Goal: Book appointment/travel/reservation

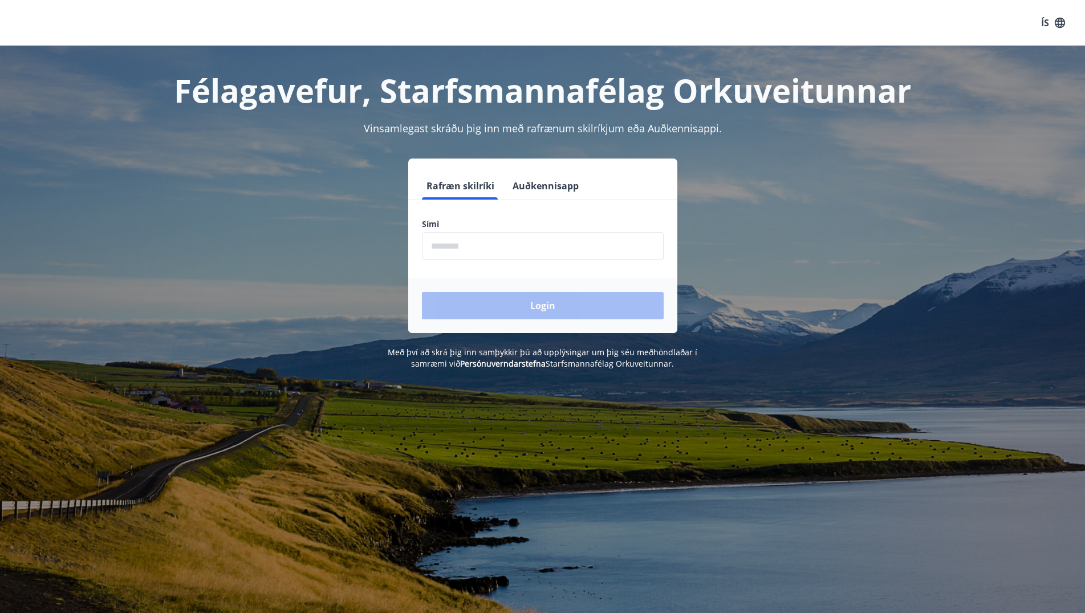
click at [620, 238] on input "phone" at bounding box center [543, 246] width 242 height 28
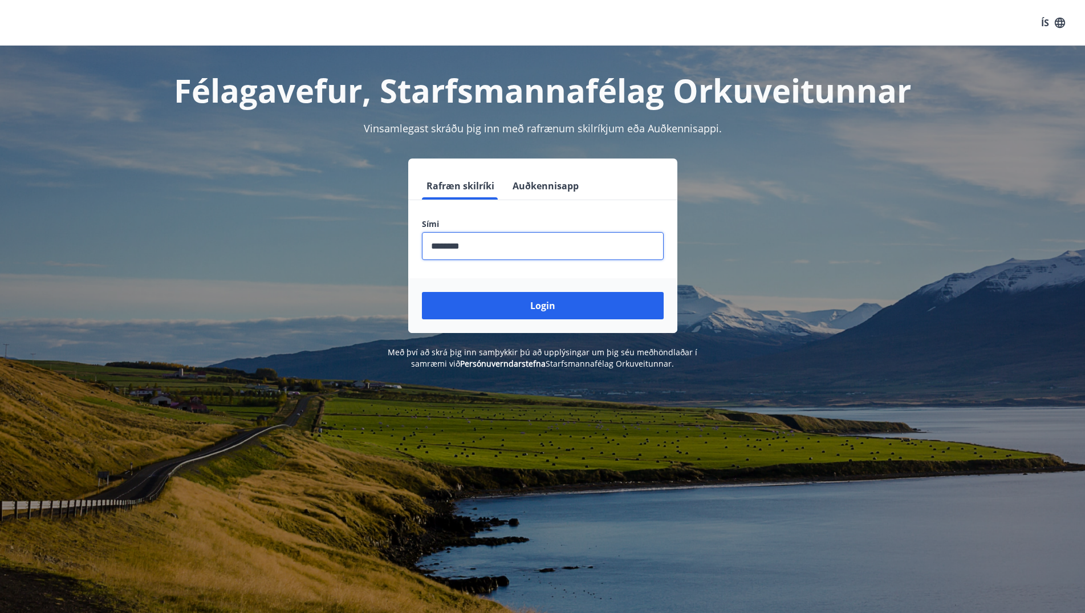
type input "********"
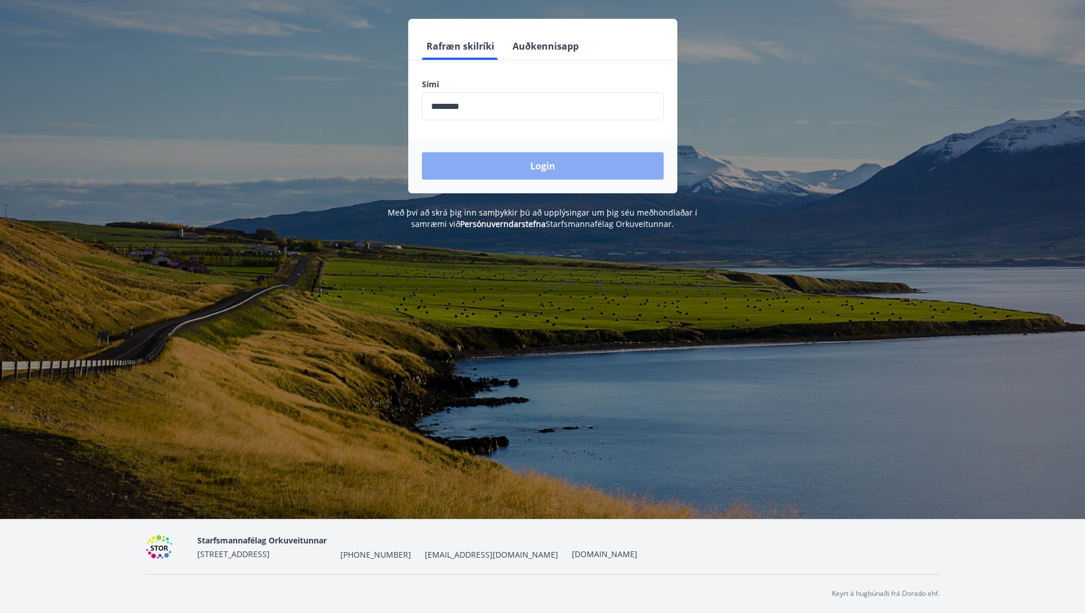
click at [597, 170] on button "Login" at bounding box center [543, 165] width 242 height 27
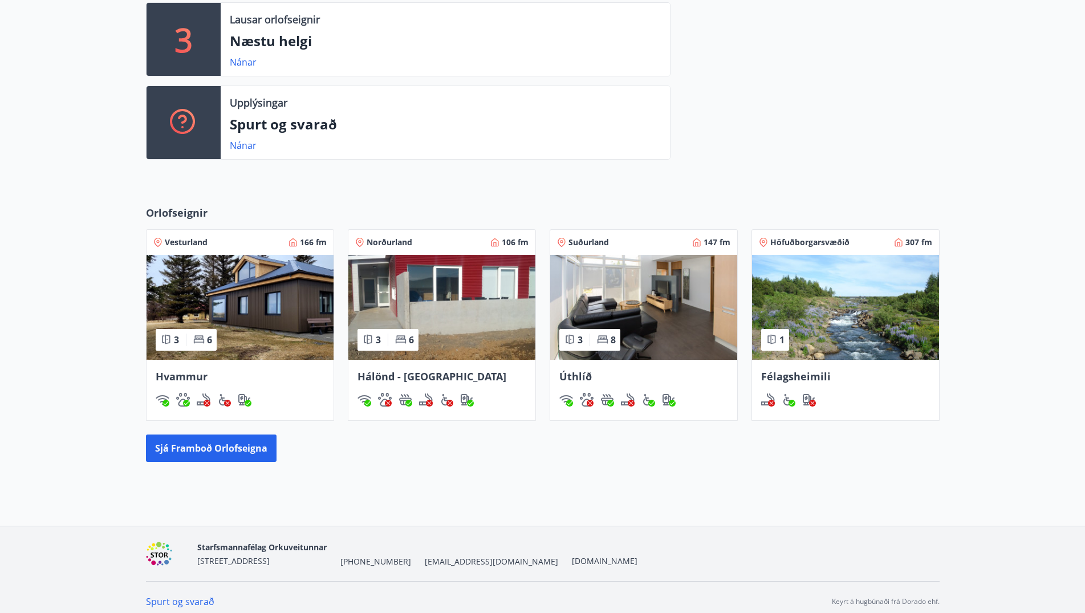
scroll to position [327, 0]
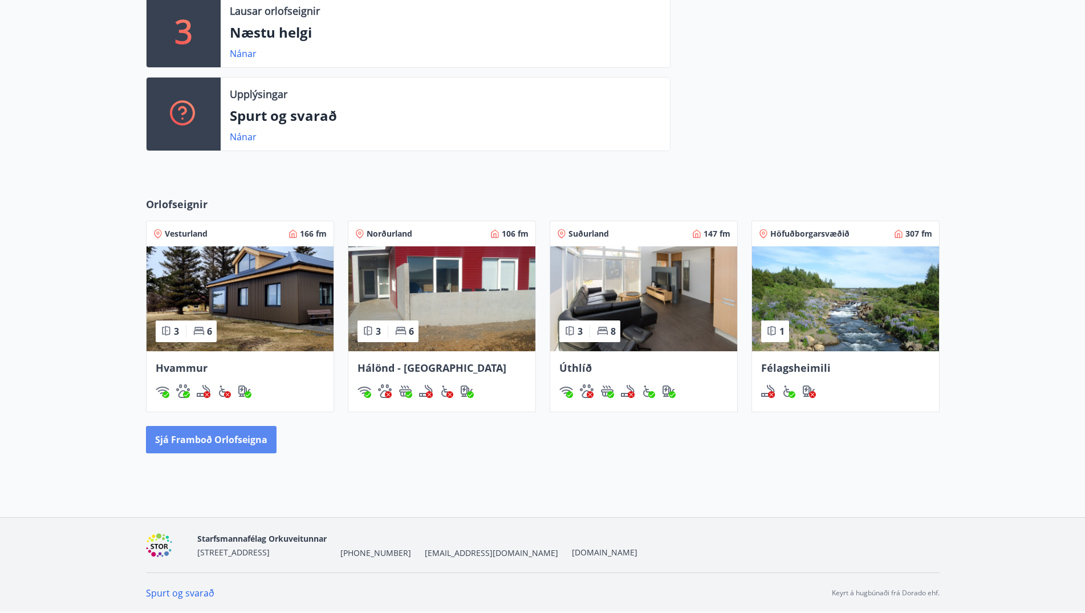
click at [233, 437] on button "Sjá framboð orlofseigna" at bounding box center [211, 439] width 131 height 27
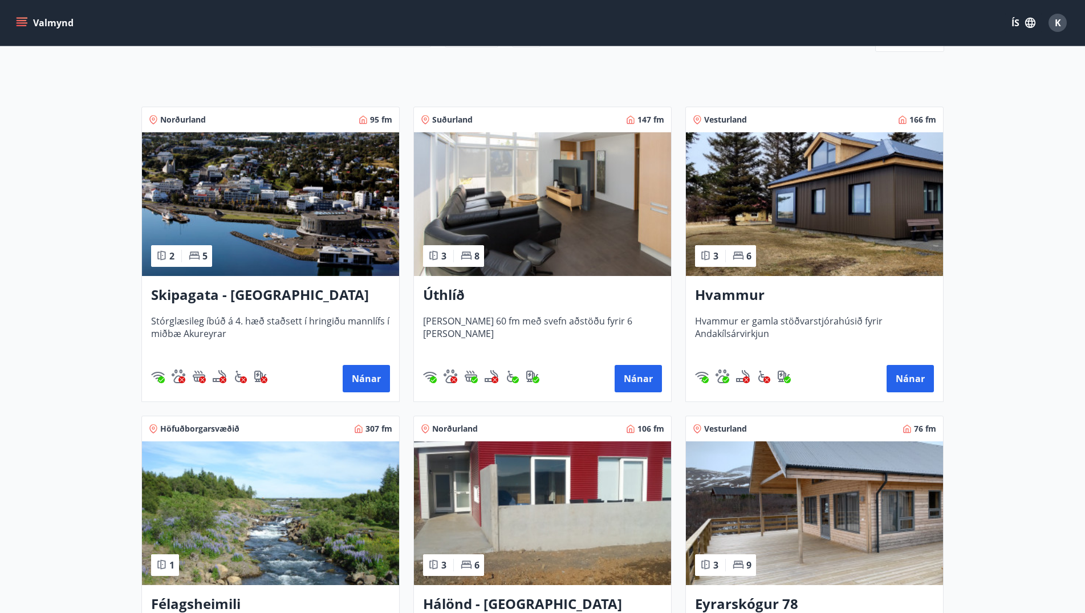
scroll to position [174, 0]
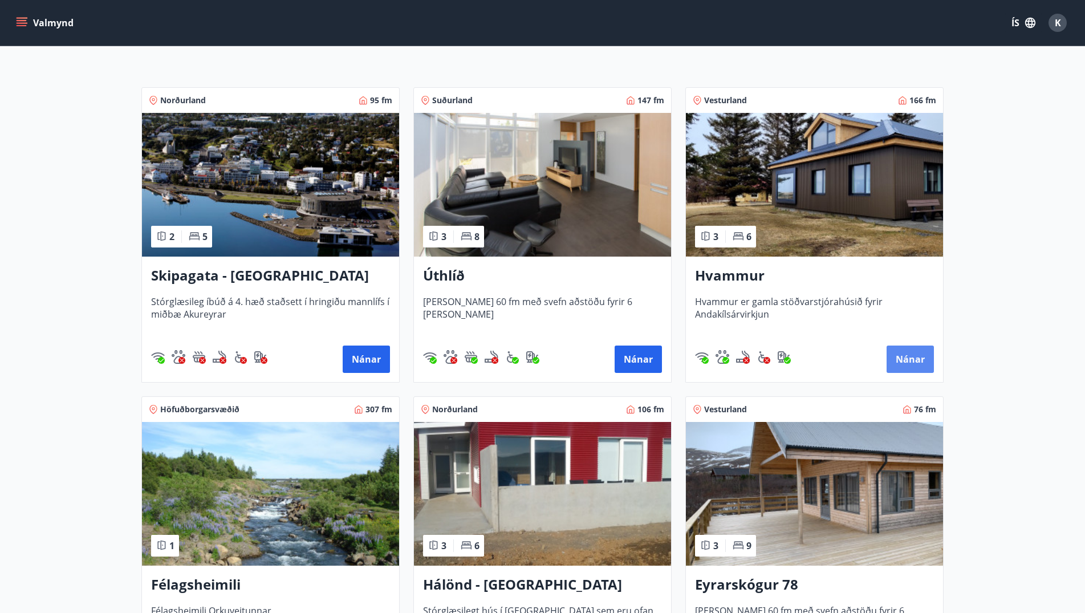
click at [910, 363] on button "Nánar" at bounding box center [910, 358] width 47 height 27
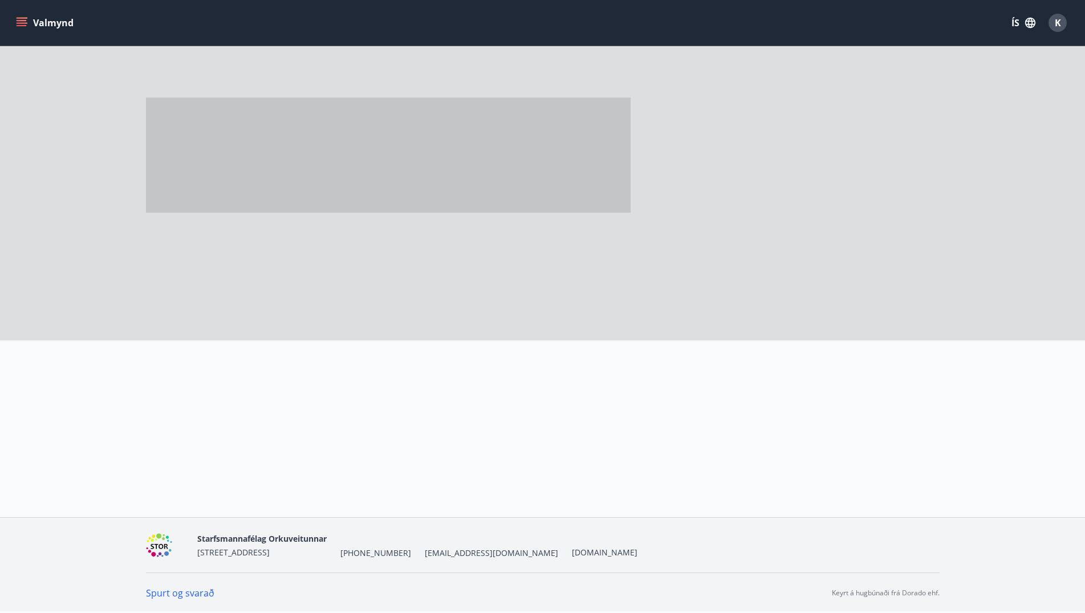
scroll to position [2, 0]
click at [910, 363] on div at bounding box center [804, 381] width 269 height 82
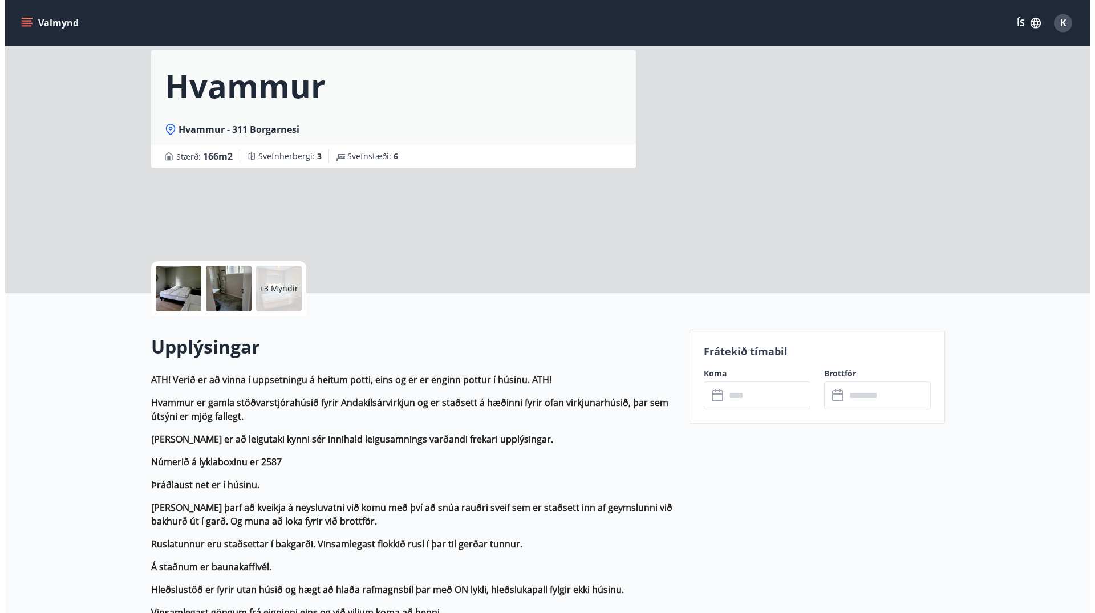
scroll to position [58, 0]
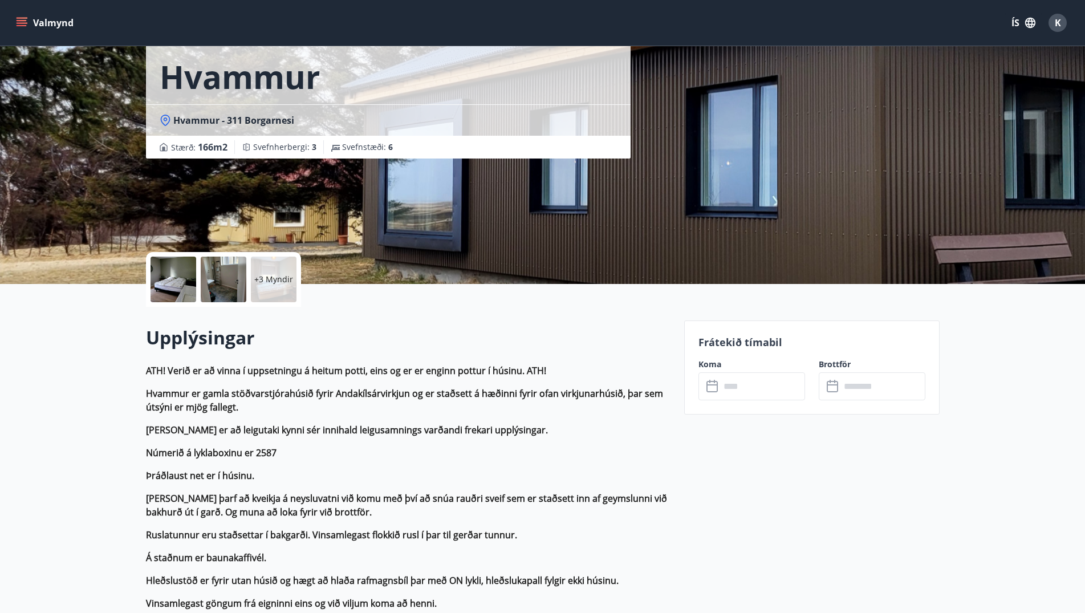
click at [268, 274] on p "+3 Myndir" at bounding box center [273, 279] width 39 height 11
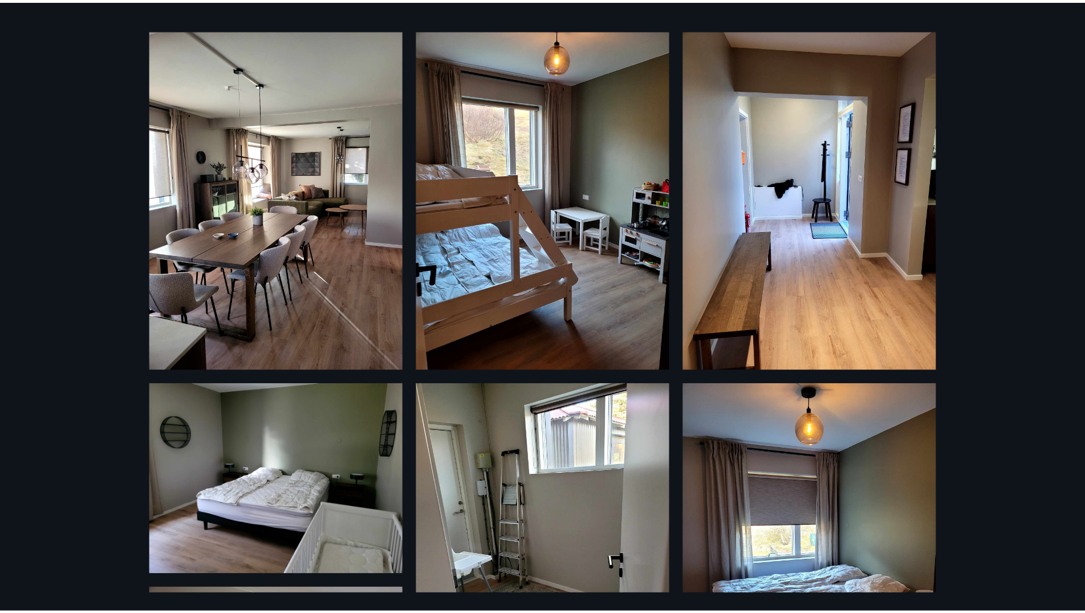
scroll to position [0, 0]
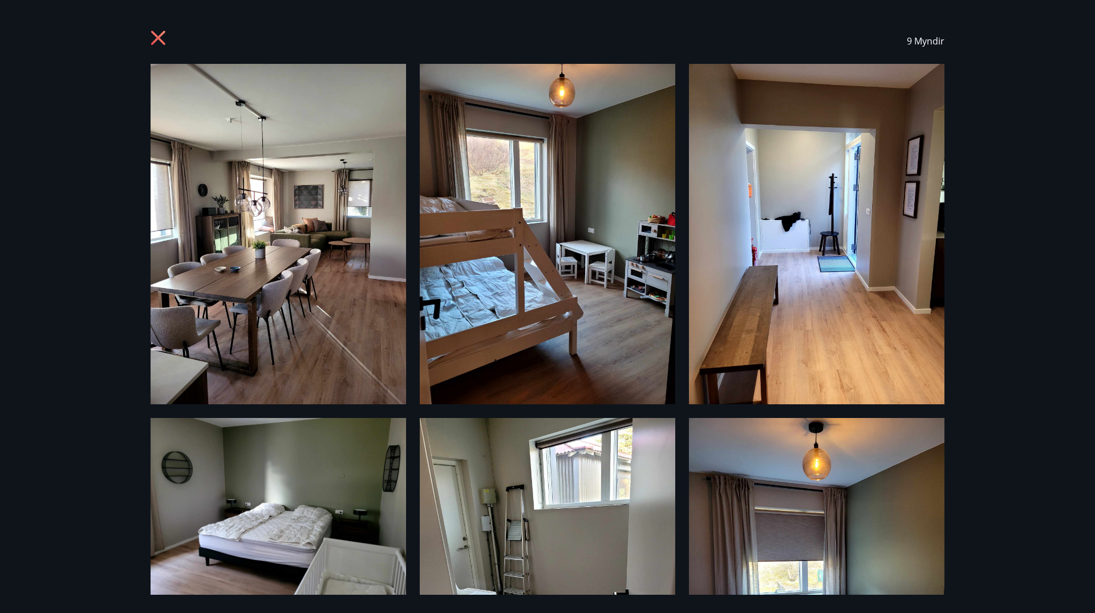
click at [165, 38] on icon at bounding box center [160, 39] width 18 height 18
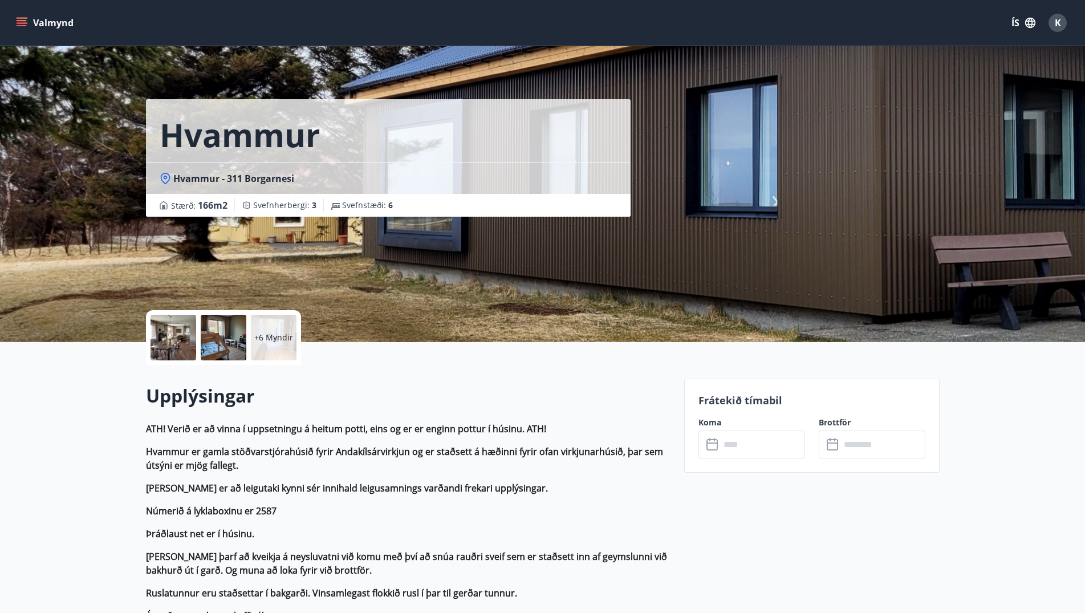
click at [33, 22] on button "Valmynd" at bounding box center [46, 23] width 64 height 21
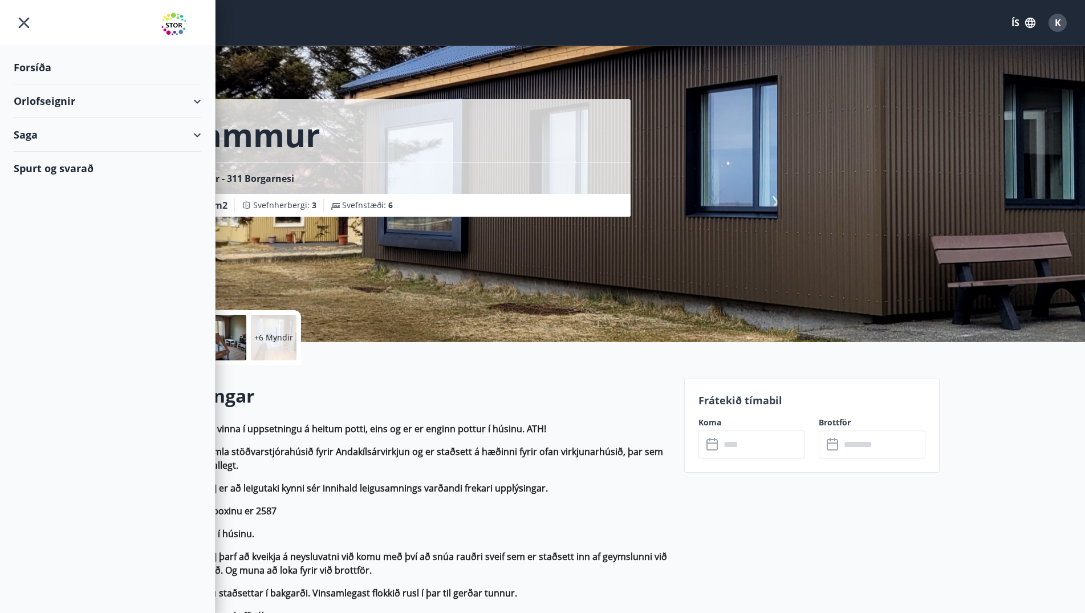
click at [103, 105] on div "Orlofseignir" at bounding box center [108, 101] width 188 height 34
click at [57, 129] on div "Framboð" at bounding box center [107, 130] width 169 height 24
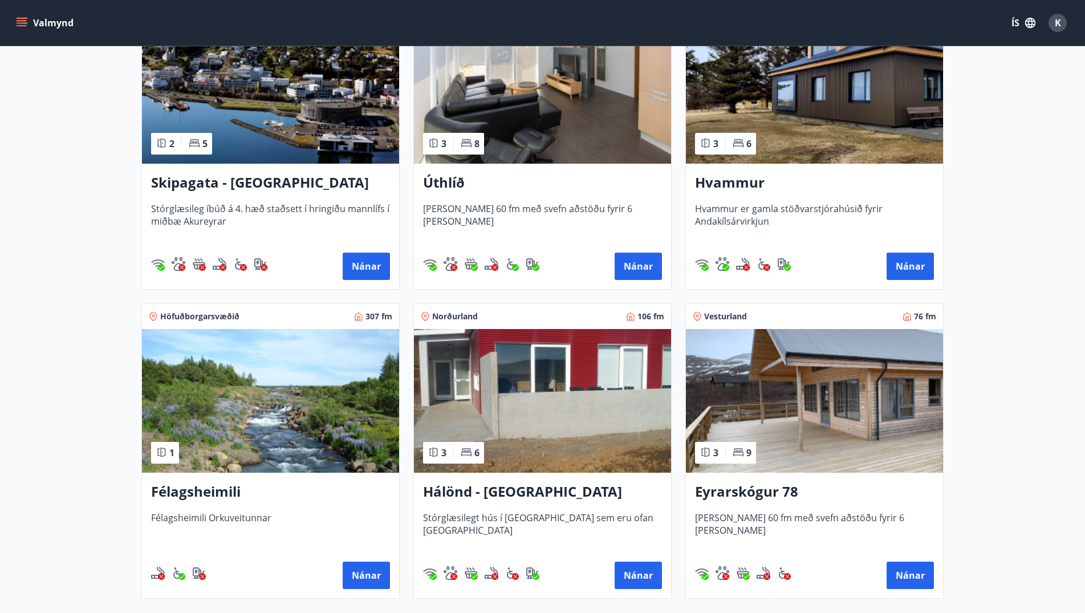
scroll to position [291, 0]
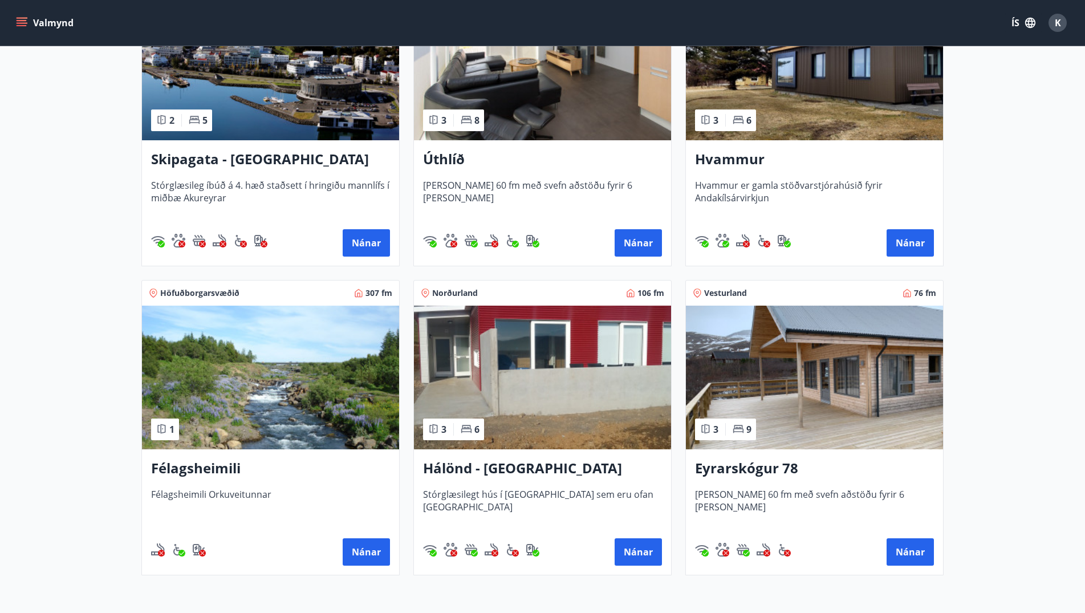
drag, startPoint x: 982, startPoint y: 426, endPoint x: 917, endPoint y: 426, distance: 65.0
click at [983, 426] on main "Framboð Svæði Allt Dagsetningar Veldu tímabil Svefnstæði +1 Sjá kort Norðurland…" at bounding box center [542, 170] width 1085 height 830
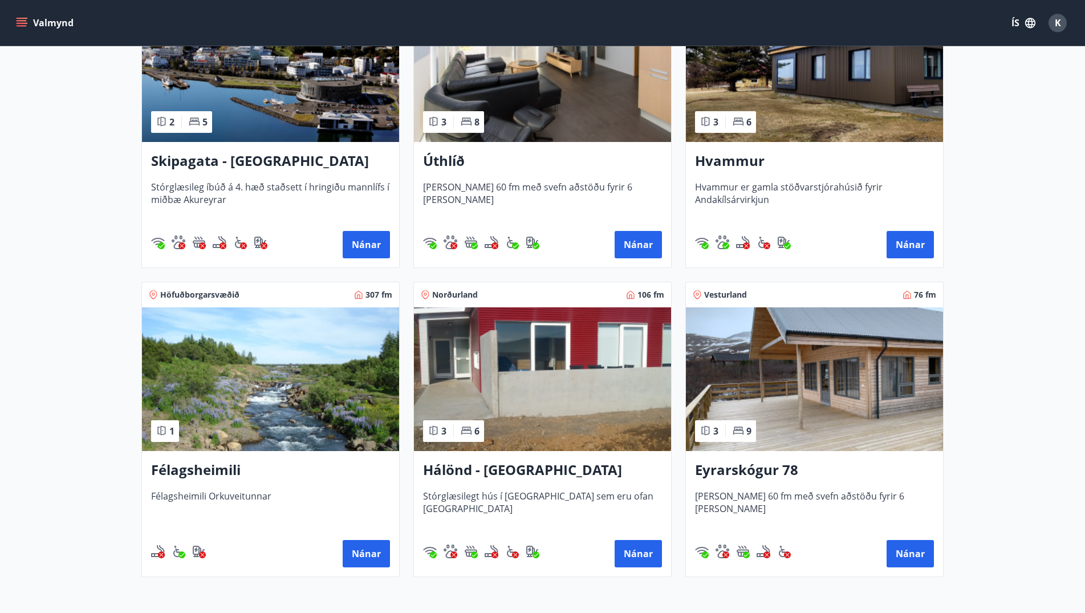
scroll to position [287, 0]
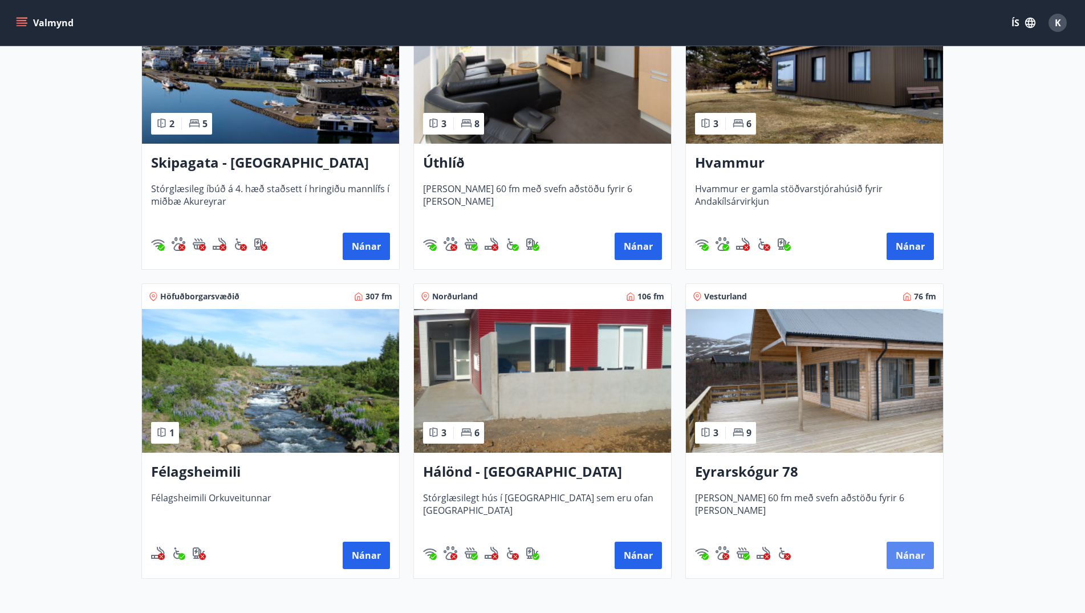
click at [914, 553] on button "Nánar" at bounding box center [910, 555] width 47 height 27
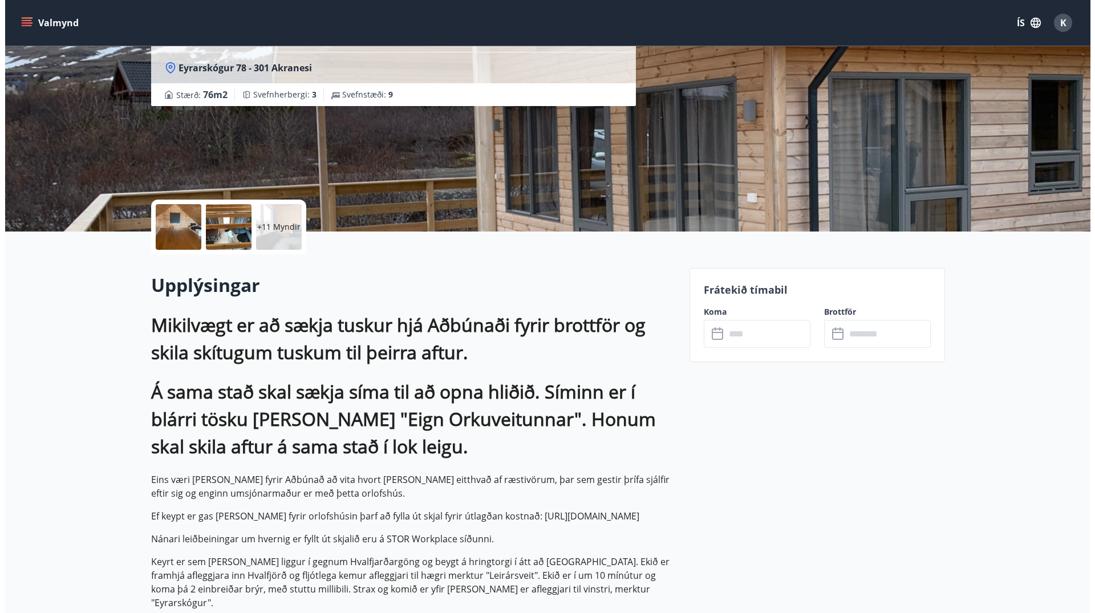
scroll to position [116, 0]
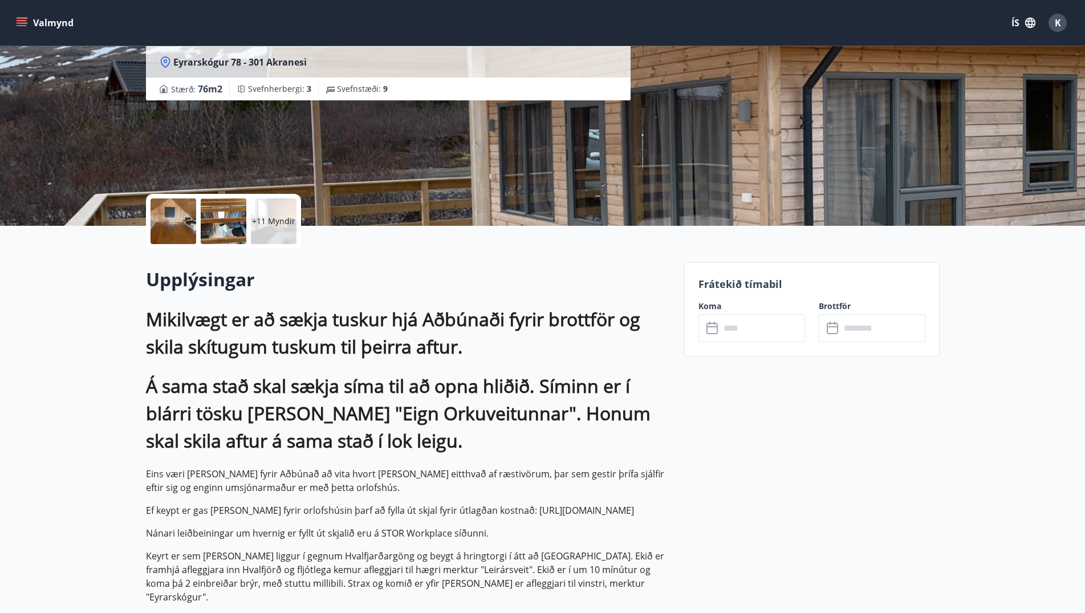
click at [293, 218] on p "+11 Myndir" at bounding box center [273, 221] width 43 height 11
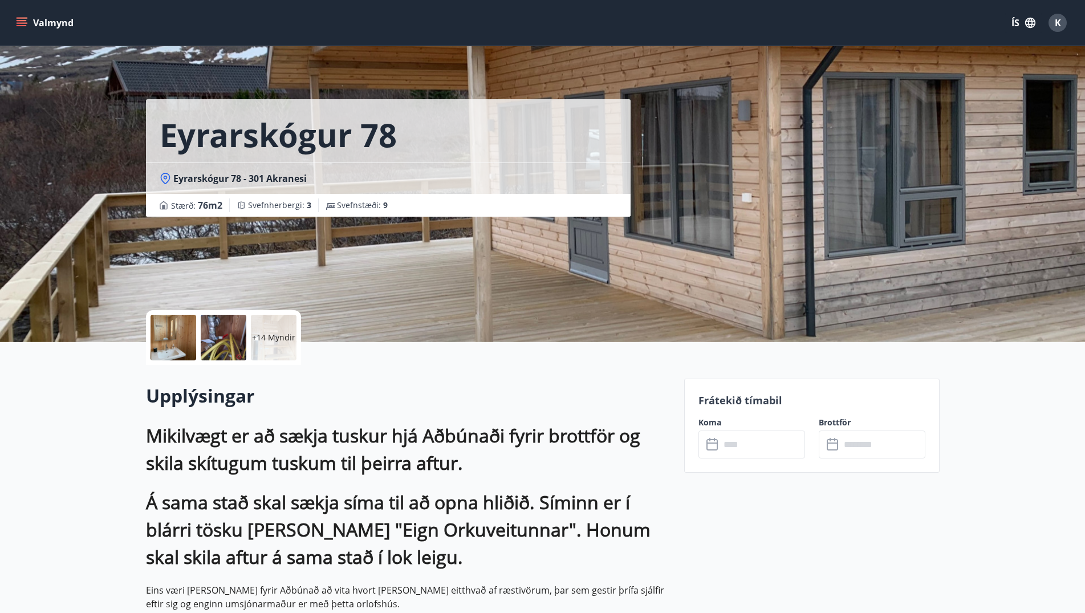
click at [30, 18] on button "Valmynd" at bounding box center [46, 23] width 64 height 21
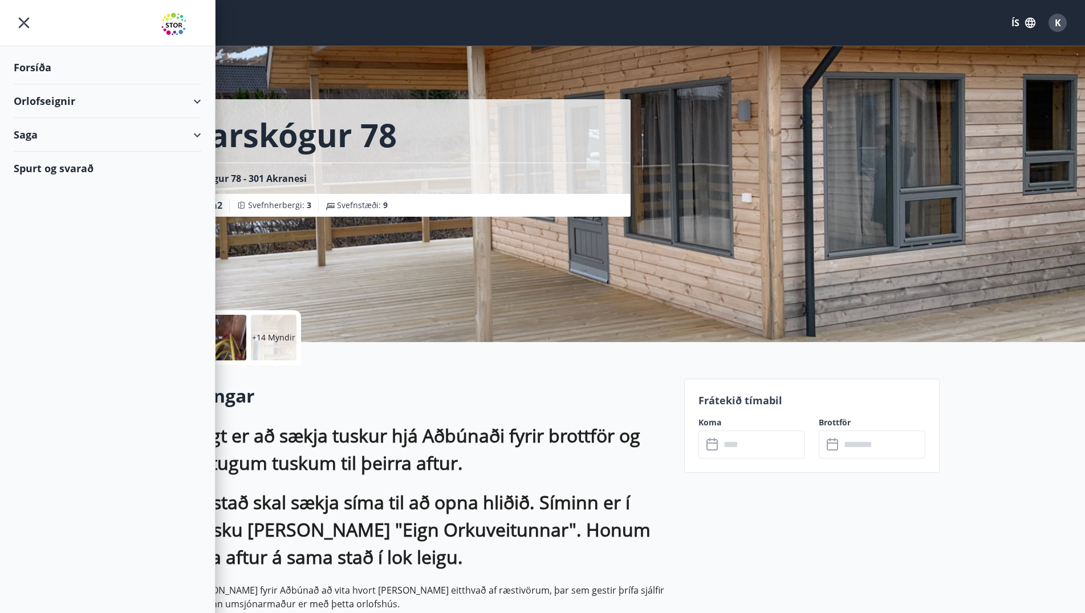
click at [198, 99] on div "Orlofseignir" at bounding box center [108, 101] width 188 height 34
drag, startPoint x: 337, startPoint y: 415, endPoint x: 246, endPoint y: 271, distance: 170.4
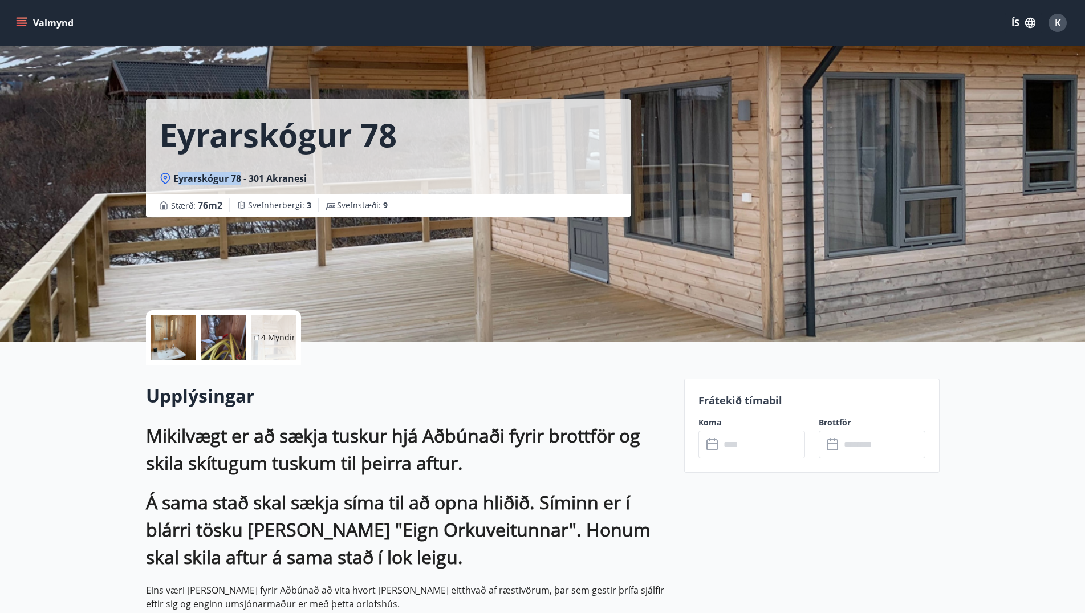
drag, startPoint x: 176, startPoint y: 178, endPoint x: 241, endPoint y: 182, distance: 65.2
click at [241, 182] on span "Eyrarskógur 78 - 301 Akranesi" at bounding box center [239, 178] width 133 height 13
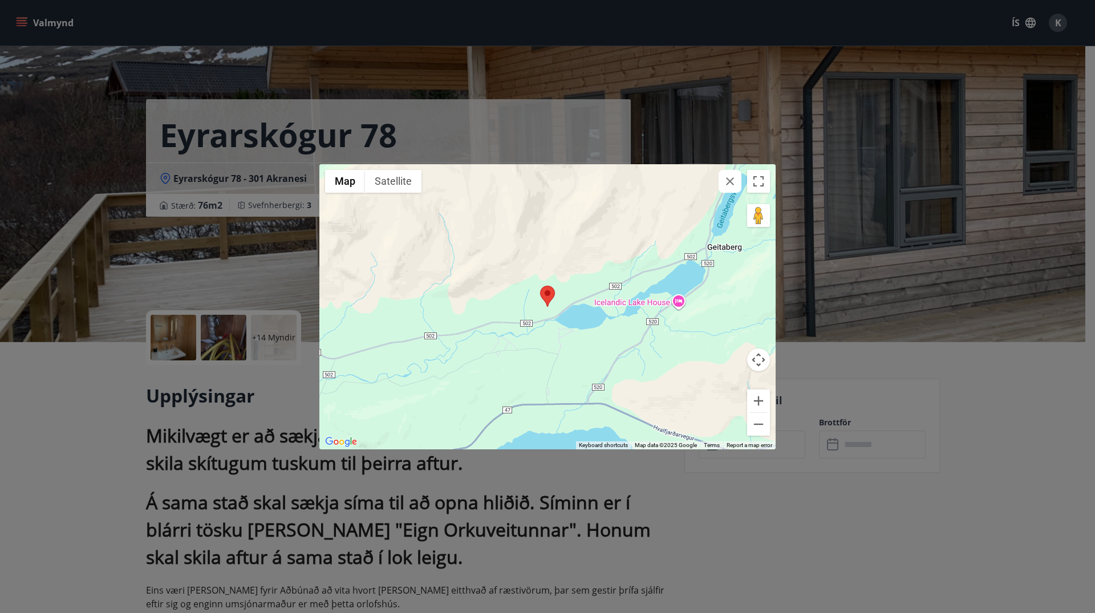
click at [235, 174] on div "← Move left → Move right ↑ Move up ↓ Move down + Zoom in - Zoom out Home Jump l…" at bounding box center [547, 306] width 1095 height 613
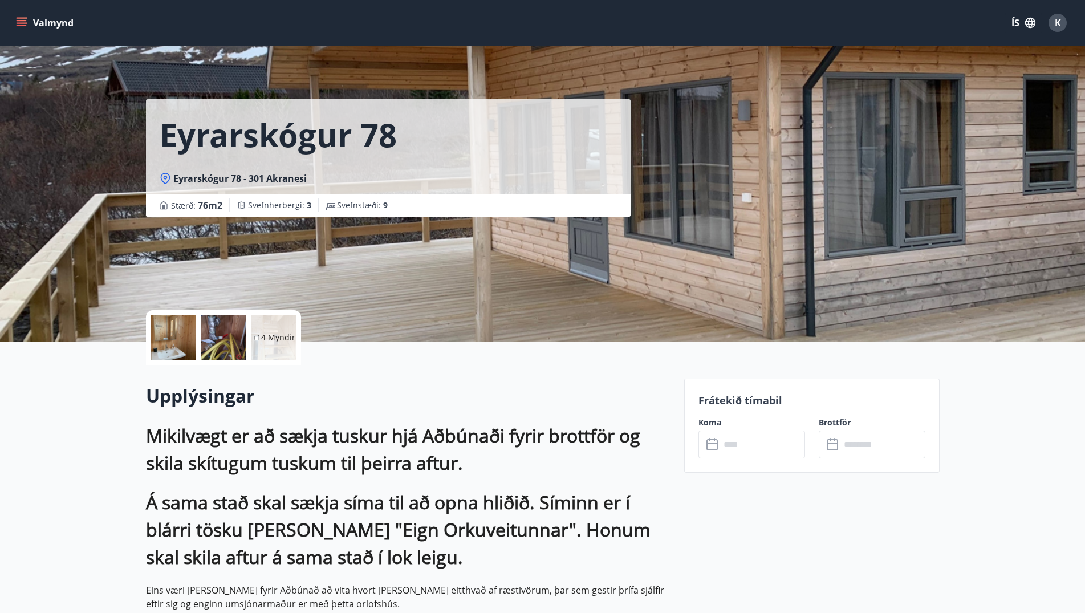
click at [219, 172] on div "Eyrarskógur 78 - 301 Akranesi" at bounding box center [388, 177] width 485 height 31
click at [164, 177] on icon at bounding box center [165, 178] width 11 height 11
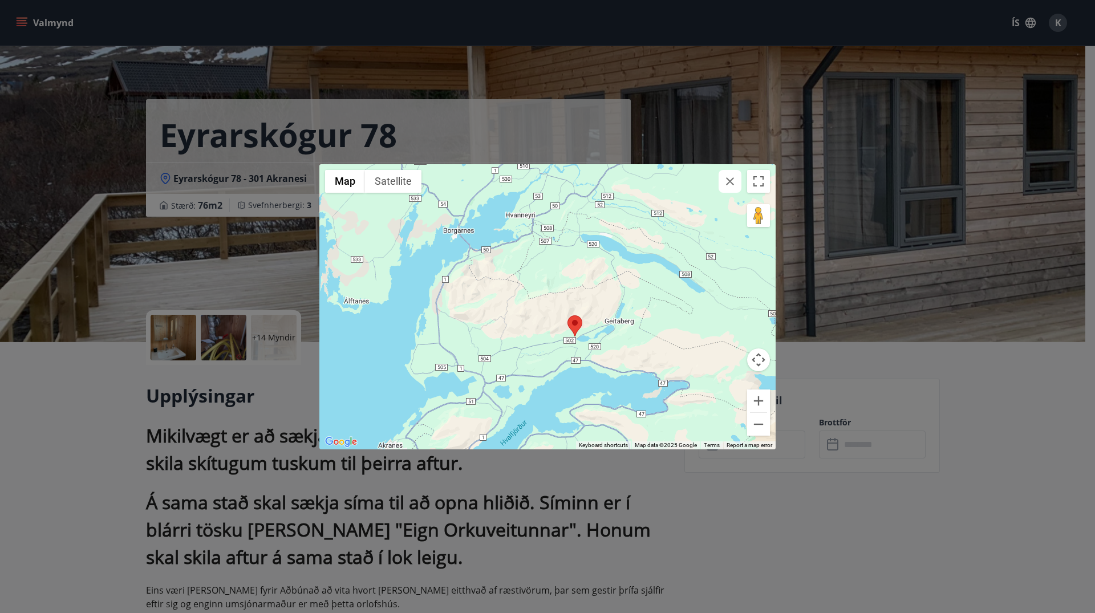
drag, startPoint x: 548, startPoint y: 360, endPoint x: 578, endPoint y: 385, distance: 38.4
click at [578, 385] on div at bounding box center [547, 306] width 456 height 285
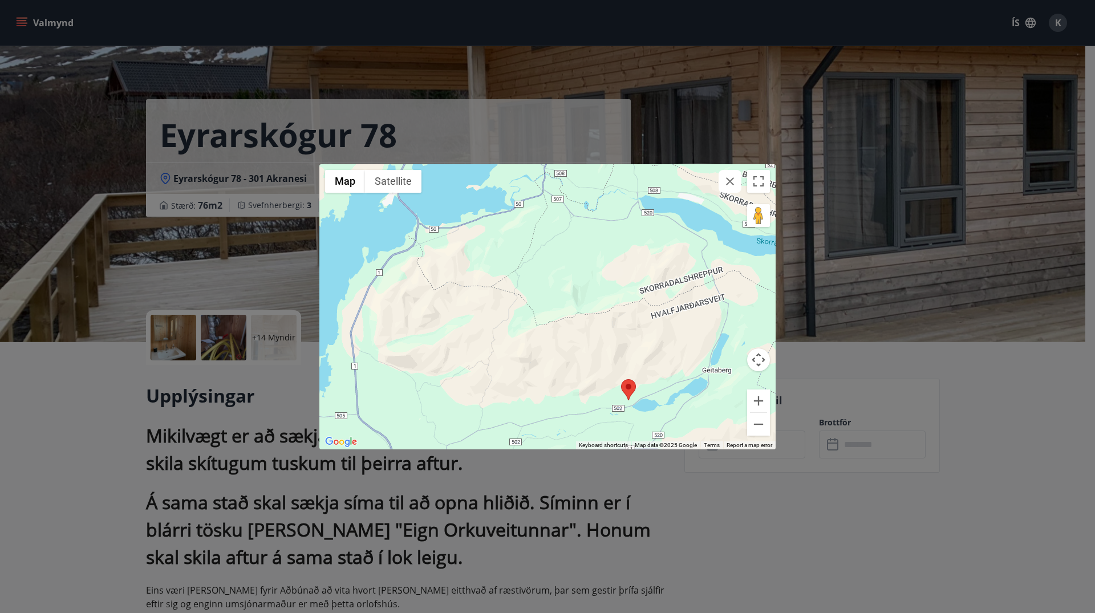
drag, startPoint x: 604, startPoint y: 224, endPoint x: 573, endPoint y: 202, distance: 37.6
click at [573, 202] on div at bounding box center [547, 306] width 456 height 285
click at [738, 178] on button "button" at bounding box center [729, 181] width 23 height 23
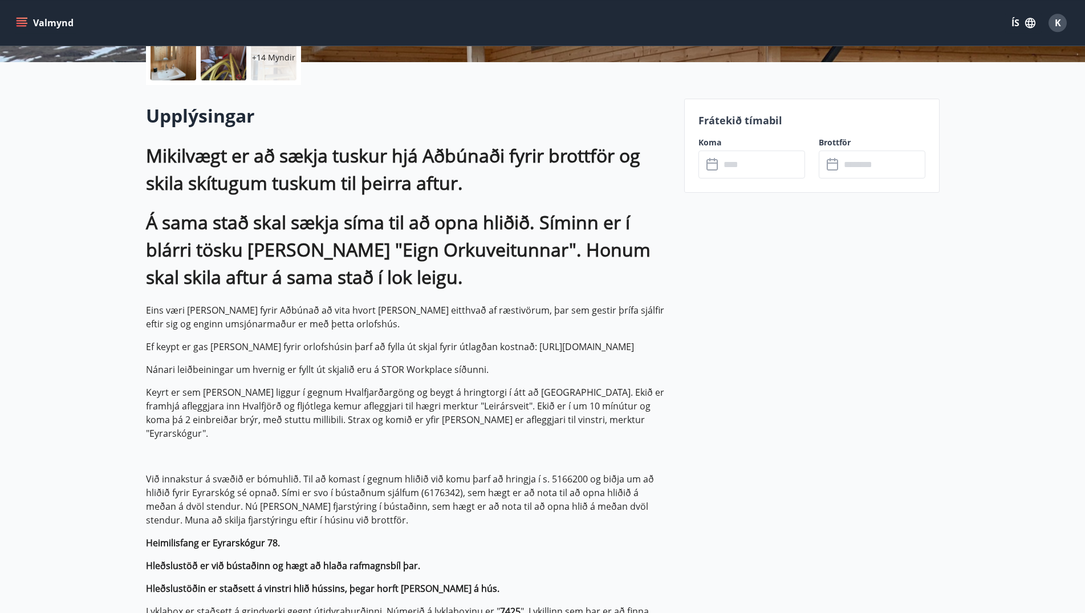
scroll to position [174, 0]
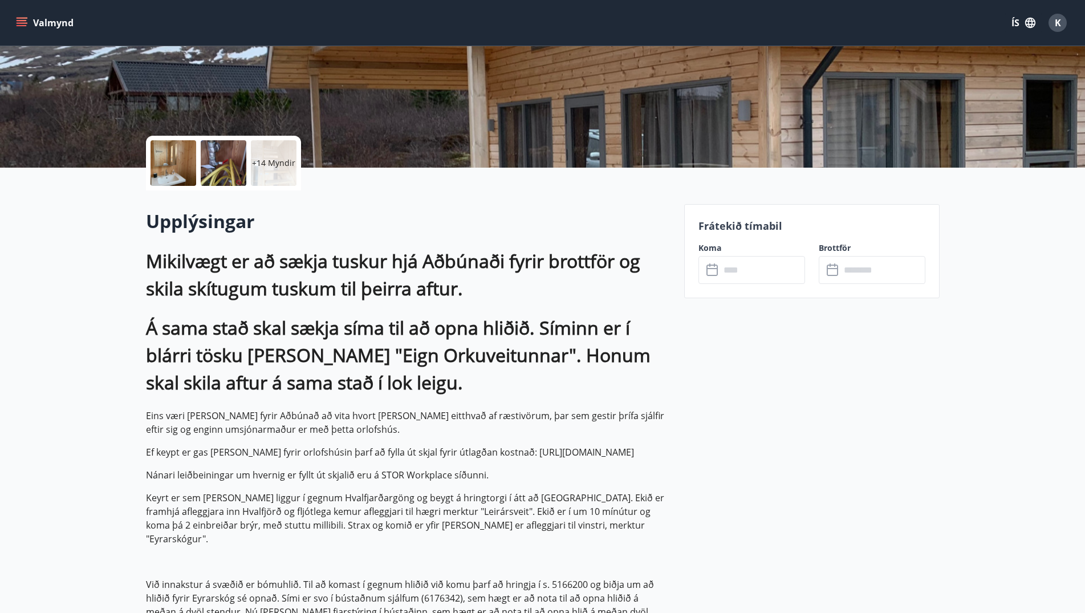
click at [761, 271] on input "text" at bounding box center [762, 270] width 85 height 28
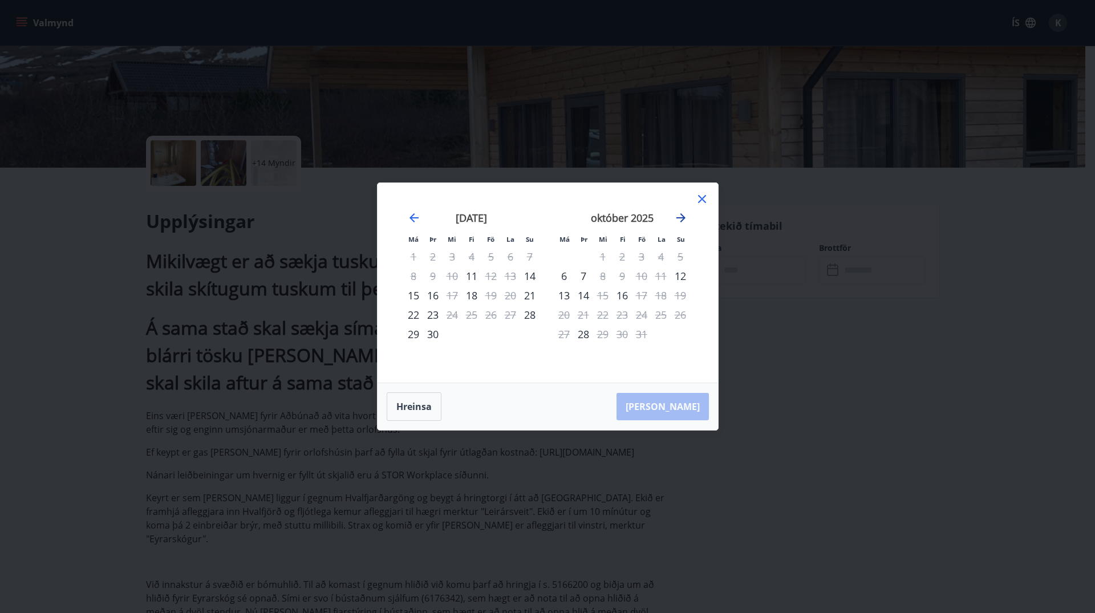
click at [679, 216] on icon "Move forward to switch to the next month." at bounding box center [681, 218] width 14 height 14
click at [223, 218] on div "Má Þr Mi Fi Fö La Su Má Þr Mi Fi Fö La Su [DATE] 1 2 3 4 5 6 7 8 9 10 11 12 13 …" at bounding box center [547, 306] width 1095 height 613
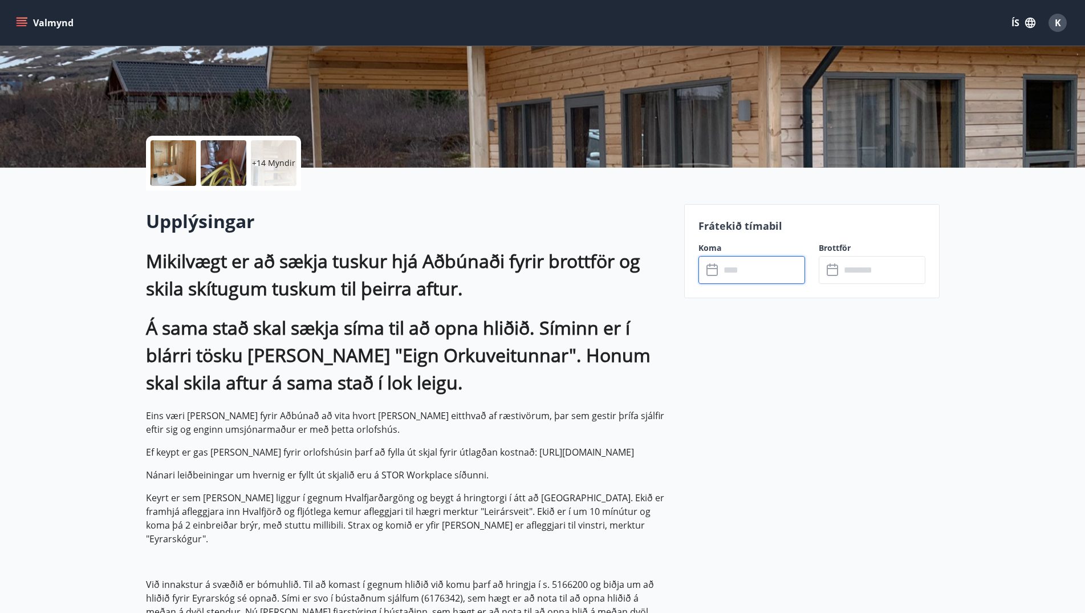
click at [45, 23] on button "Valmynd" at bounding box center [46, 23] width 64 height 21
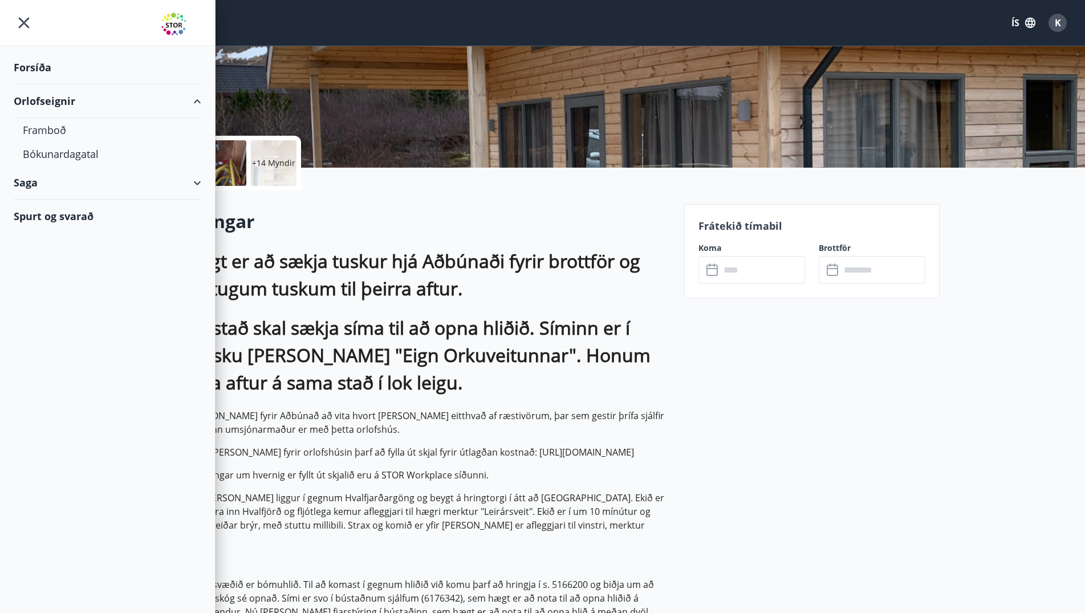
click at [91, 102] on div "Orlofseignir" at bounding box center [108, 101] width 188 height 34
click at [76, 151] on div "Bókunardagatal" at bounding box center [107, 154] width 169 height 24
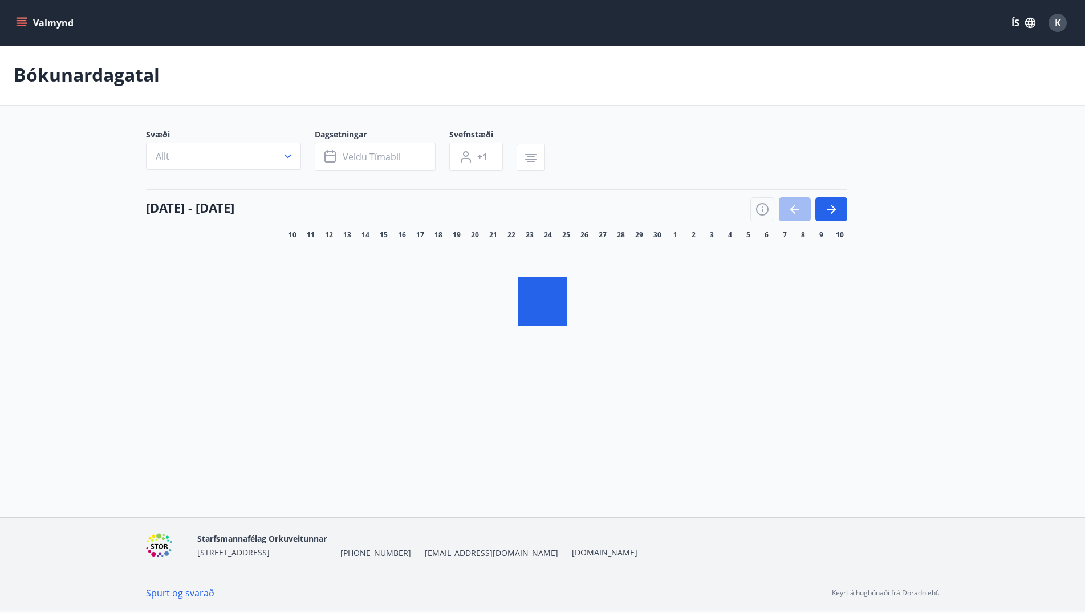
scroll to position [2, 0]
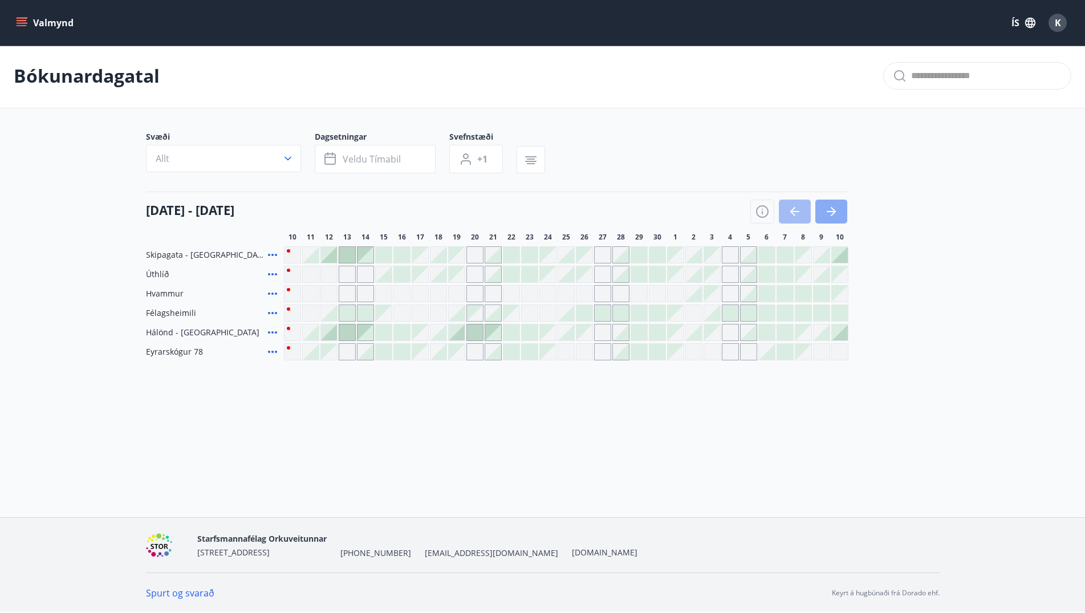
click at [824, 215] on button "button" at bounding box center [831, 212] width 32 height 24
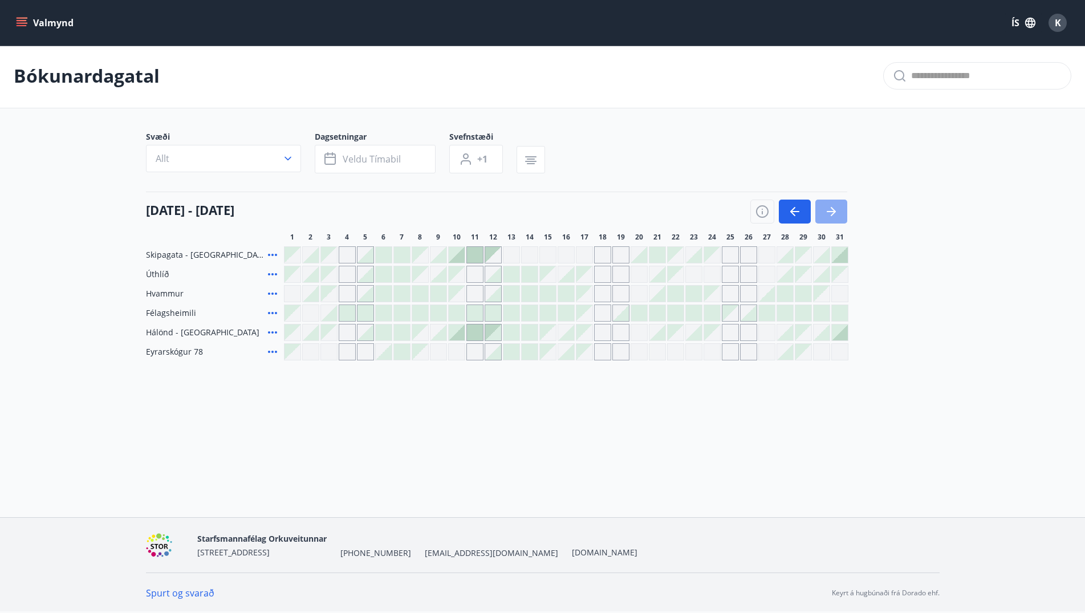
click at [824, 215] on button "button" at bounding box center [831, 212] width 32 height 24
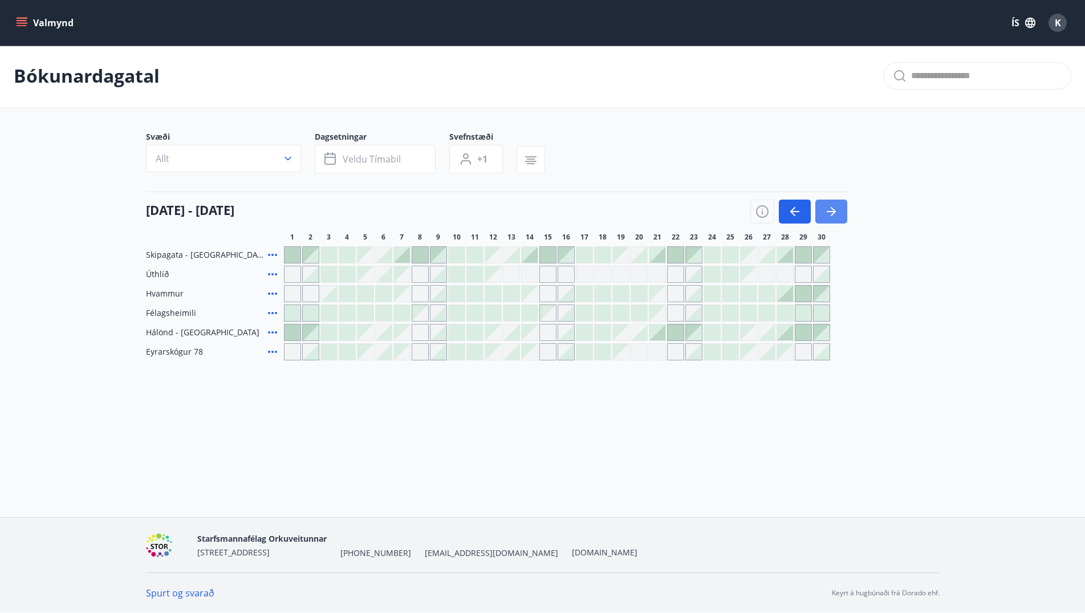
click at [824, 215] on button "button" at bounding box center [831, 212] width 32 height 24
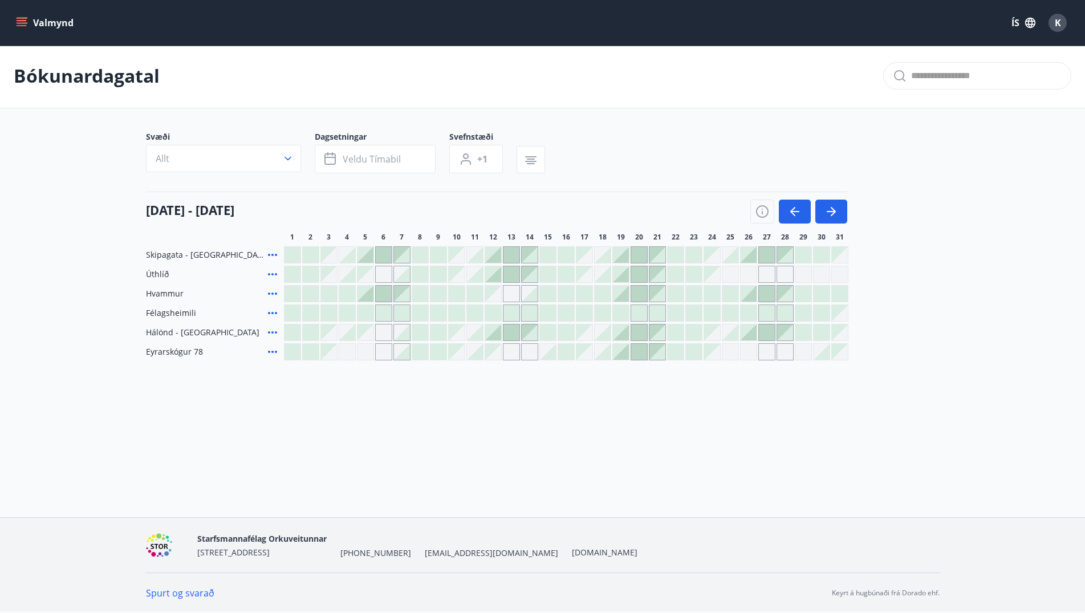
click at [640, 271] on div at bounding box center [639, 274] width 16 height 16
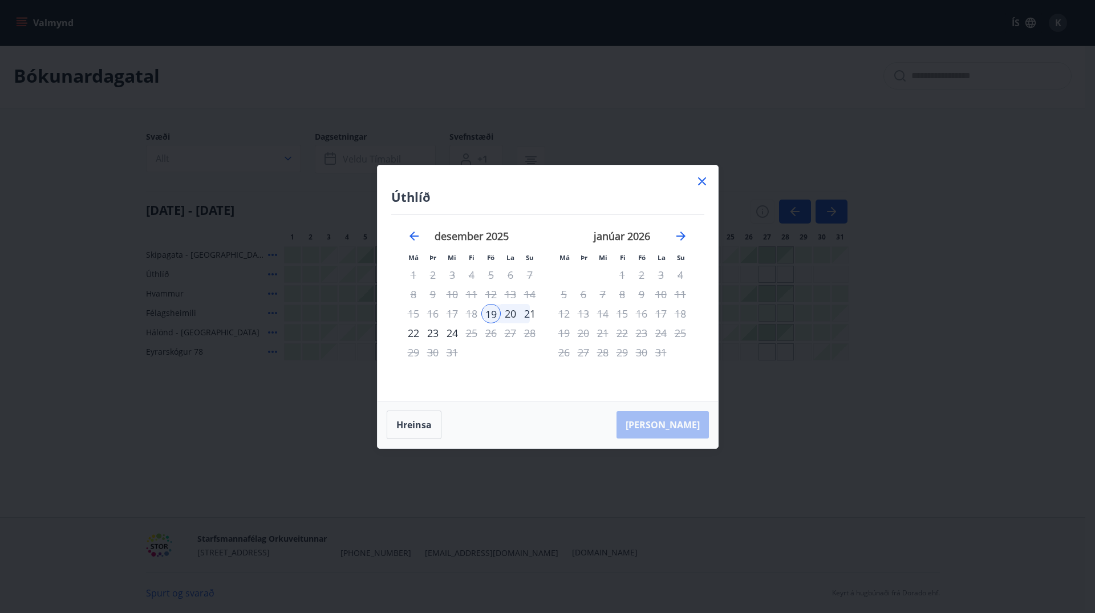
click at [700, 178] on icon at bounding box center [702, 181] width 14 height 14
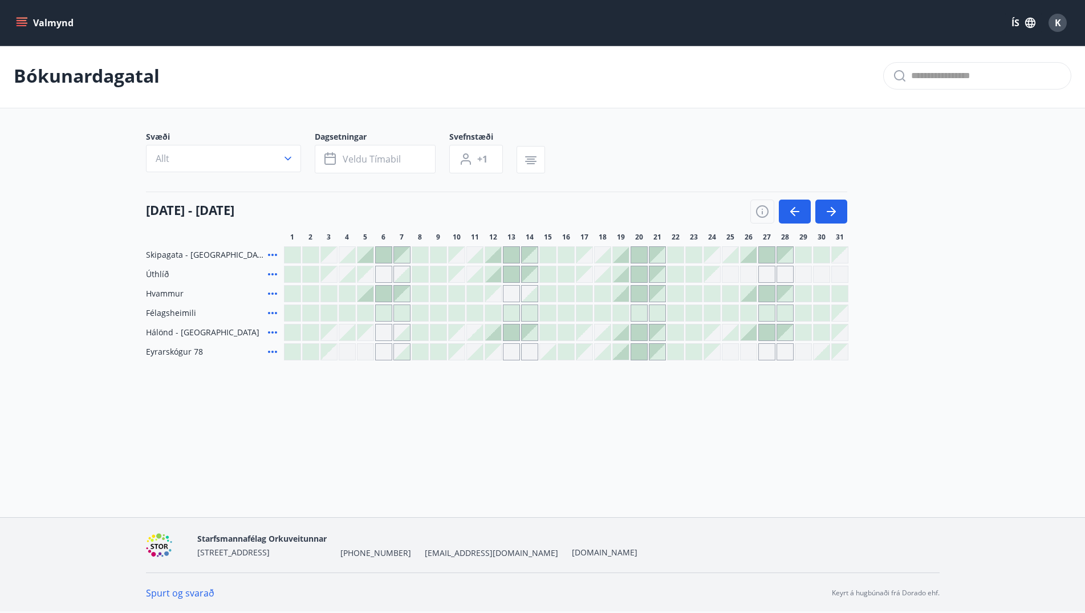
click at [712, 295] on div at bounding box center [712, 294] width 16 height 16
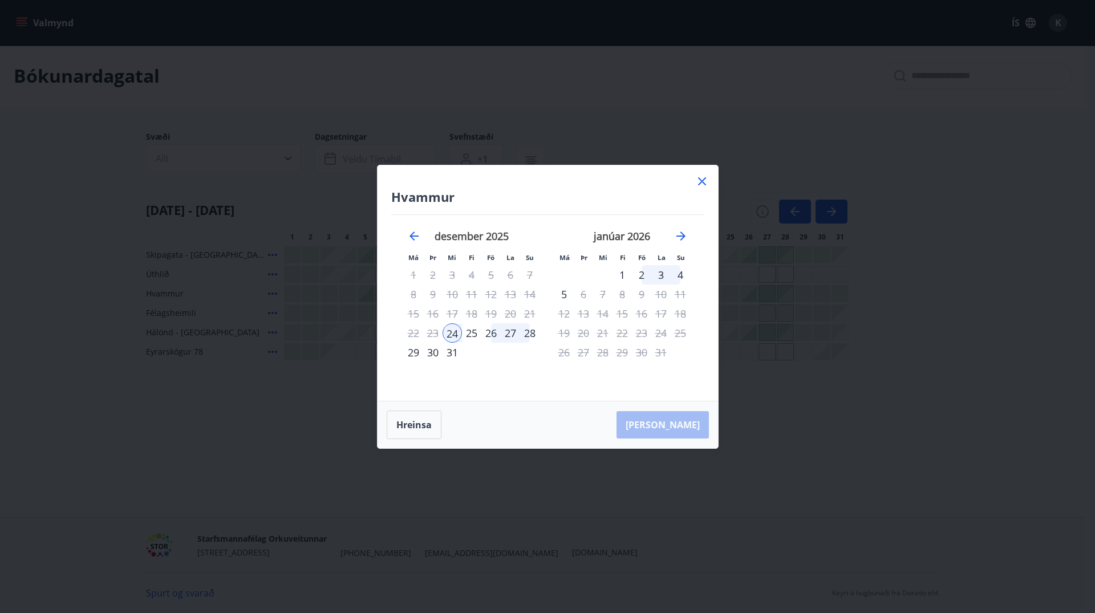
click at [703, 180] on icon at bounding box center [702, 181] width 8 height 8
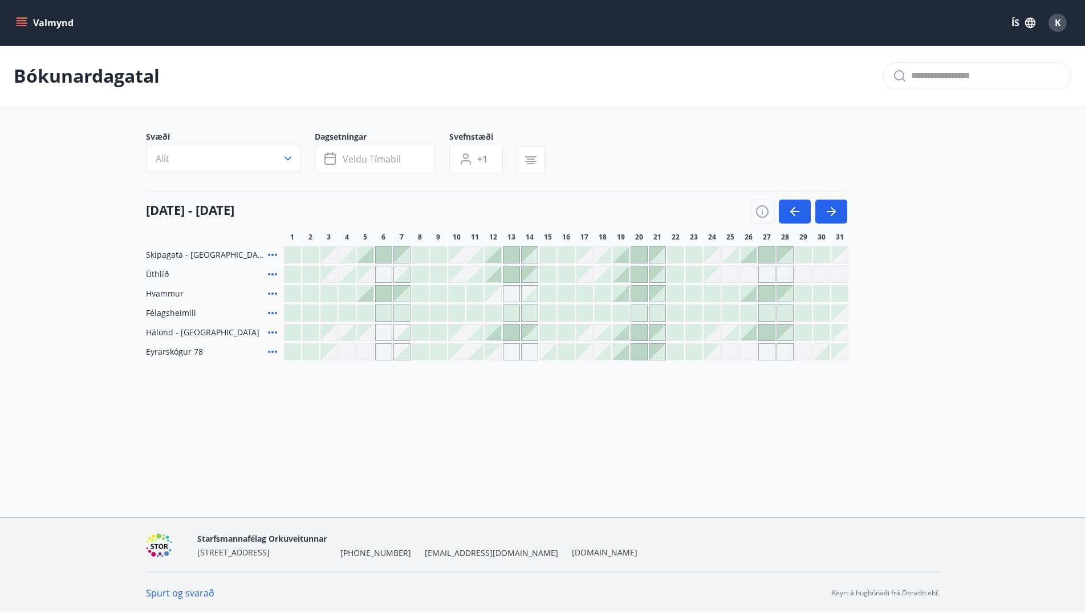
click at [189, 351] on span "Eyrarskógur 78" at bounding box center [174, 351] width 57 height 11
click at [629, 353] on div at bounding box center [566, 351] width 564 height 17
click at [644, 349] on div at bounding box center [639, 352] width 16 height 16
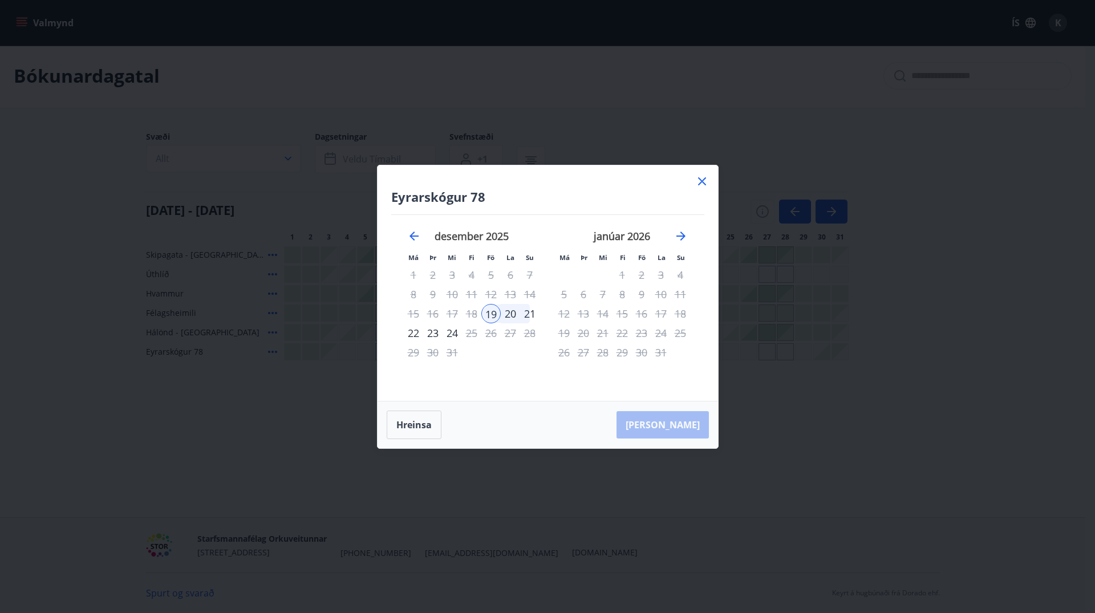
click at [700, 179] on icon at bounding box center [702, 181] width 8 height 8
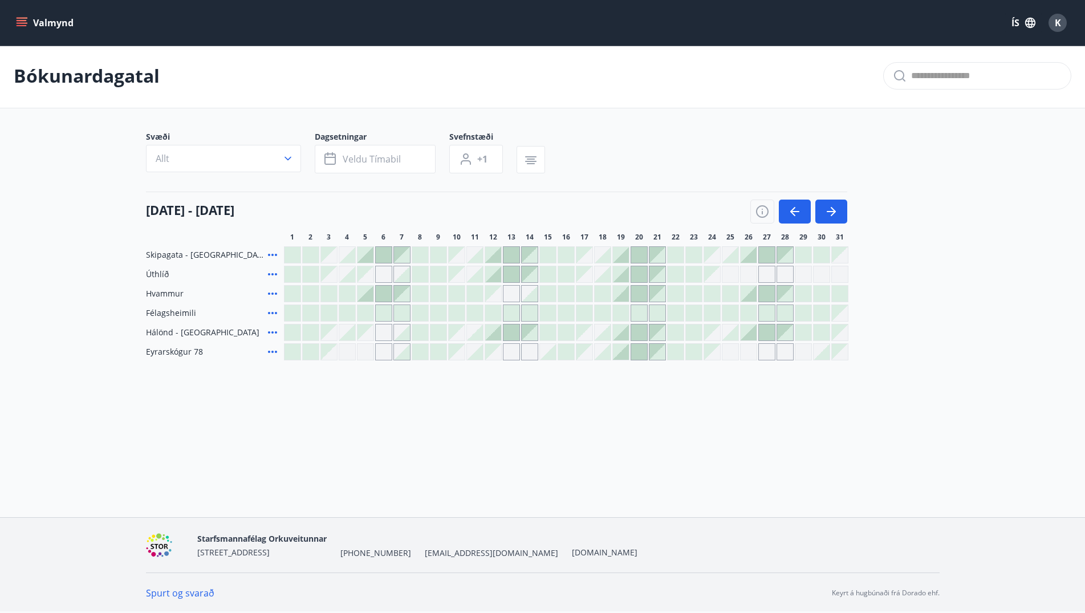
click at [10, 20] on div "Valmynd ÍS K" at bounding box center [542, 23] width 1085 height 46
click at [16, 22] on icon "menu" at bounding box center [21, 22] width 11 height 11
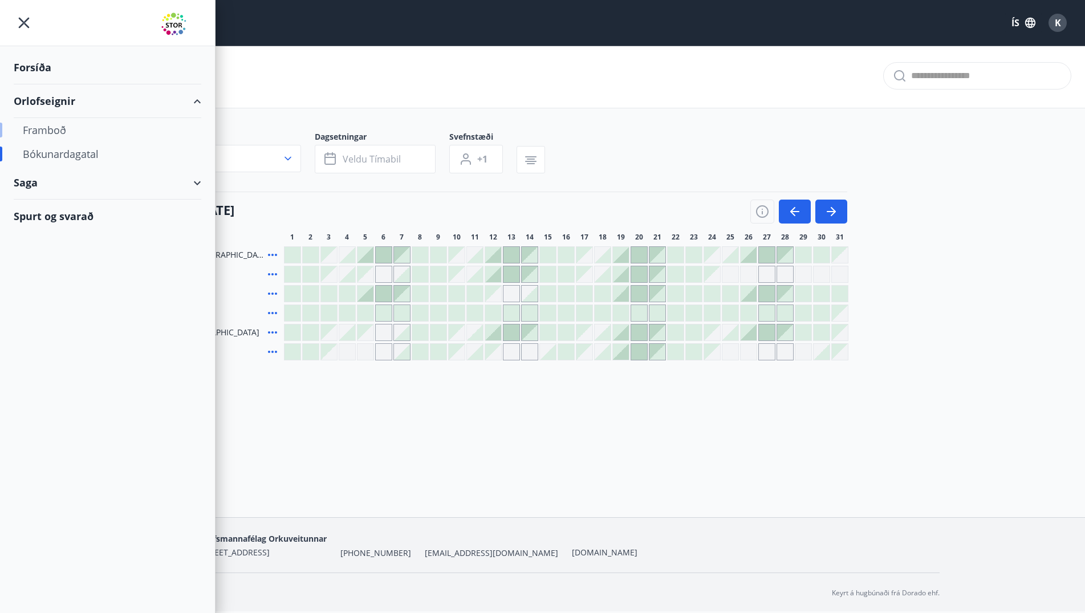
click at [63, 127] on div "Framboð" at bounding box center [107, 130] width 169 height 24
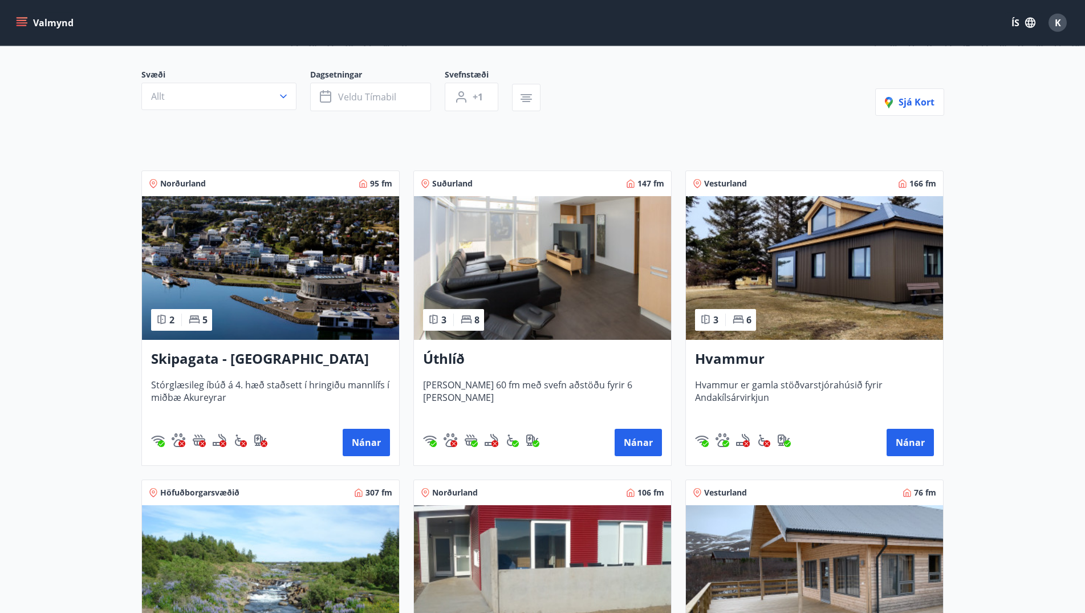
scroll to position [58, 0]
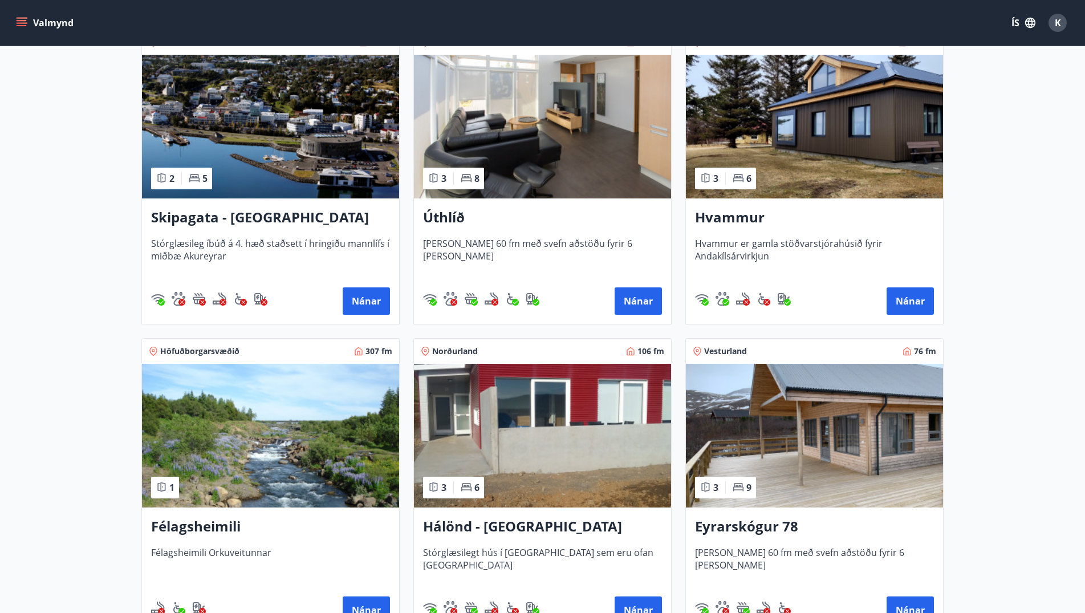
click at [802, 168] on img at bounding box center [814, 127] width 257 height 144
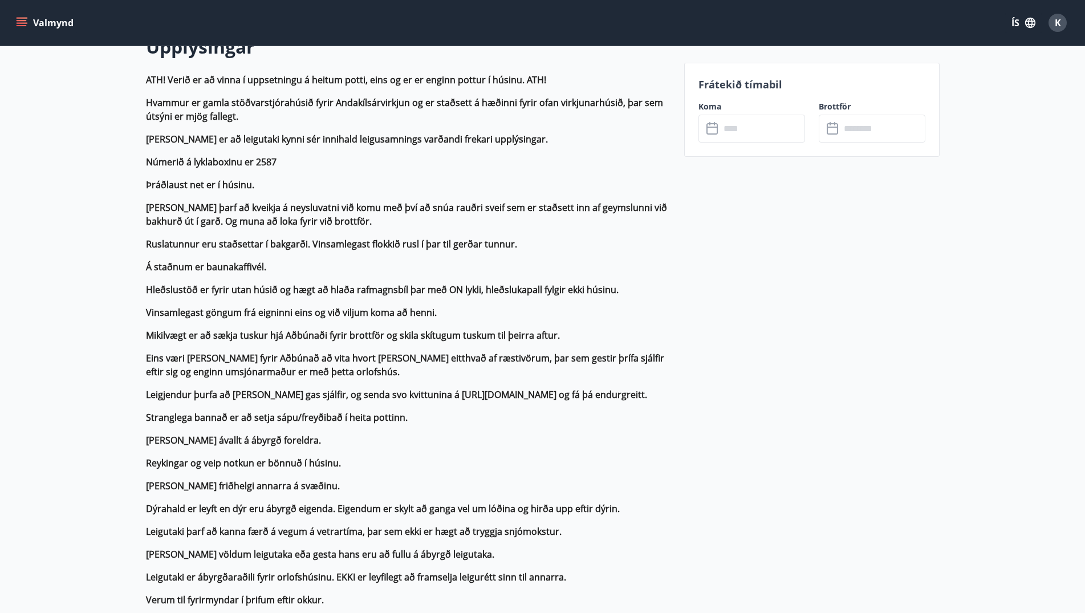
scroll to position [58, 0]
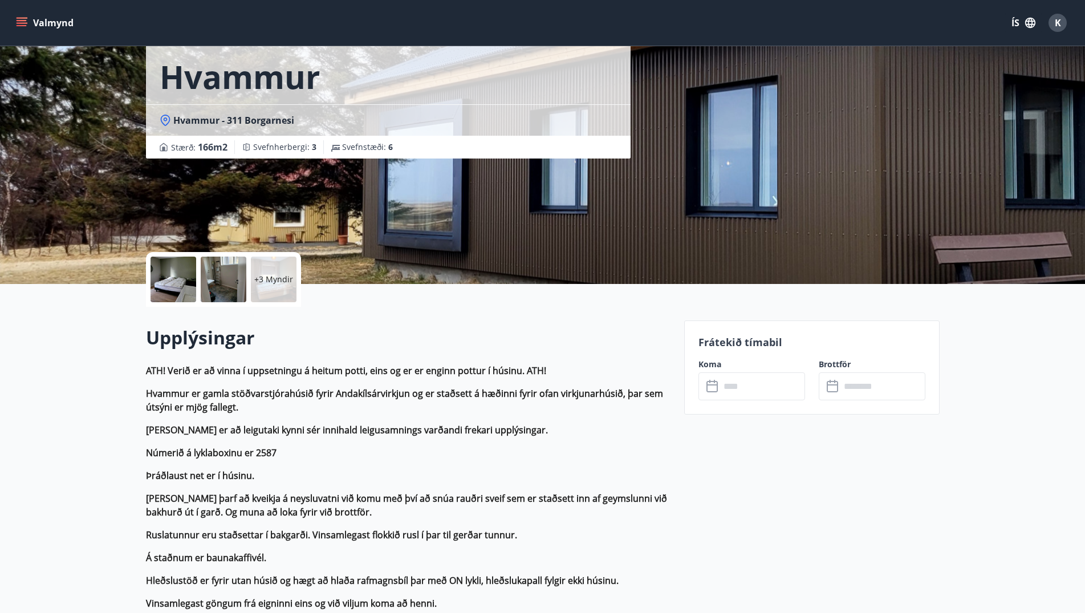
click at [758, 389] on input "text" at bounding box center [762, 386] width 85 height 28
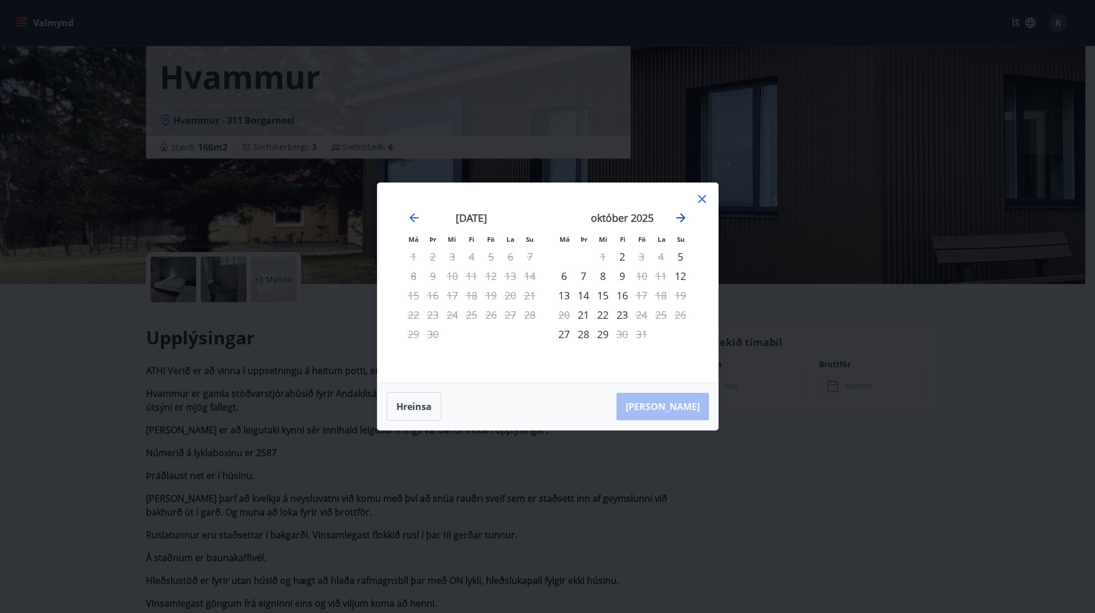
click at [678, 219] on icon "Move forward to switch to the next month." at bounding box center [681, 218] width 14 height 14
click at [641, 294] on div "19" at bounding box center [641, 295] width 19 height 19
click at [620, 315] on div "25" at bounding box center [621, 314] width 19 height 19
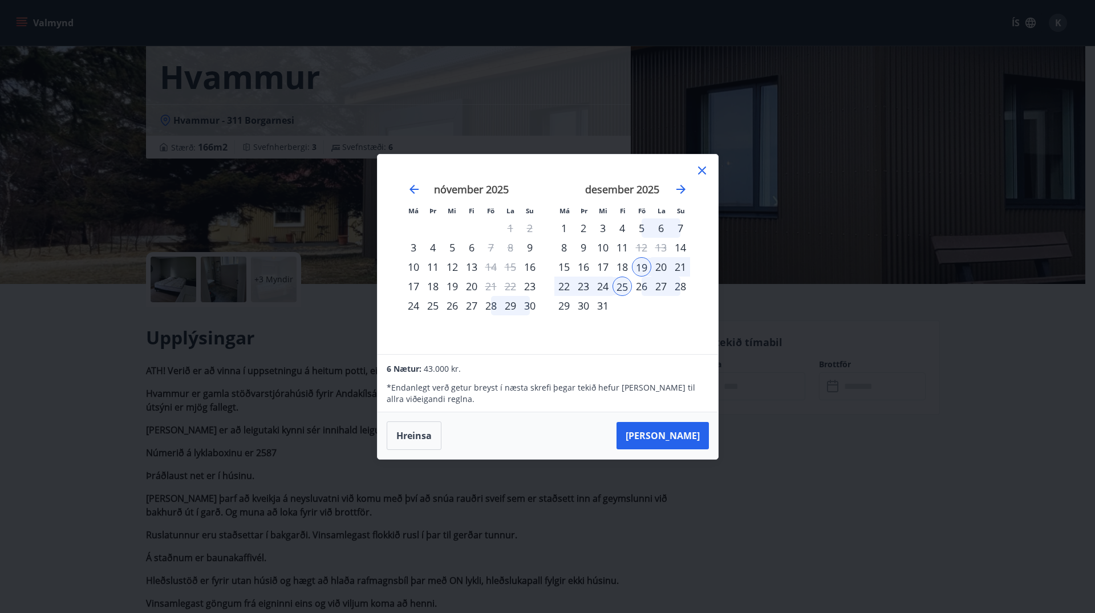
click at [698, 168] on icon at bounding box center [702, 171] width 14 height 14
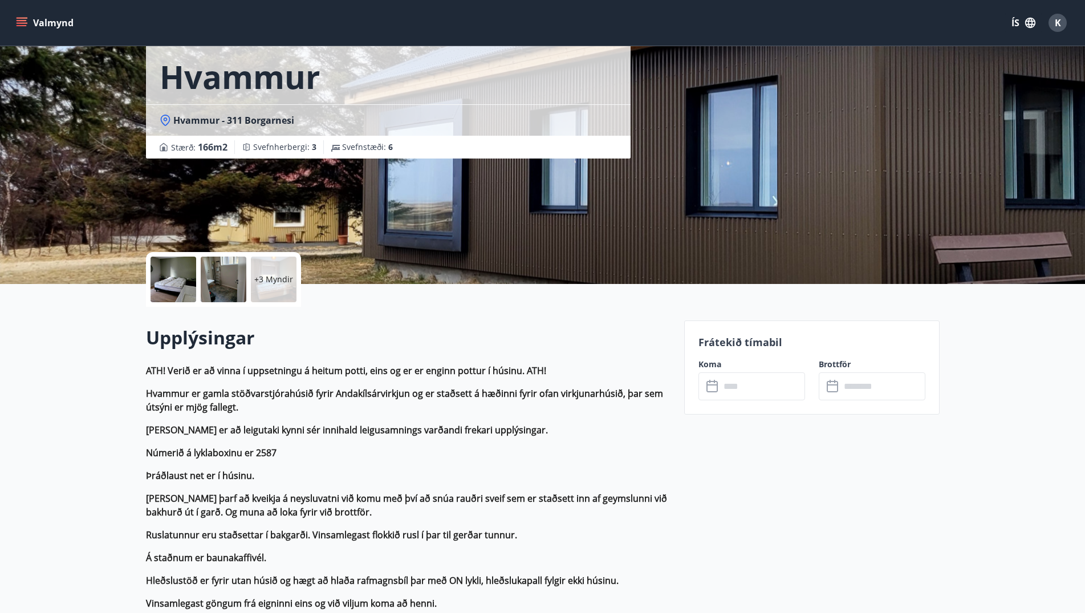
click at [11, 17] on div "Valmynd ÍS K" at bounding box center [542, 23] width 1085 height 46
click at [21, 17] on icon "menu" at bounding box center [21, 22] width 11 height 11
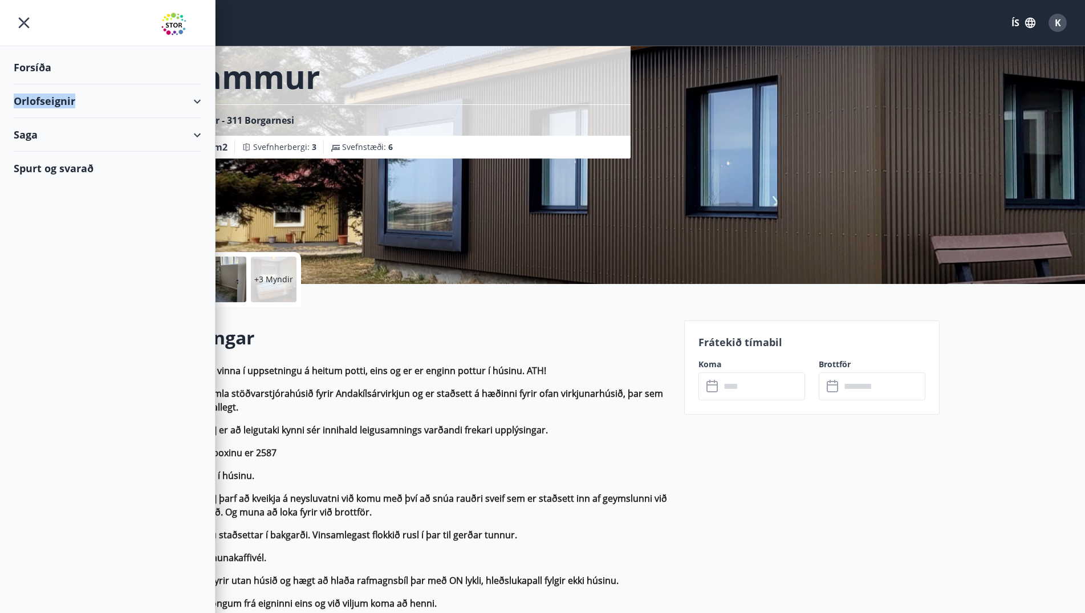
click at [88, 99] on div "Orlofseignir" at bounding box center [108, 101] width 188 height 34
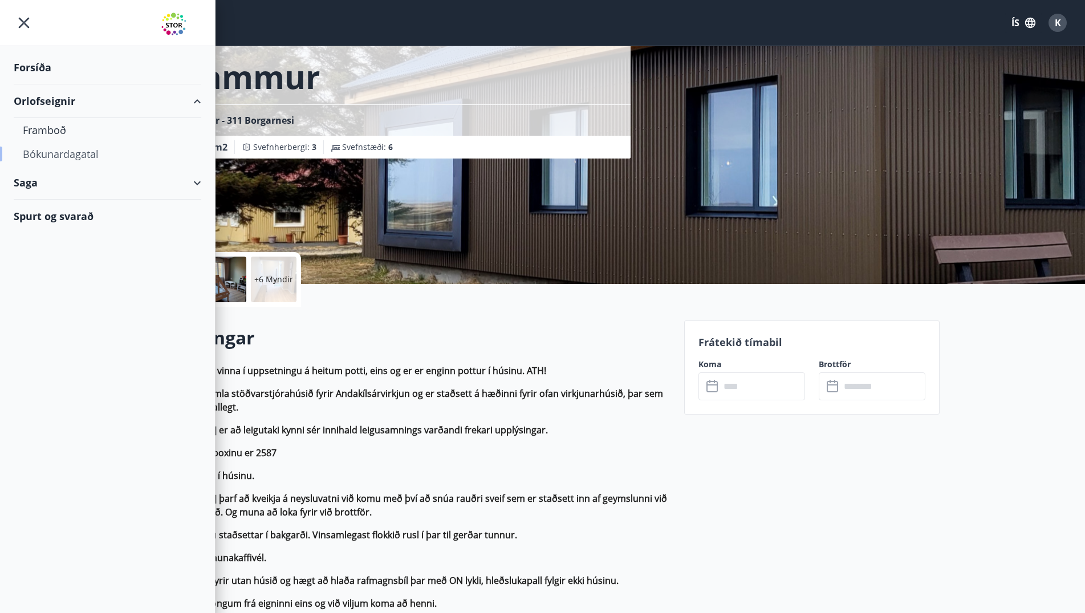
click at [95, 153] on div "Bókunardagatal" at bounding box center [107, 154] width 169 height 24
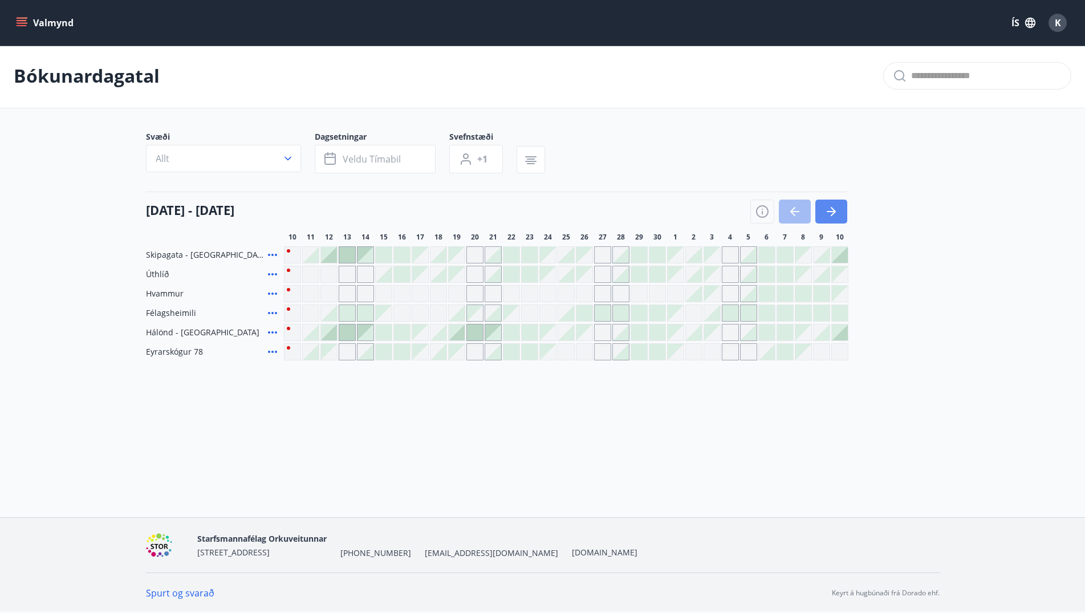
click at [830, 214] on icon "button" at bounding box center [831, 212] width 14 height 14
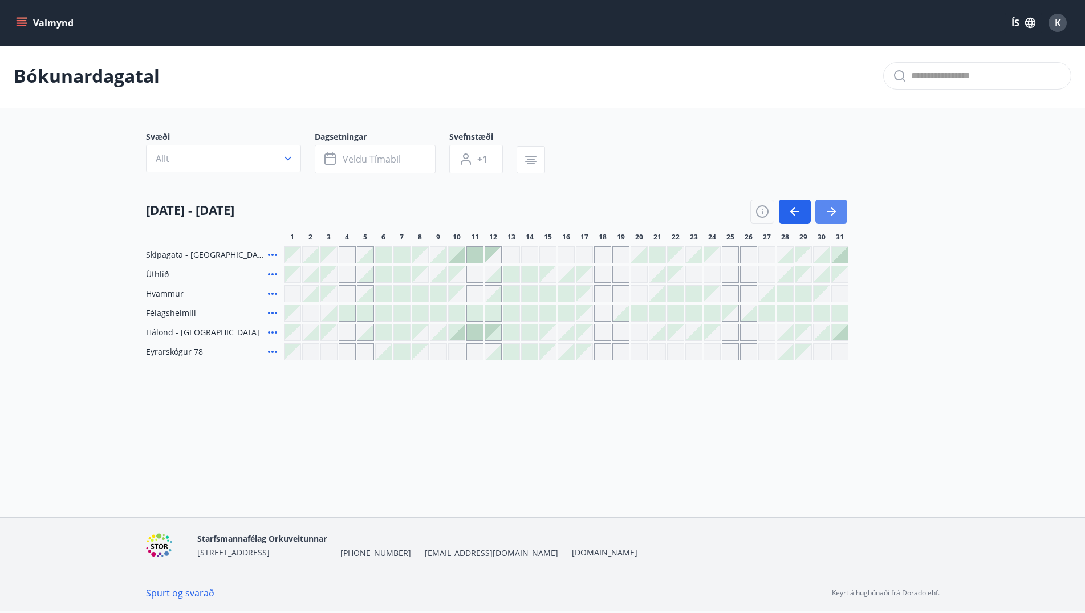
click at [830, 214] on icon "button" at bounding box center [831, 212] width 14 height 14
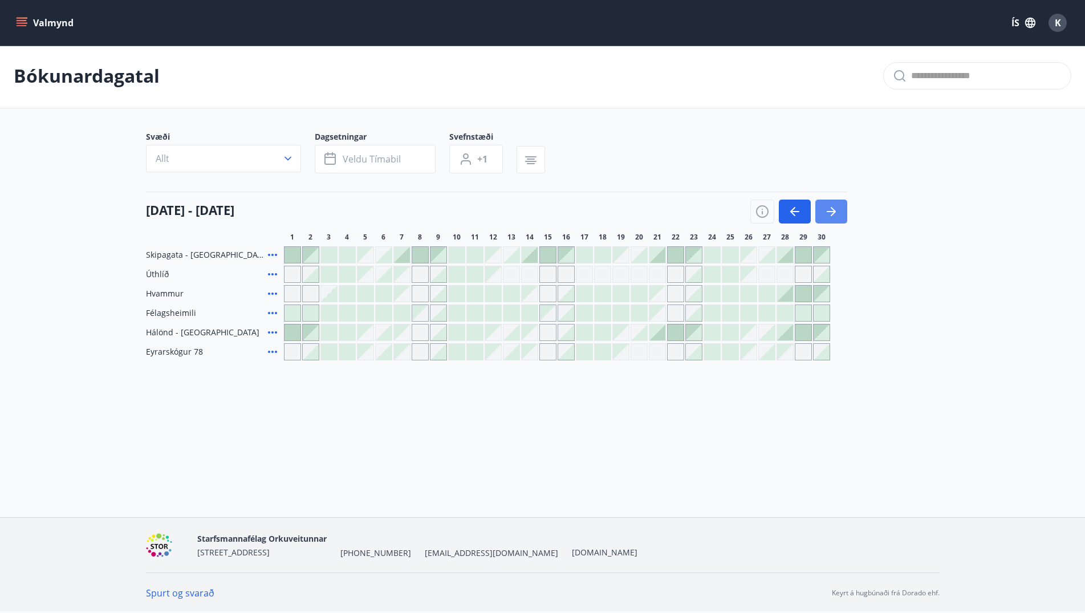
click at [830, 214] on icon "button" at bounding box center [831, 212] width 14 height 14
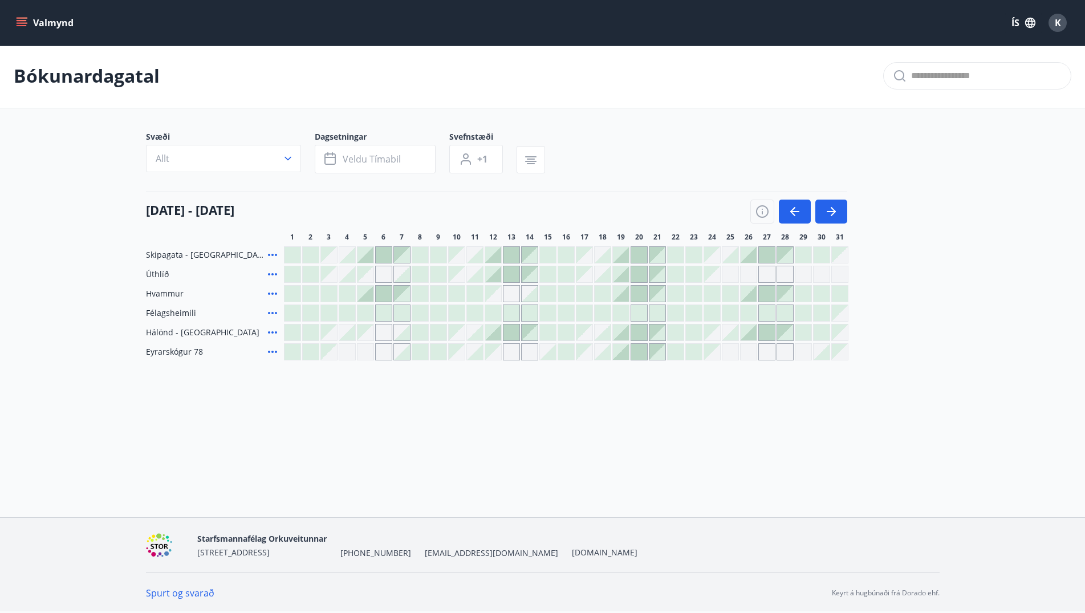
click at [268, 294] on icon at bounding box center [272, 293] width 9 height 2
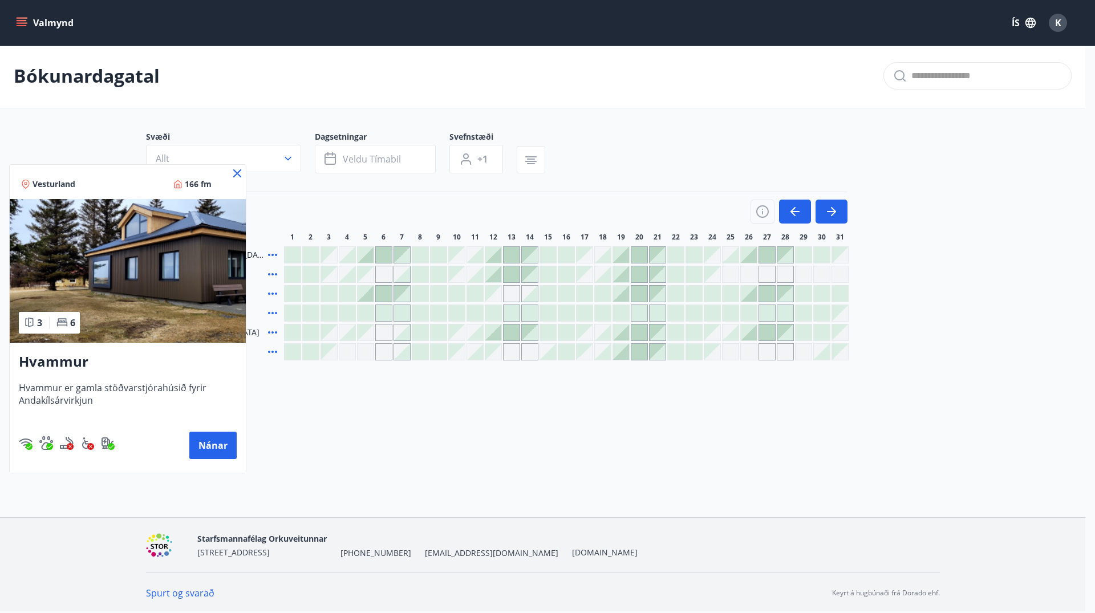
click at [232, 172] on icon at bounding box center [237, 173] width 14 height 14
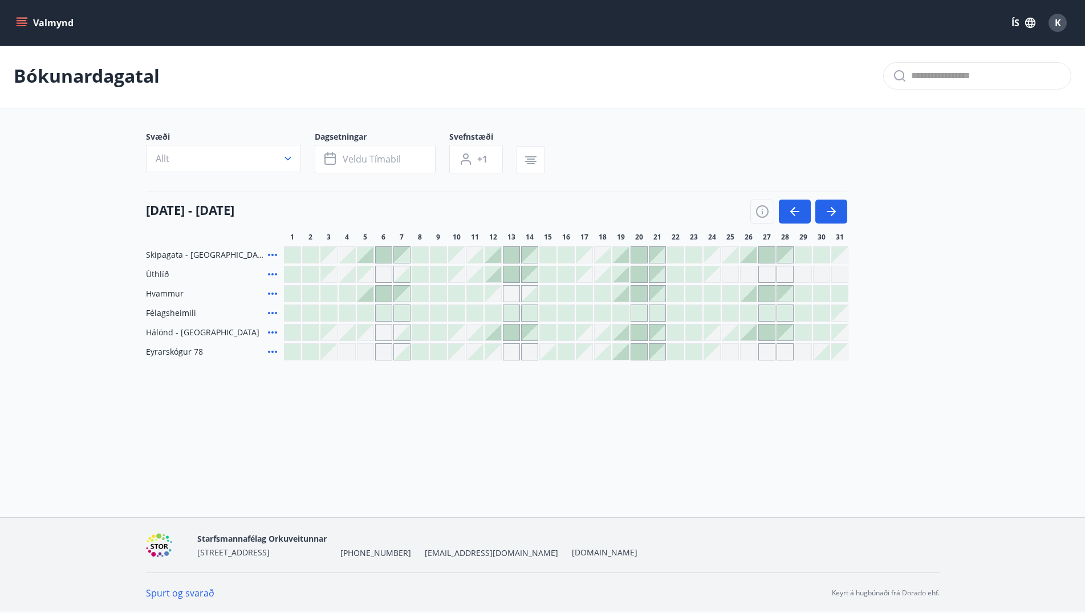
click at [749, 355] on div "Gráir dagar eru ekki bókanlegir" at bounding box center [748, 351] width 17 height 17
click at [790, 375] on div "Bókunardagatal Svæði Allt Dagsetningar Veldu tímabil Svefnstæði +1 [DATE] - [DA…" at bounding box center [542, 225] width 1085 height 362
click at [754, 338] on div at bounding box center [749, 332] width 16 height 16
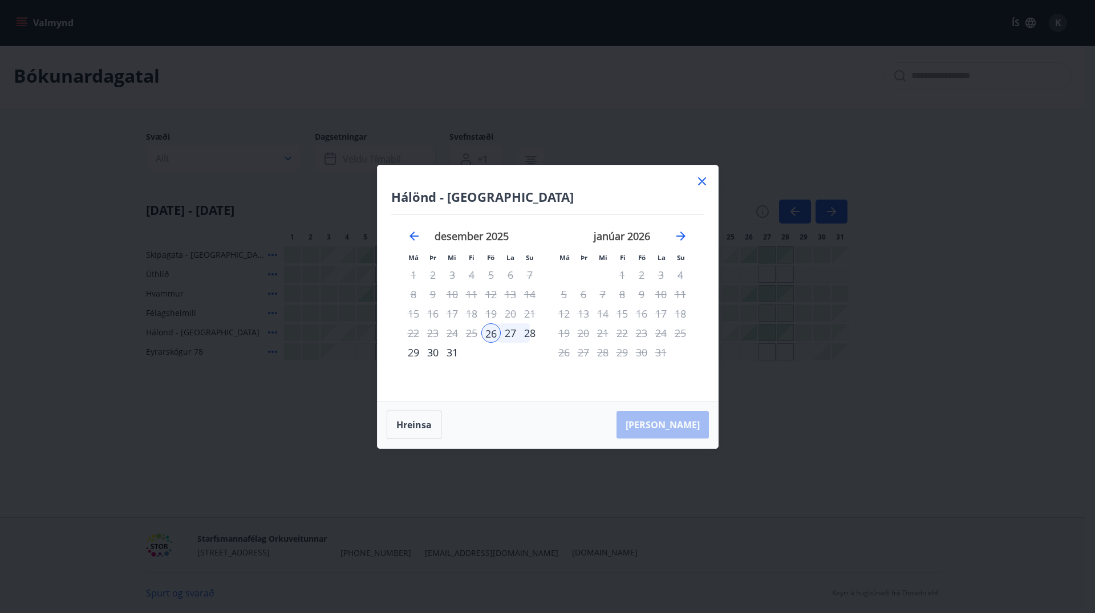
click at [700, 180] on icon at bounding box center [702, 181] width 8 height 8
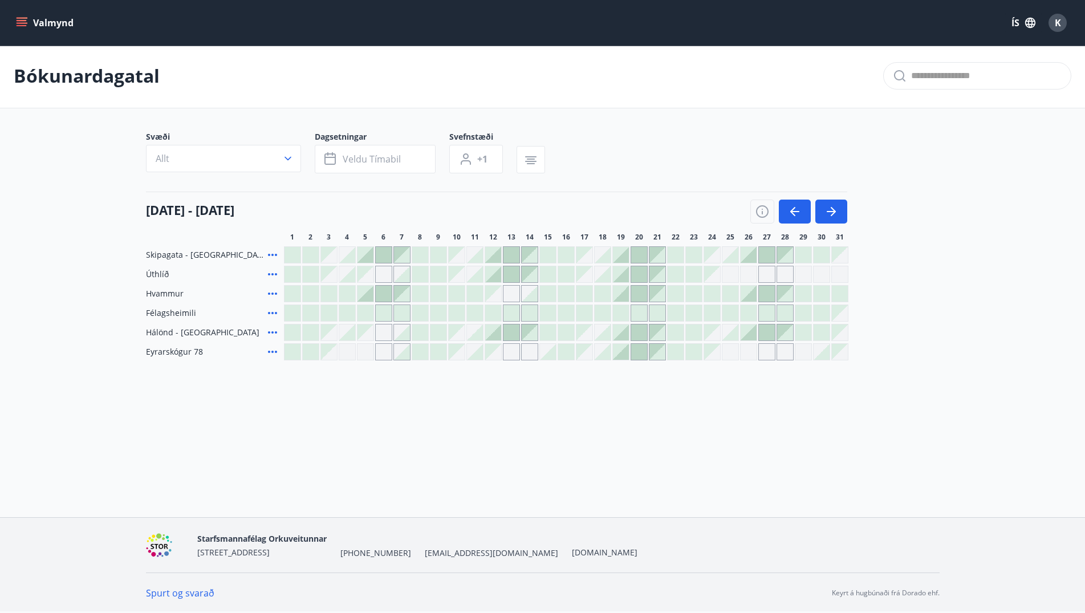
click at [619, 311] on div at bounding box center [621, 313] width 16 height 16
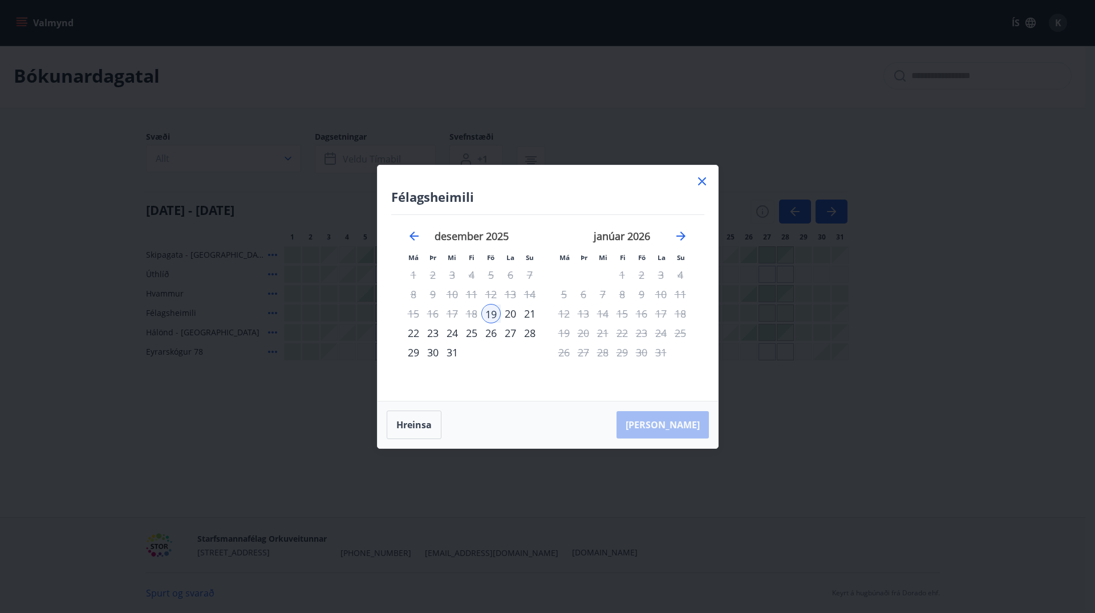
click at [469, 330] on div "25" at bounding box center [471, 332] width 19 height 19
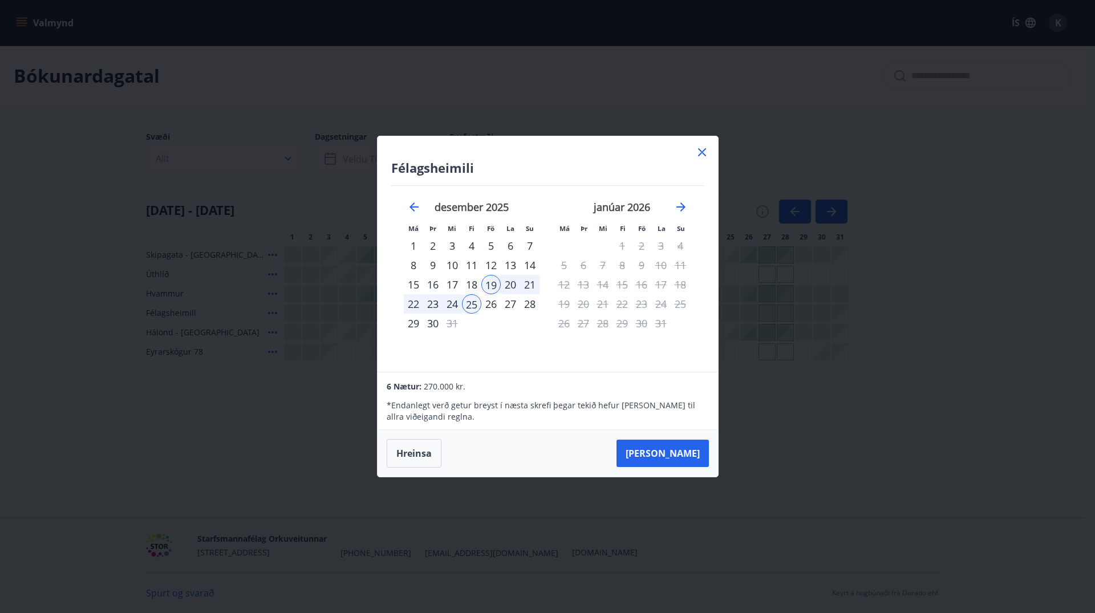
click at [706, 155] on icon at bounding box center [702, 152] width 14 height 14
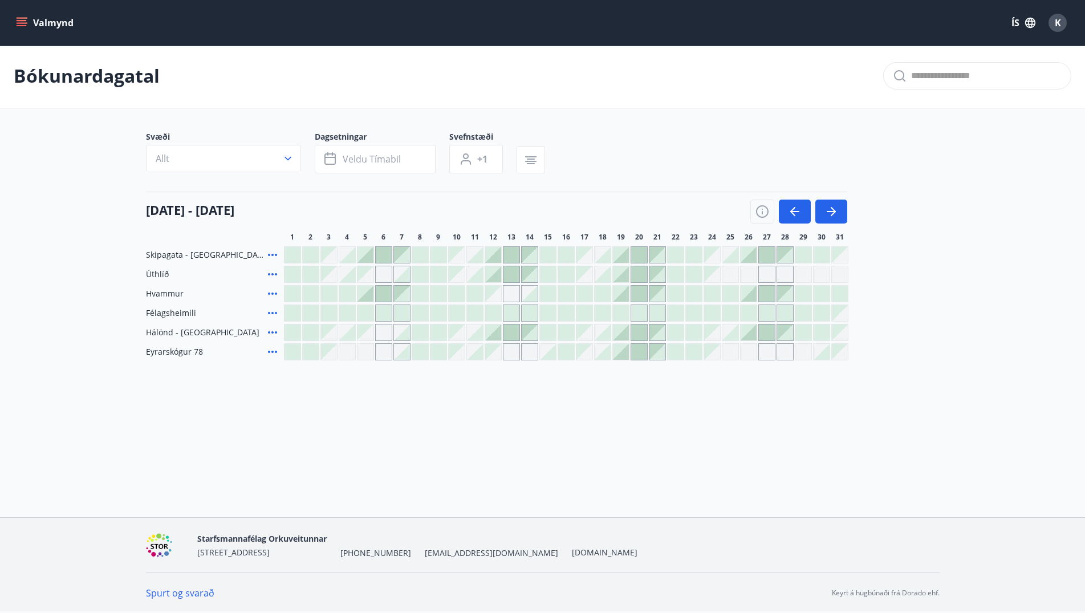
click at [615, 291] on div at bounding box center [621, 294] width 16 height 16
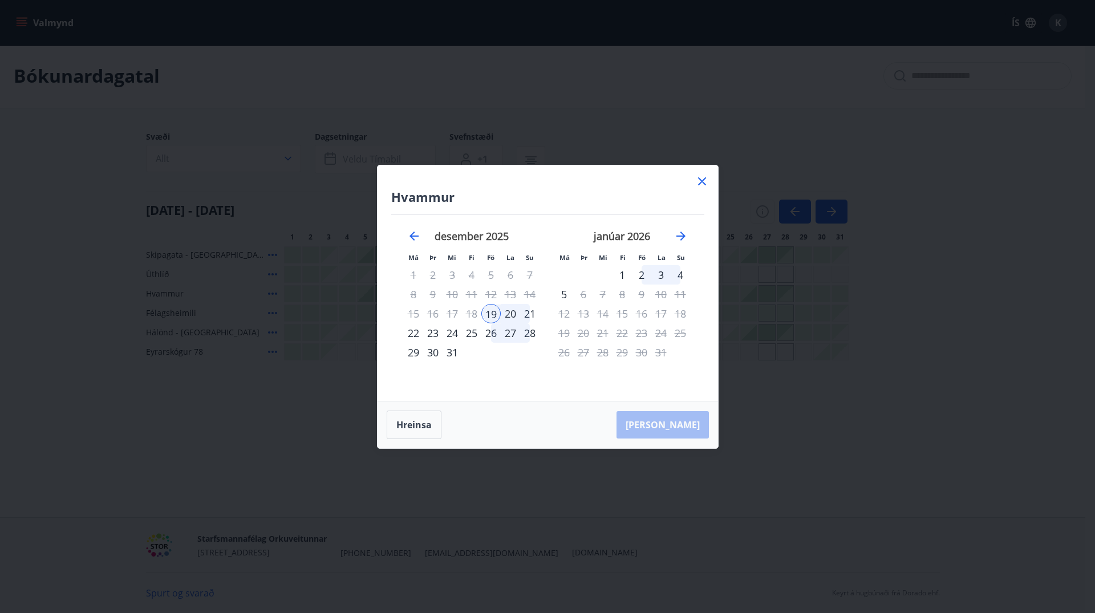
click at [467, 332] on div "25" at bounding box center [471, 332] width 19 height 19
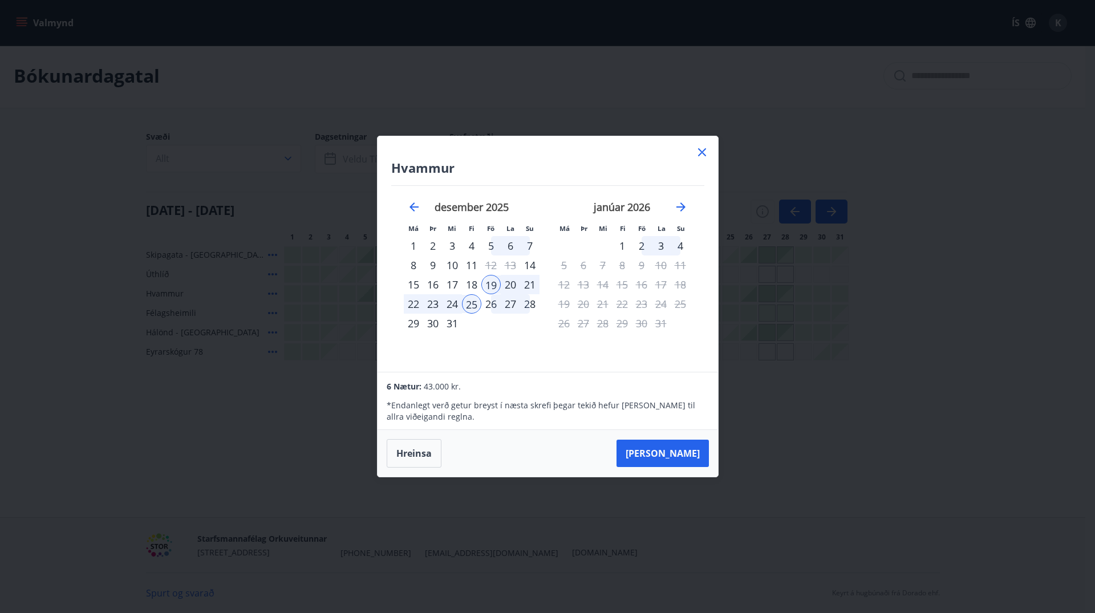
click at [699, 152] on icon at bounding box center [702, 152] width 14 height 14
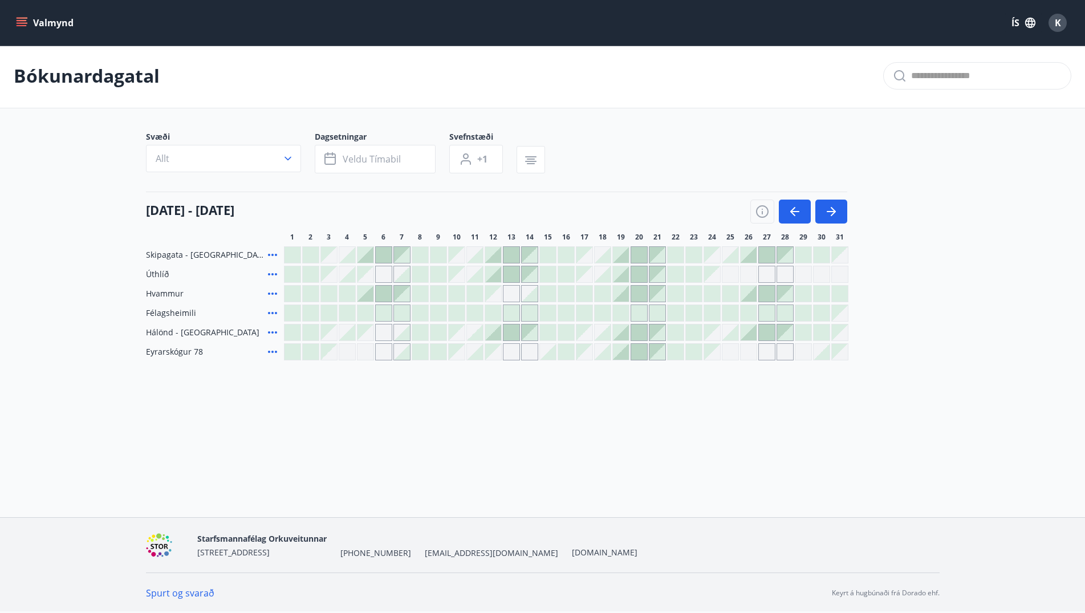
click at [274, 294] on icon at bounding box center [273, 294] width 14 height 14
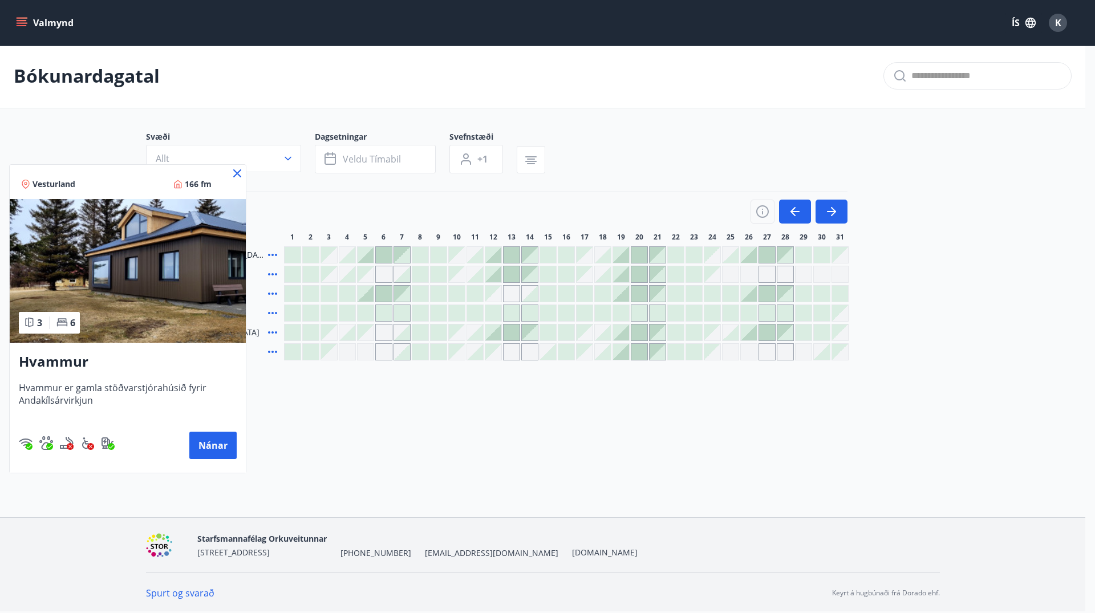
click at [66, 353] on h3 "Hvammur" at bounding box center [128, 362] width 218 height 21
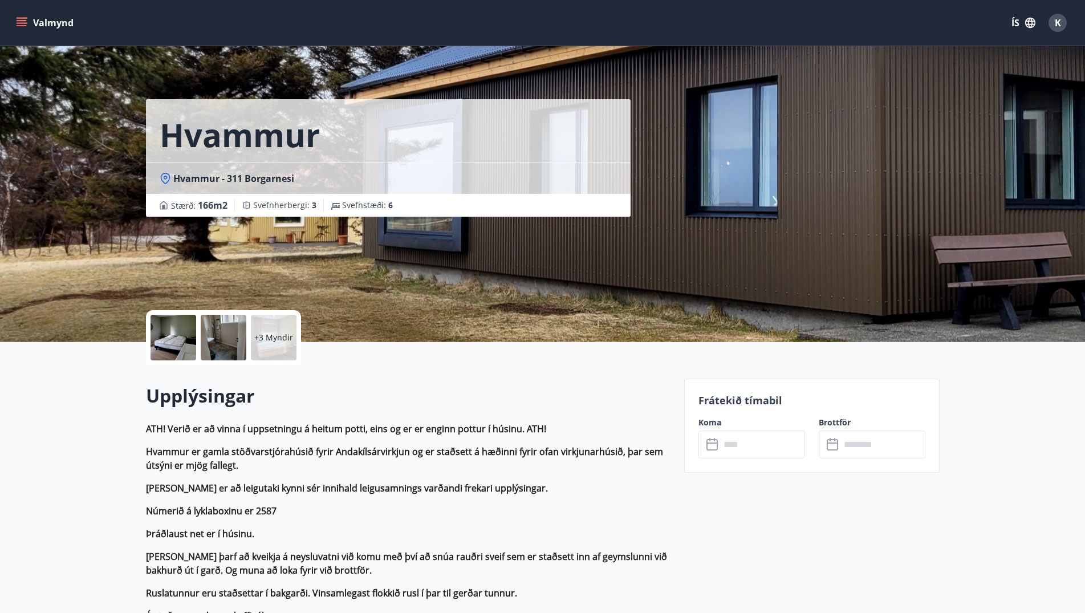
click at [266, 332] on p "+3 Myndir" at bounding box center [273, 337] width 39 height 11
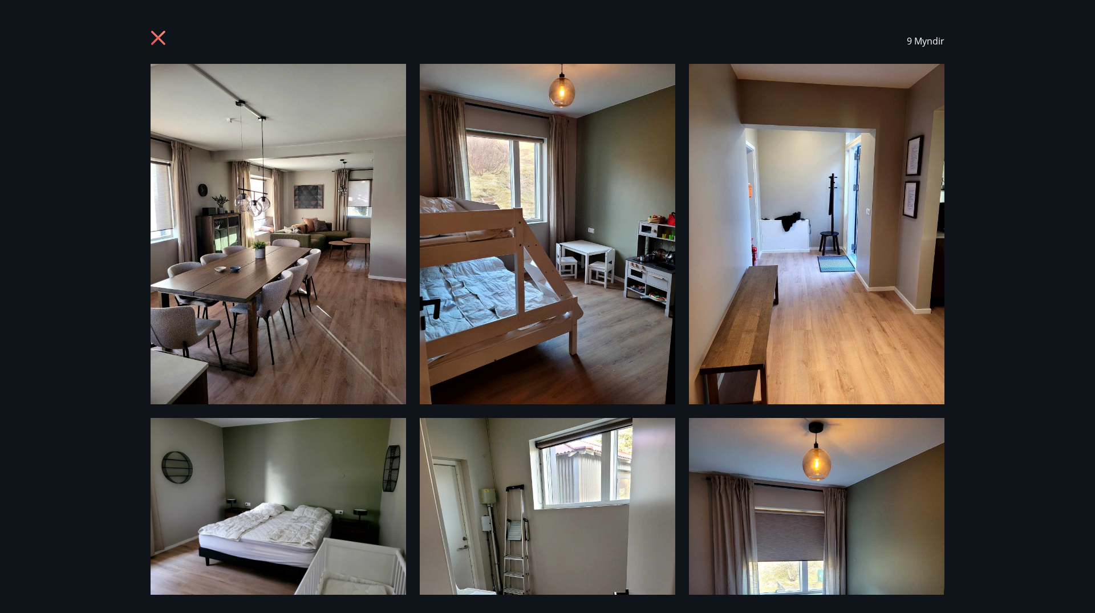
click at [153, 31] on icon at bounding box center [158, 38] width 14 height 14
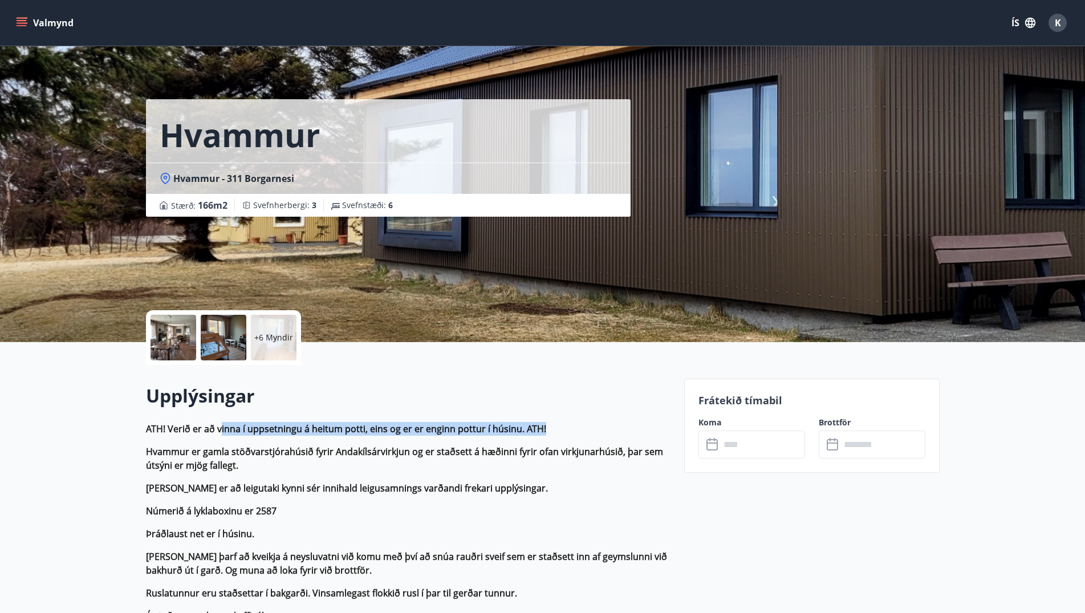
drag, startPoint x: 252, startPoint y: 427, endPoint x: 570, endPoint y: 433, distance: 317.6
click at [570, 433] on p "ATH! Verið er að vinna í uppsetningu á heitum potti, eins og er er enginn pottu…" at bounding box center [408, 429] width 525 height 14
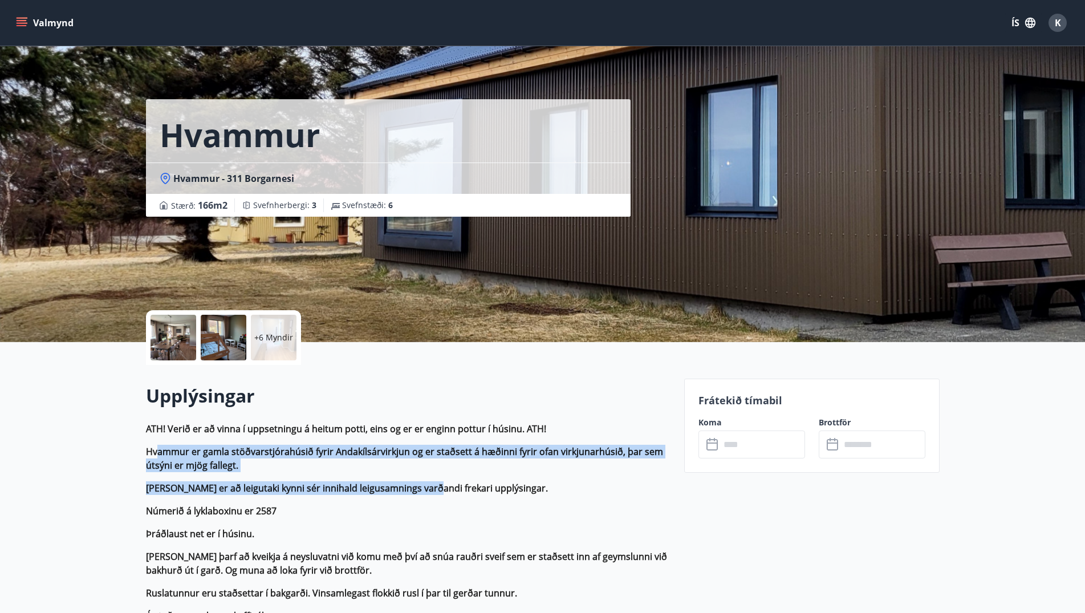
drag, startPoint x: 160, startPoint y: 453, endPoint x: 452, endPoint y: 489, distance: 294.0
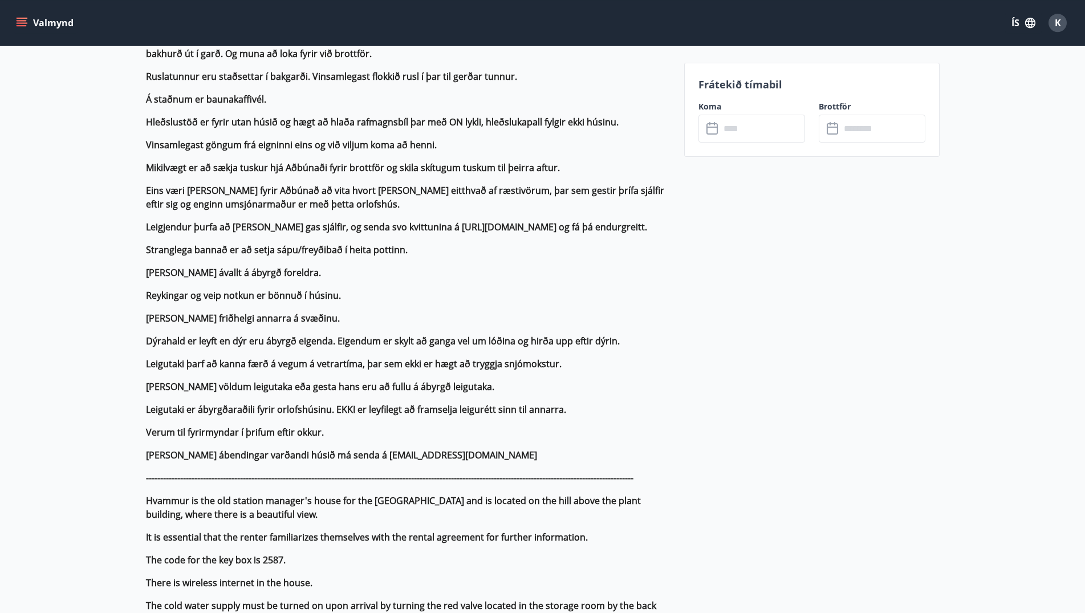
scroll to position [523, 0]
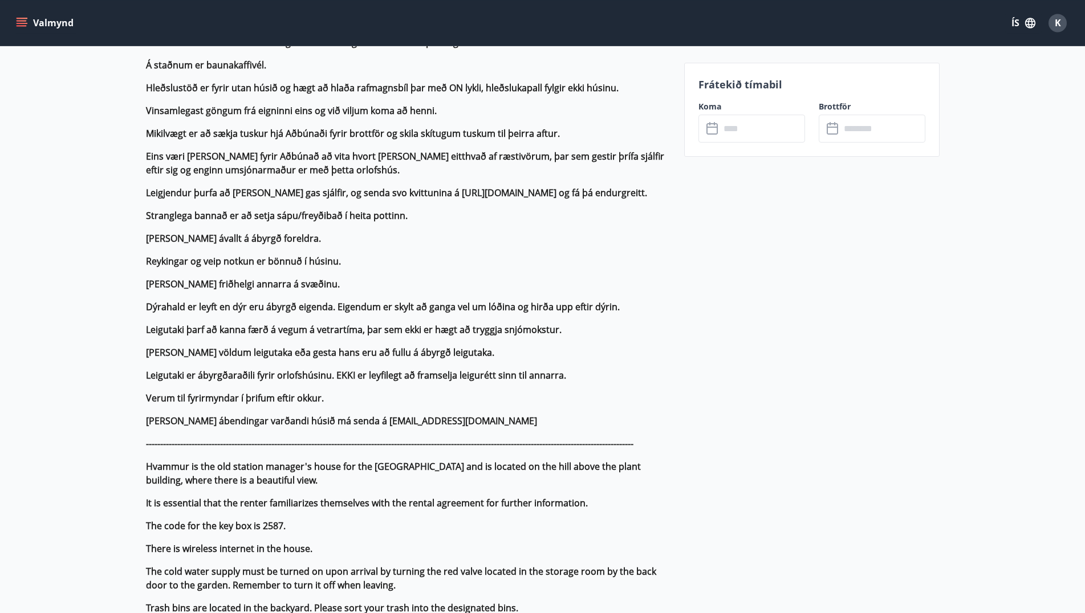
scroll to position [465, 0]
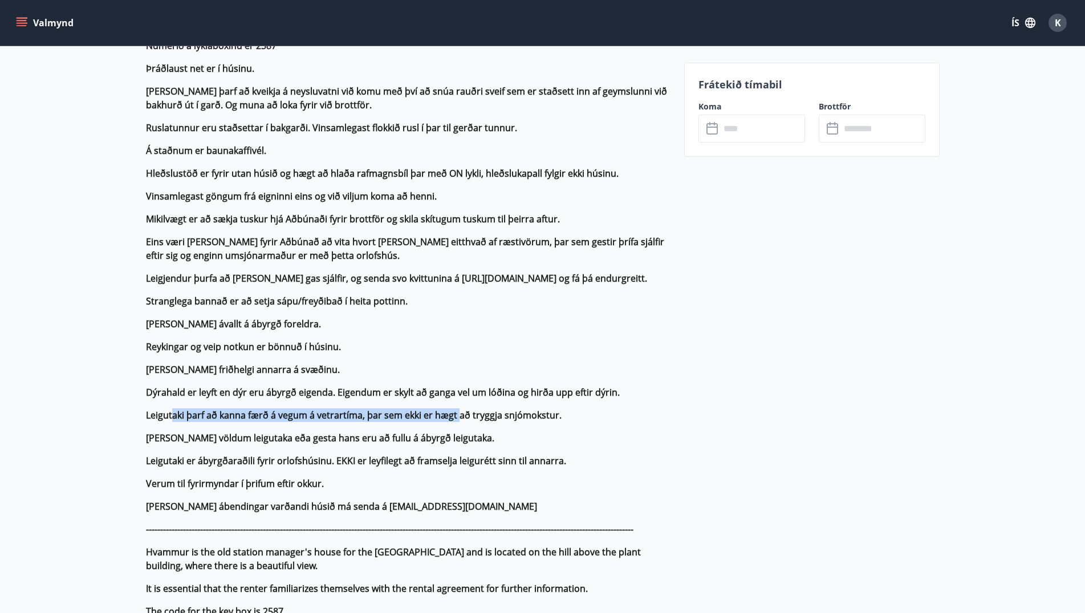
drag, startPoint x: 180, startPoint y: 410, endPoint x: 478, endPoint y: 409, distance: 298.2
click at [479, 409] on strong "Leigutaki þarf að kanna færð á vegum á vetrartíma, þar sem ekki er hægt að tryg…" at bounding box center [354, 415] width 416 height 13
click at [355, 443] on strong "[PERSON_NAME] völdum leigutaka eða gesta hans eru að fullu á ábyrgð leigutaka." at bounding box center [320, 438] width 348 height 13
click at [313, 434] on strong "[PERSON_NAME] völdum leigutaka eða gesta hans eru að fullu á ábyrgð leigutaka." at bounding box center [320, 438] width 348 height 13
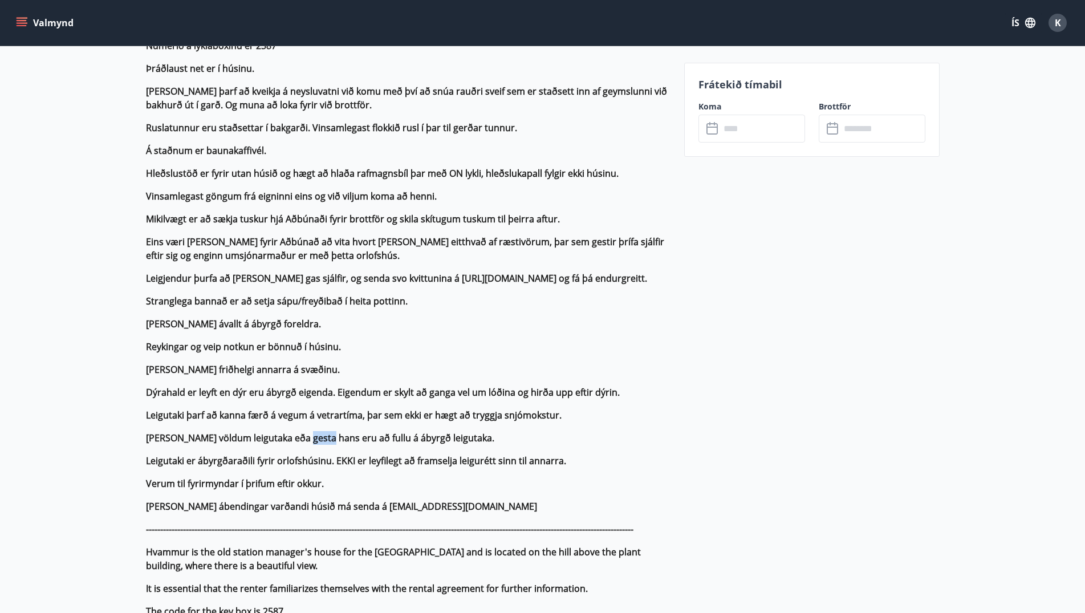
click at [313, 434] on strong "[PERSON_NAME] völdum leigutaka eða gesta hans eru að fullu á ábyrgð leigutaka." at bounding box center [320, 438] width 348 height 13
drag, startPoint x: 313, startPoint y: 434, endPoint x: 323, endPoint y: 335, distance: 99.7
click at [313, 434] on strong "[PERSON_NAME] völdum leigutaka eða gesta hans eru að fullu á ábyrgð leigutaka." at bounding box center [320, 438] width 348 height 13
click at [480, 471] on p "ATH! Verið er að vinna í uppsetningu á heitum potti, eins og er er enginn pottu…" at bounding box center [408, 531] width 525 height 1149
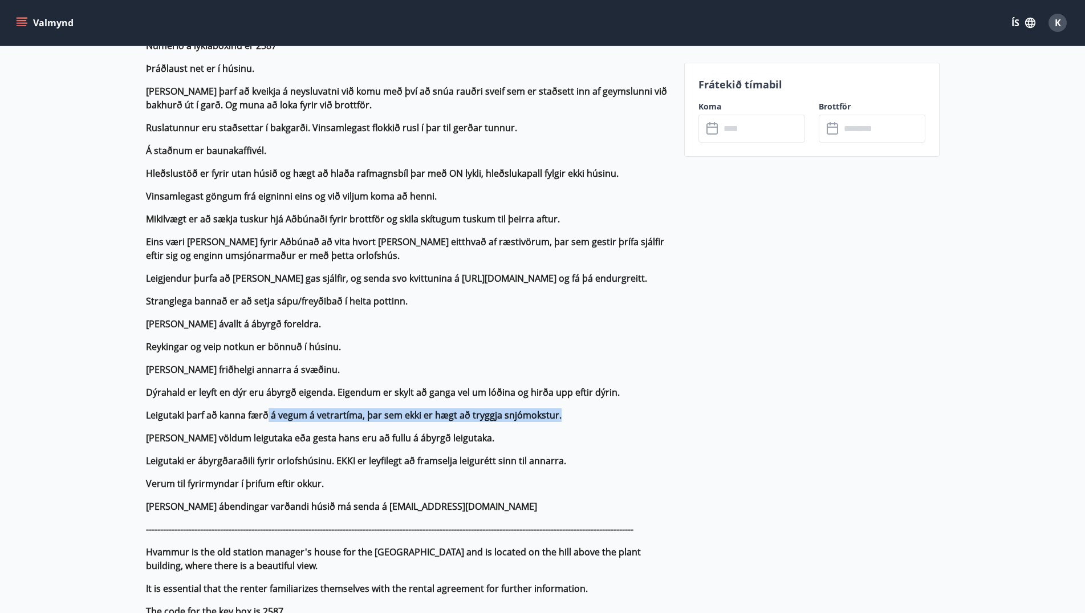
drag, startPoint x: 347, startPoint y: 416, endPoint x: 603, endPoint y: 425, distance: 256.7
click at [603, 425] on p "ATH! Verið er að vinna í uppsetningu á heitum potti, eins og er er enginn pottu…" at bounding box center [408, 531] width 525 height 1149
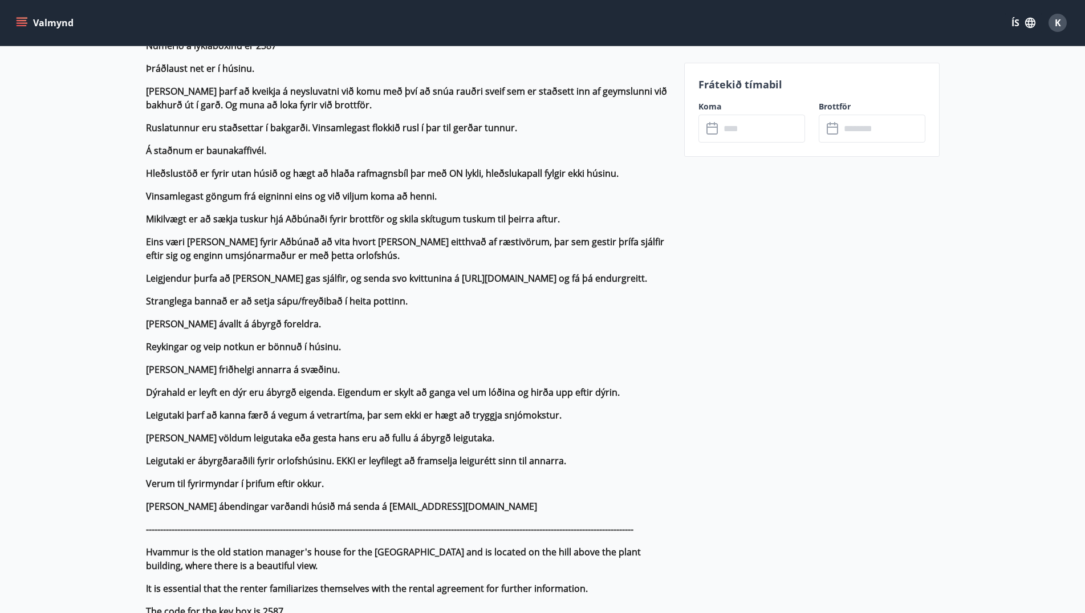
click at [612, 424] on p "ATH! Verið er að vinna í uppsetningu á heitum potti, eins og er er enginn pottu…" at bounding box center [408, 531] width 525 height 1149
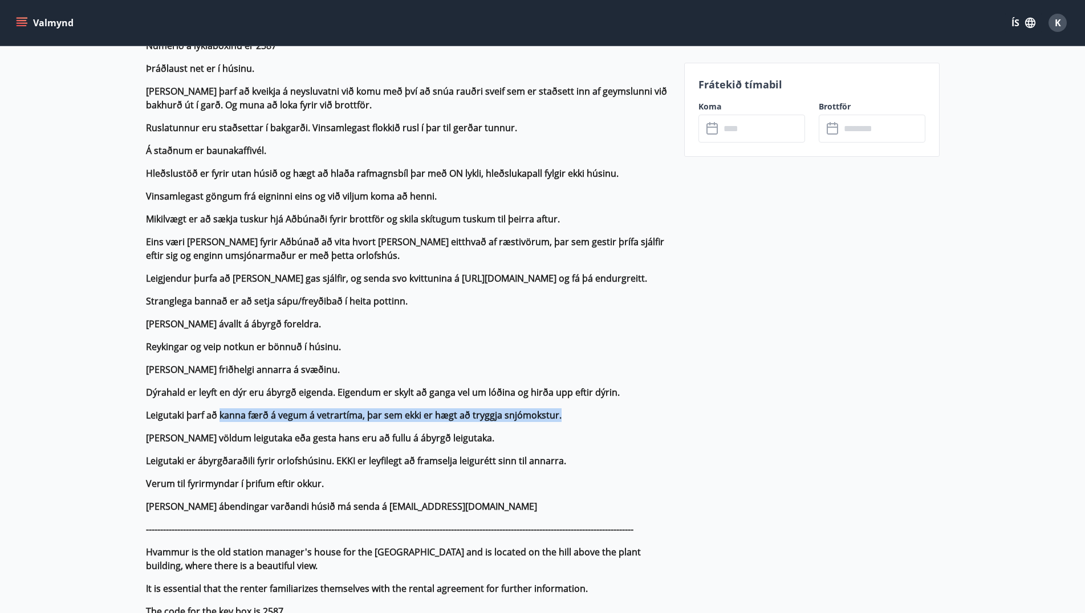
drag, startPoint x: 477, startPoint y: 408, endPoint x: 216, endPoint y: 422, distance: 261.0
click at [216, 422] on p "ATH! Verið er að vinna í uppsetningu á heitum potti, eins og er er enginn pottu…" at bounding box center [408, 531] width 525 height 1149
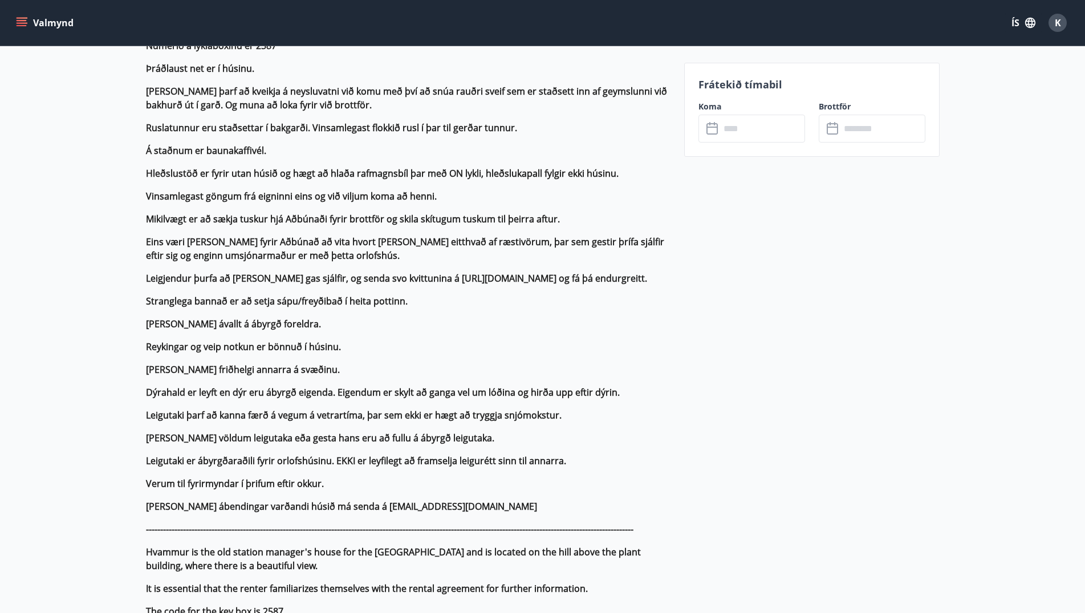
click at [235, 319] on strong "[PERSON_NAME] ávallt á ábyrgð foreldra." at bounding box center [233, 324] width 175 height 13
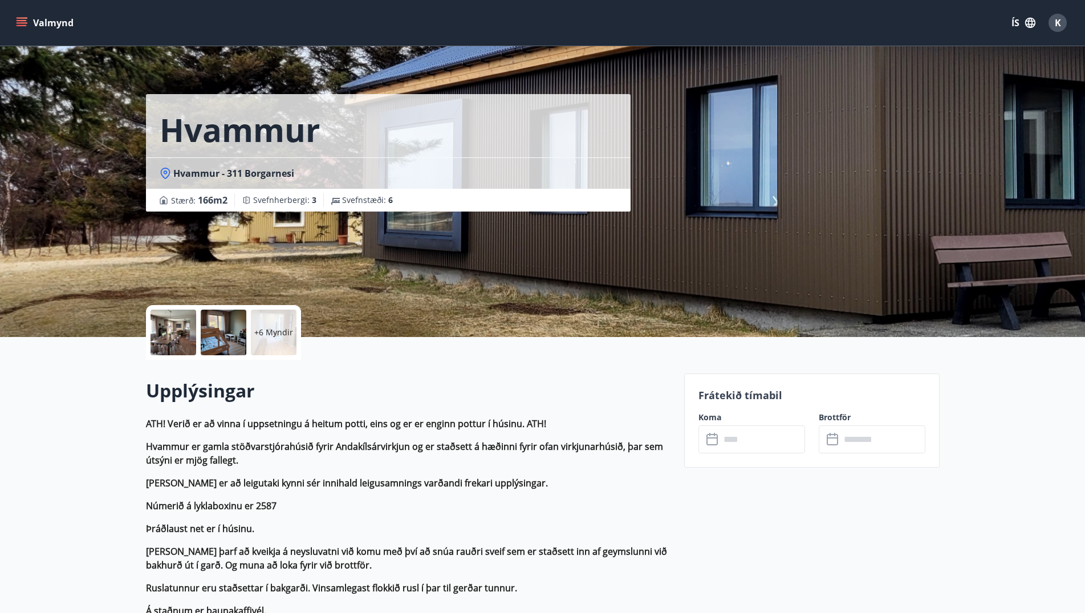
scroll to position [0, 0]
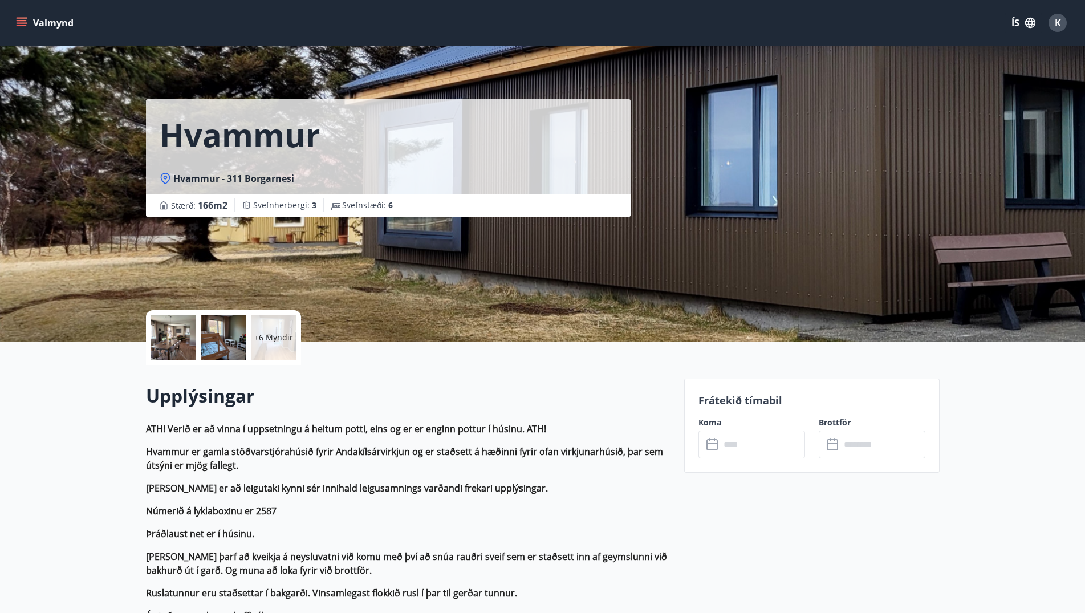
click at [38, 15] on button "Valmynd" at bounding box center [46, 23] width 64 height 21
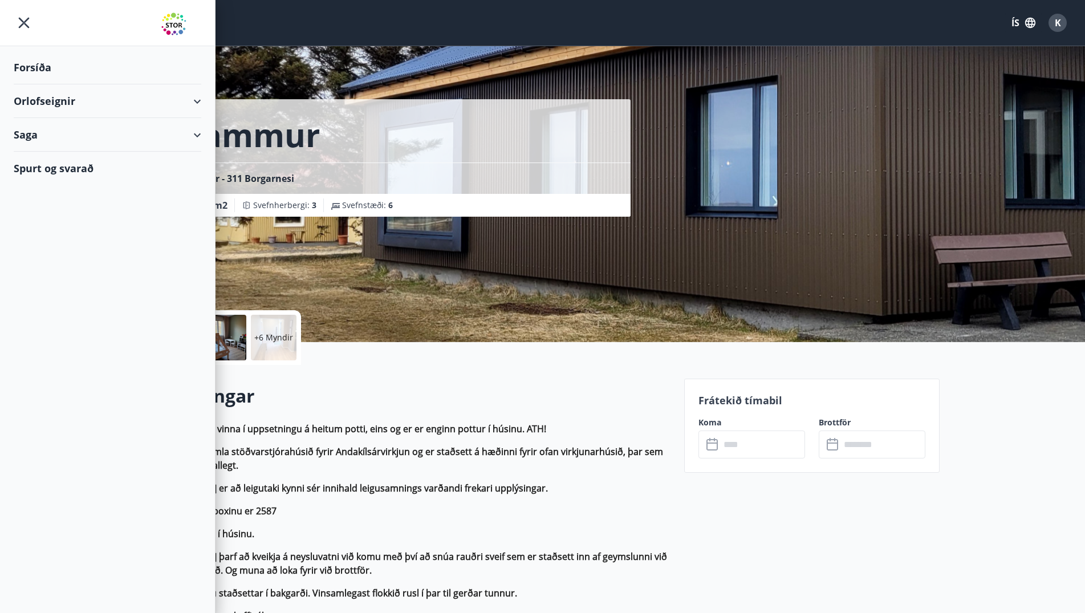
click at [104, 100] on div "Orlofseignir" at bounding box center [108, 101] width 188 height 34
click at [49, 153] on div "Bókunardagatal" at bounding box center [107, 154] width 169 height 24
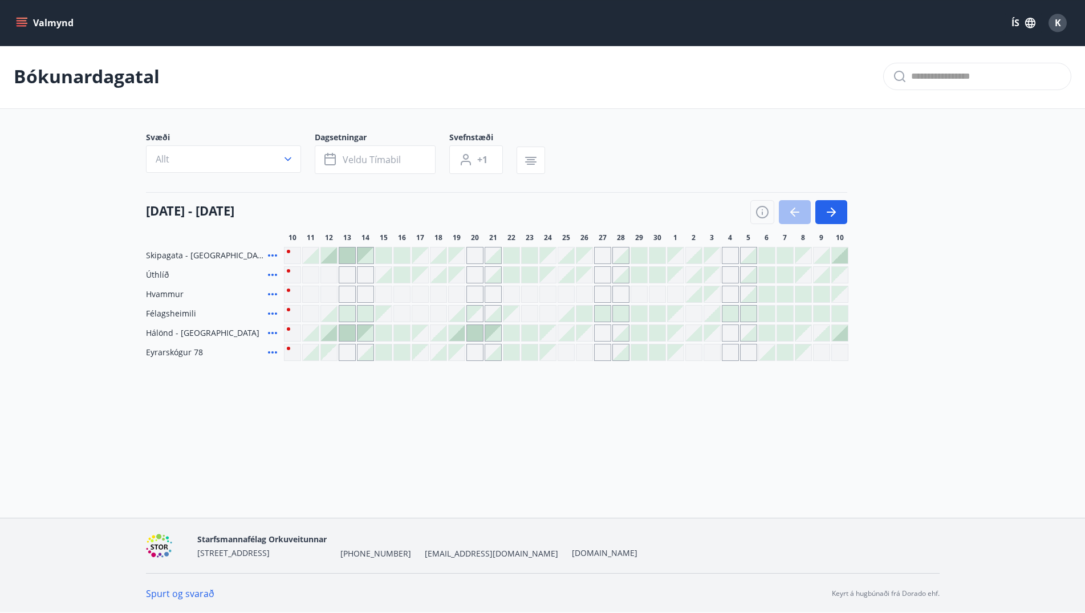
scroll to position [2, 0]
click at [772, 206] on button "button" at bounding box center [762, 212] width 24 height 24
click at [762, 212] on icon "button" at bounding box center [762, 212] width 1 height 3
click at [762, 212] on div "Skýringar á dagsetningum Upptekið Dagleiga Fast tímabil Opnar umsóknir Umsókn í…" at bounding box center [542, 306] width 1085 height 613
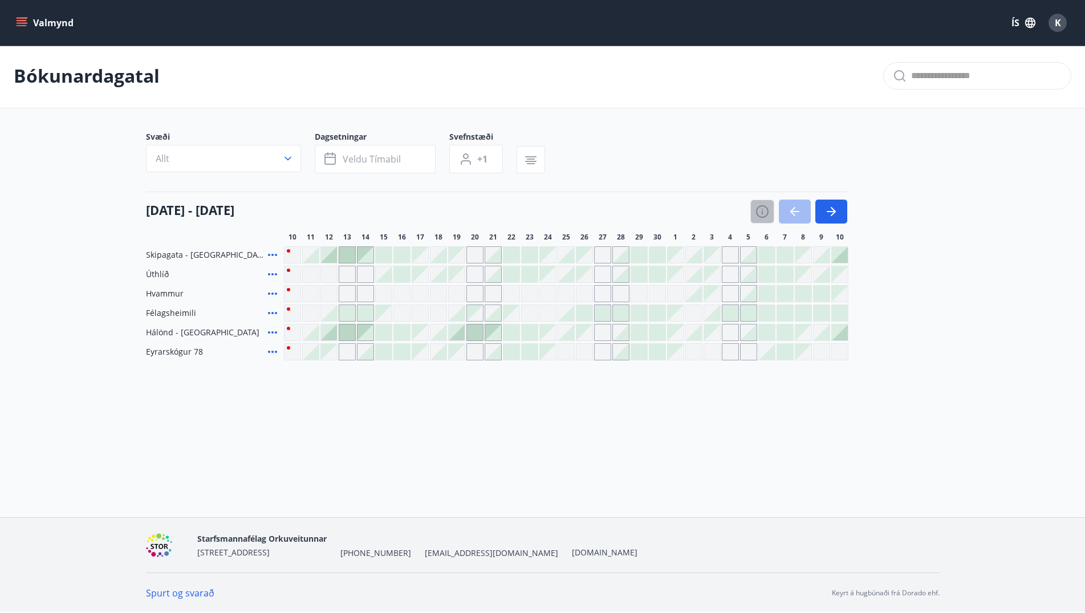
click at [762, 212] on div "Skýringar á dagsetningum Upptekið Dagleiga Fast tímabil Opnar umsóknir Umsókn í…" at bounding box center [542, 306] width 1085 height 613
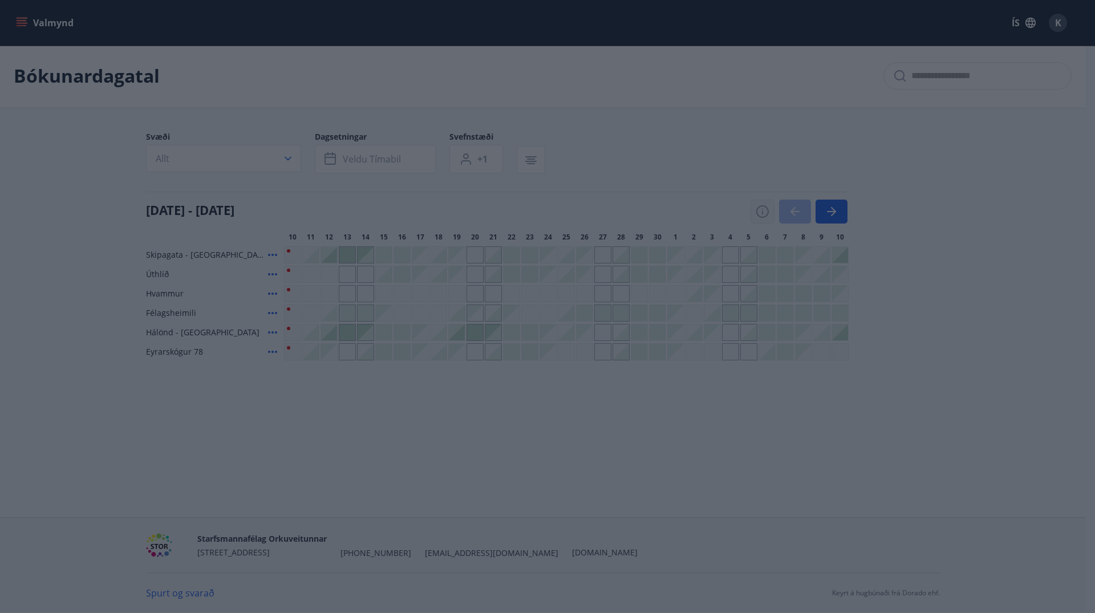
click at [762, 212] on div "Skýringar á dagsetningum Upptekið Dagleiga Fast tímabil Opnar umsóknir Umsókn í…" at bounding box center [547, 306] width 1095 height 613
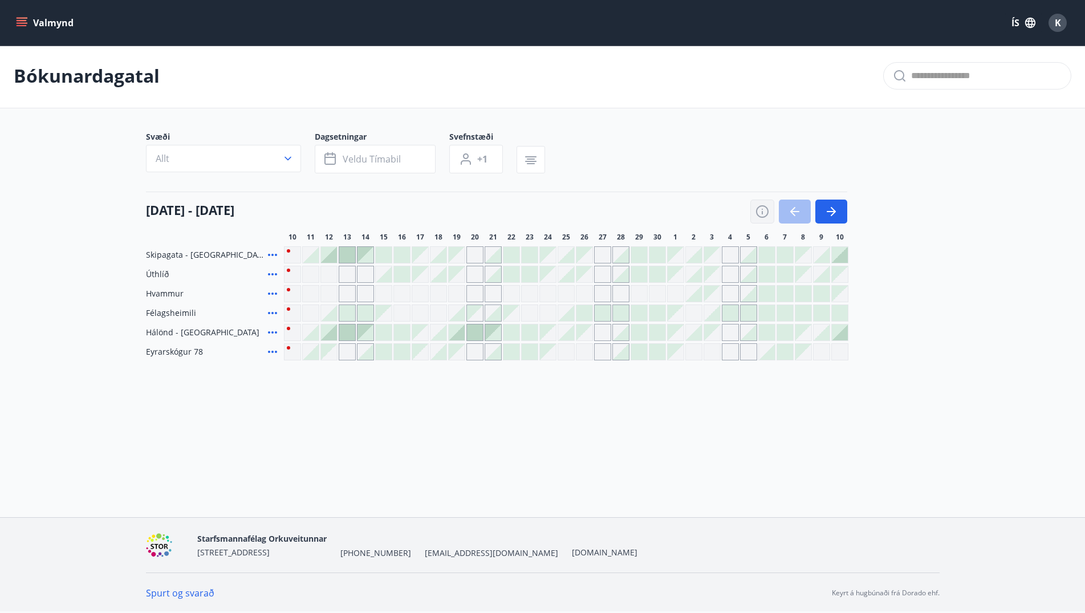
click at [756, 213] on icon "button" at bounding box center [762, 212] width 14 height 14
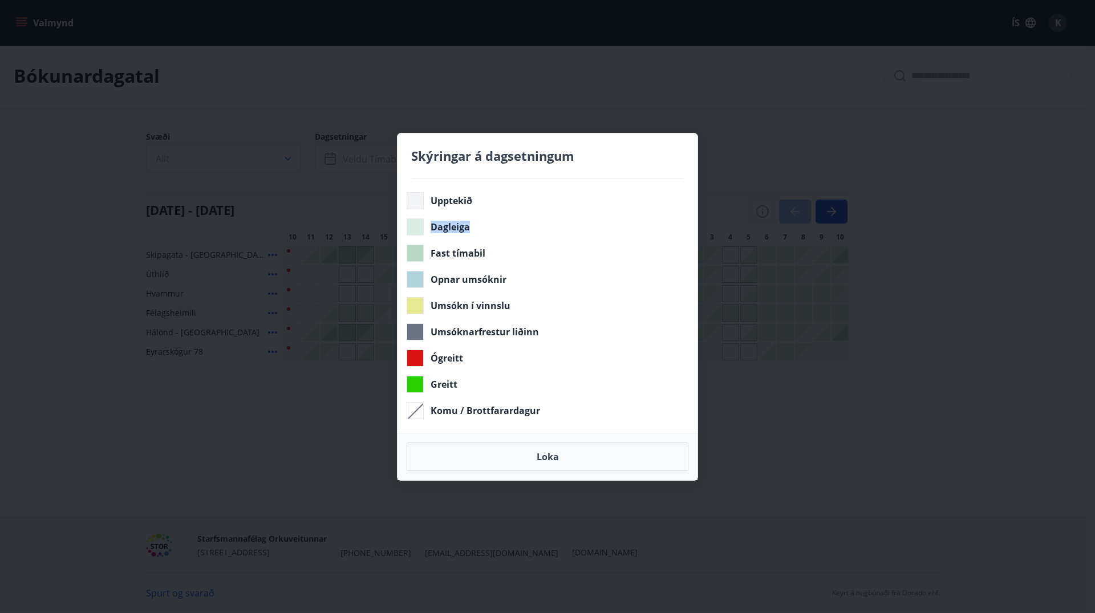
drag, startPoint x: 425, startPoint y: 226, endPoint x: 483, endPoint y: 229, distance: 58.2
click at [483, 229] on div "Dagleiga" at bounding box center [544, 226] width 277 height 17
drag, startPoint x: 452, startPoint y: 251, endPoint x: 519, endPoint y: 254, distance: 67.9
click at [519, 254] on div "Fast tímabil" at bounding box center [544, 253] width 277 height 17
click at [810, 450] on div "Skýringar á dagsetningum Upptekið Dagleiga Fast tímabil Opnar umsóknir Umsókn í…" at bounding box center [547, 306] width 1095 height 613
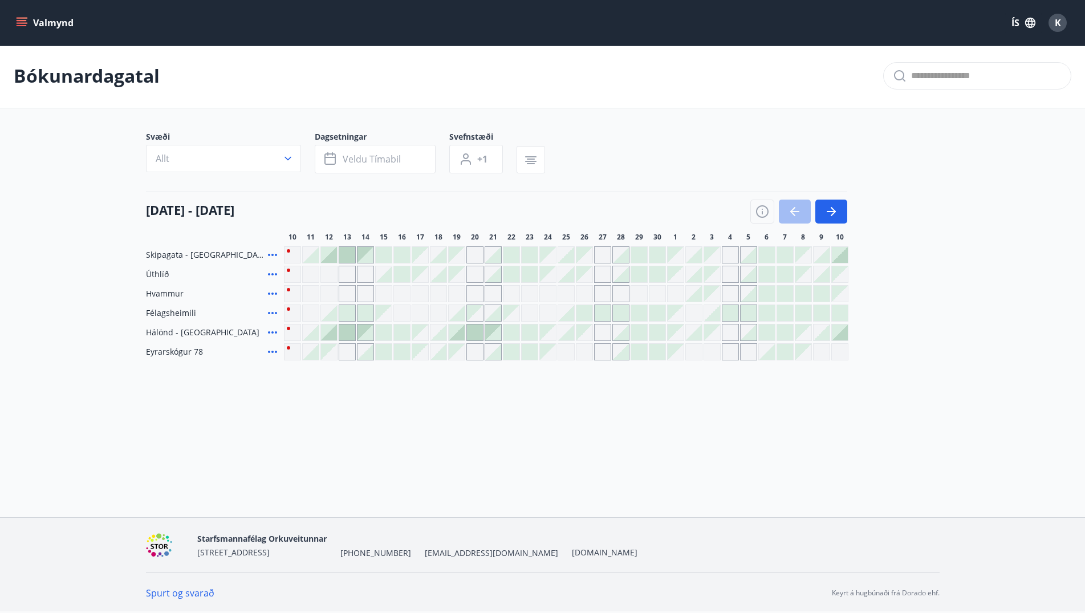
click at [800, 212] on div at bounding box center [798, 212] width 97 height 24
click at [832, 208] on icon "button" at bounding box center [833, 211] width 5 height 9
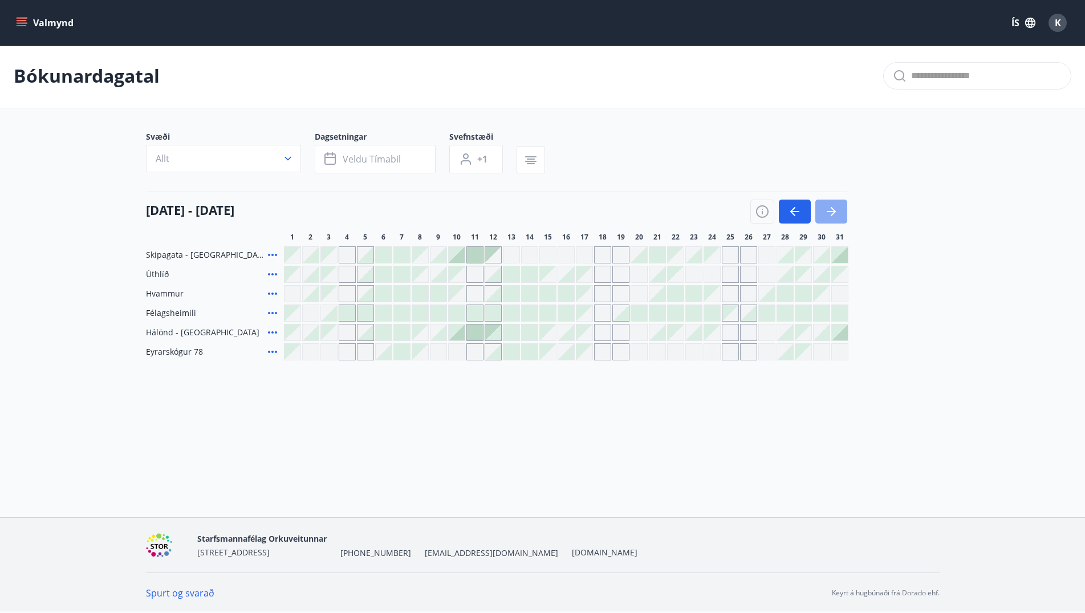
click at [832, 208] on icon "button" at bounding box center [833, 211] width 5 height 9
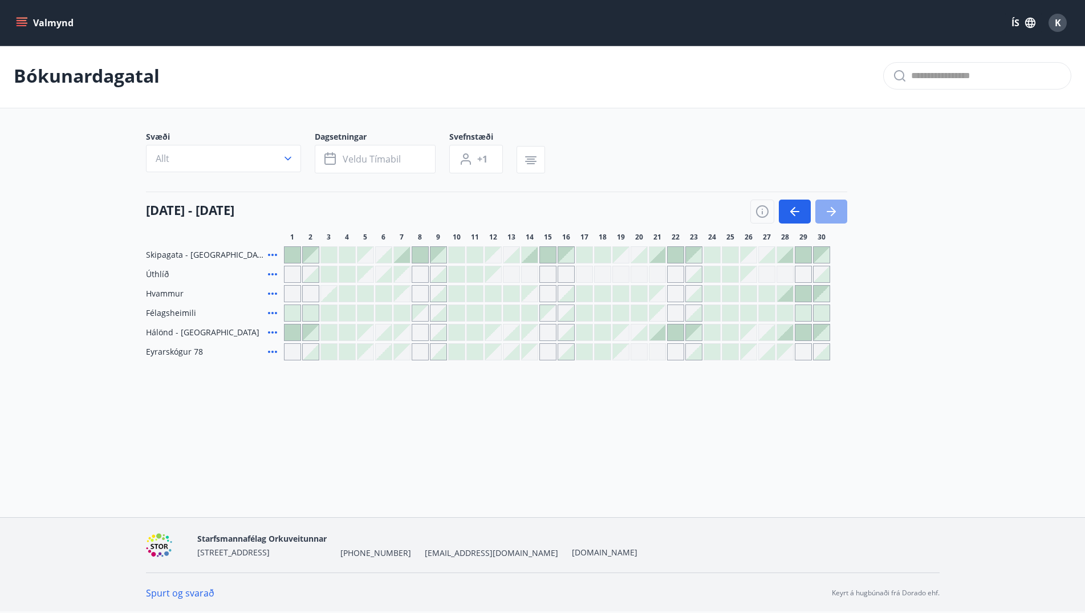
click at [832, 208] on icon "button" at bounding box center [833, 211] width 5 height 9
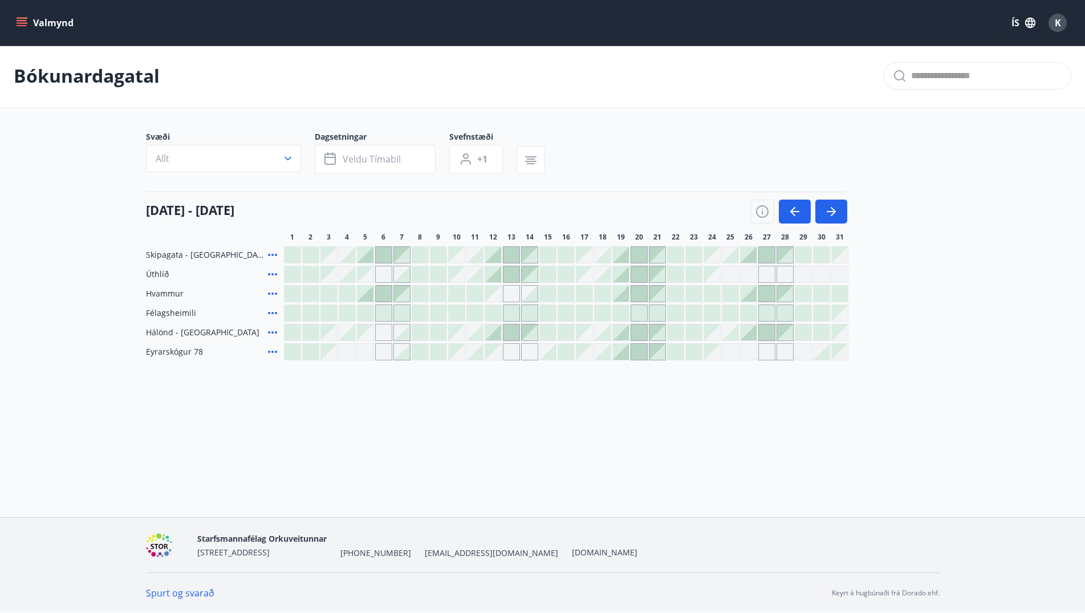
click at [603, 357] on div at bounding box center [603, 352] width 16 height 16
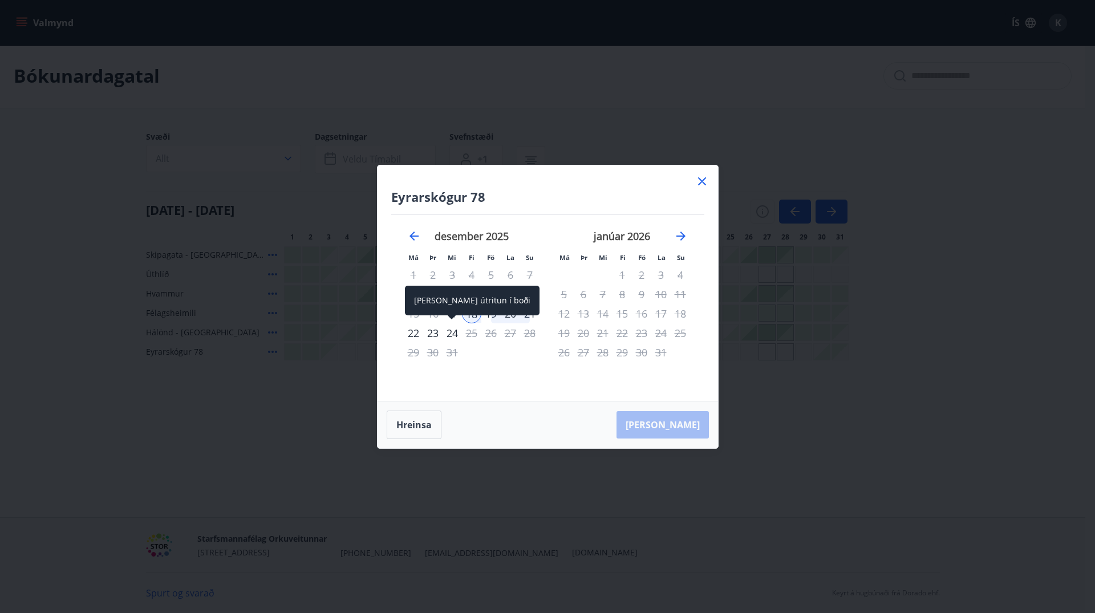
click at [452, 332] on div "24" at bounding box center [451, 332] width 19 height 19
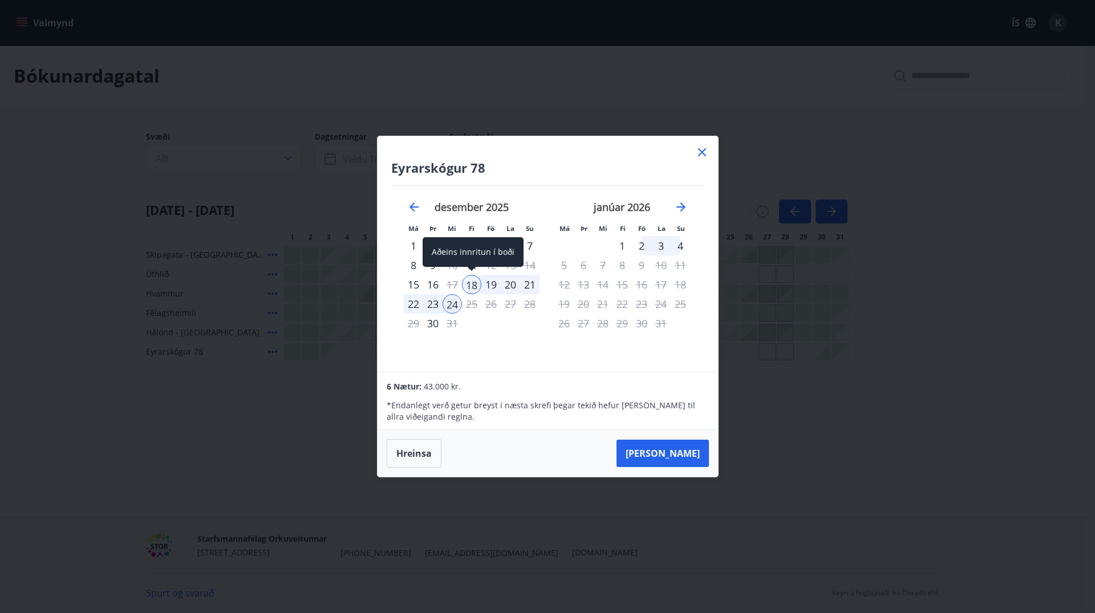
click at [478, 280] on div "18" at bounding box center [471, 284] width 19 height 19
click at [434, 303] on div "23" at bounding box center [432, 303] width 19 height 19
click at [494, 284] on div "19" at bounding box center [490, 284] width 19 height 19
click at [419, 303] on div "22" at bounding box center [413, 303] width 19 height 19
click at [700, 151] on icon at bounding box center [702, 152] width 8 height 8
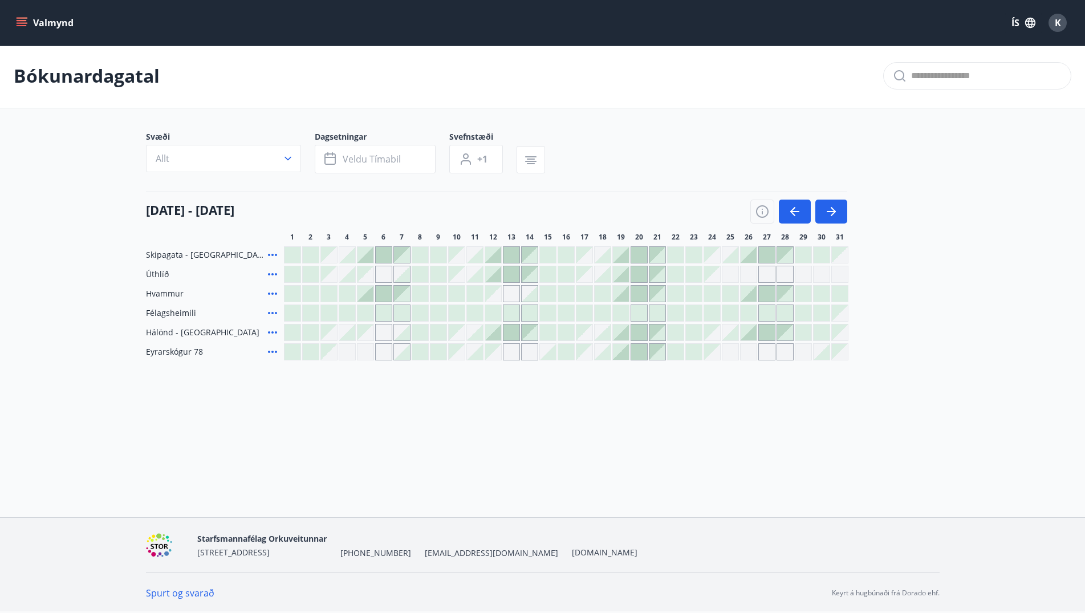
click at [274, 348] on icon at bounding box center [273, 352] width 14 height 14
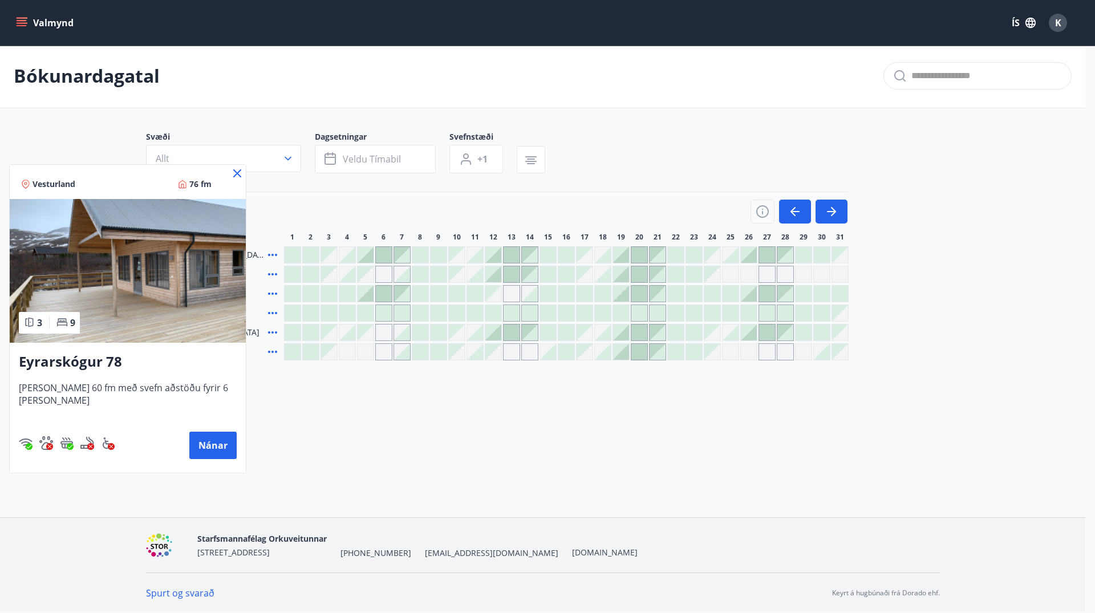
click at [97, 365] on h3 "Eyrarskógur 78" at bounding box center [128, 362] width 218 height 21
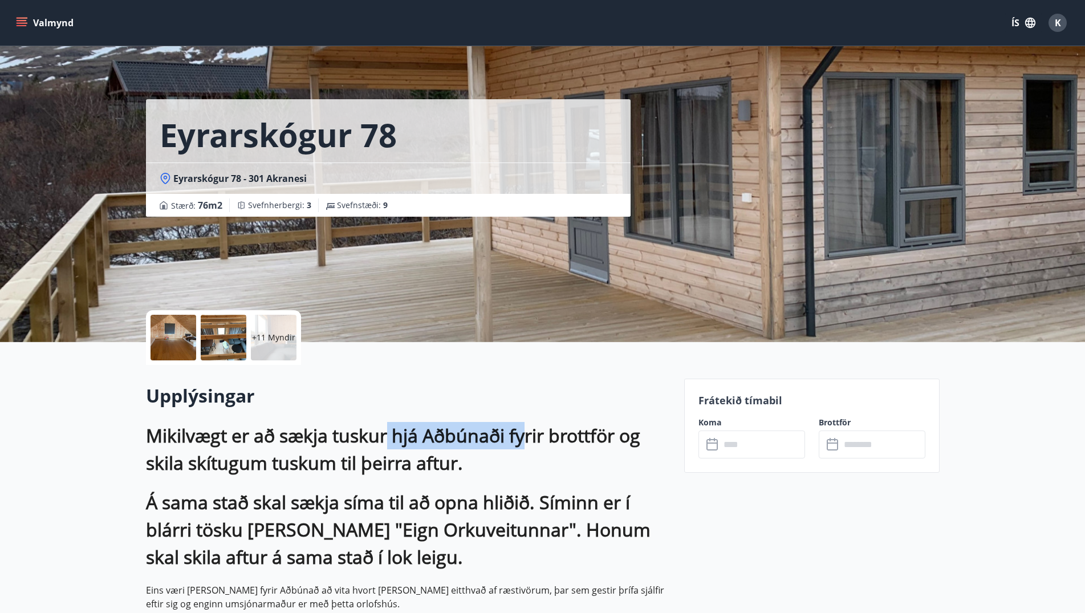
drag, startPoint x: 402, startPoint y: 429, endPoint x: 539, endPoint y: 435, distance: 137.5
click at [539, 435] on h1 "Mikilvægt er að sækja tuskur hjá Aðbúnaði fyrir brottför og skila skítugum tusk…" at bounding box center [408, 449] width 525 height 55
click at [351, 456] on h1 "Mikilvægt er að sækja tuskur hjá Aðbúnaði fyrir brottför og skila skítugum tusk…" at bounding box center [408, 449] width 525 height 55
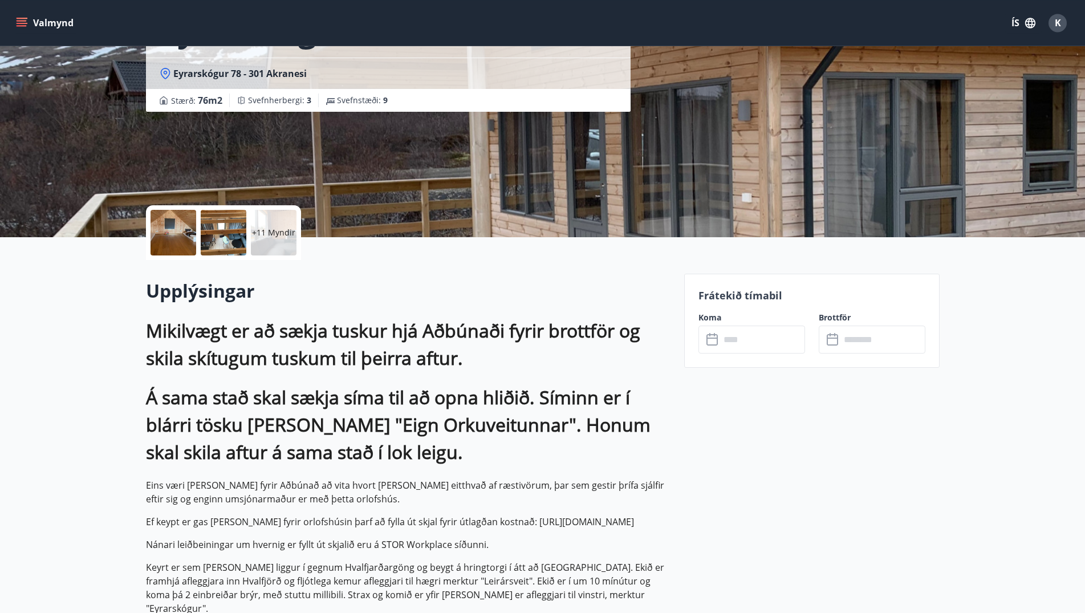
scroll to position [116, 0]
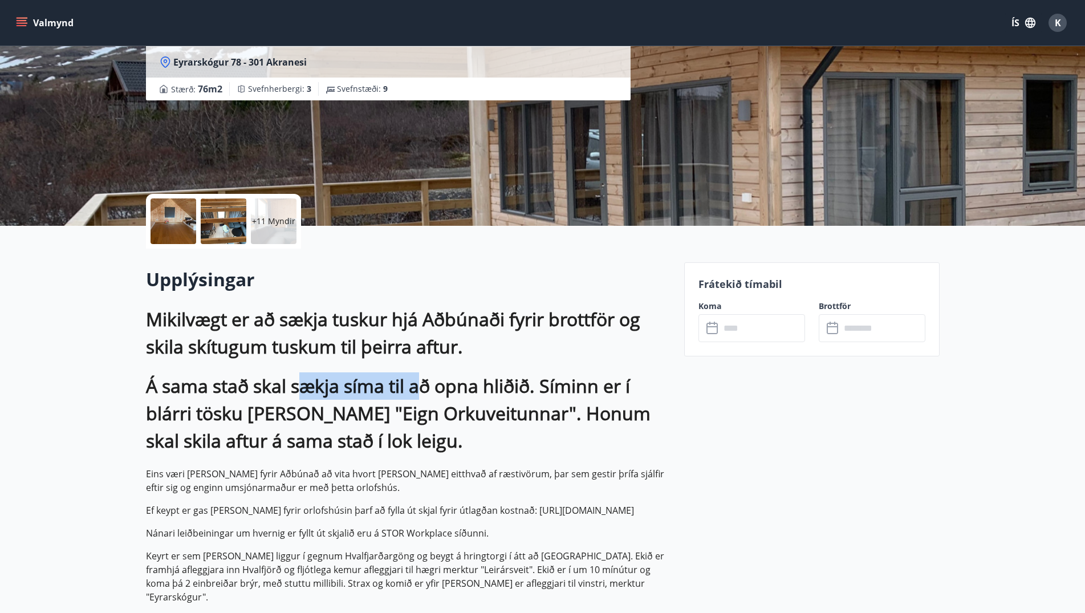
drag, startPoint x: 316, startPoint y: 383, endPoint x: 433, endPoint y: 397, distance: 117.2
click at [433, 397] on h1 "Á sama stað skal sækja síma til að opna hliðið. Síminn er í blárri tösku [PERSO…" at bounding box center [408, 413] width 525 height 82
click at [503, 405] on h1 "Á sama stað skal sækja síma til að opna hliðið. Síminn er í blárri tösku [PERSO…" at bounding box center [408, 413] width 525 height 82
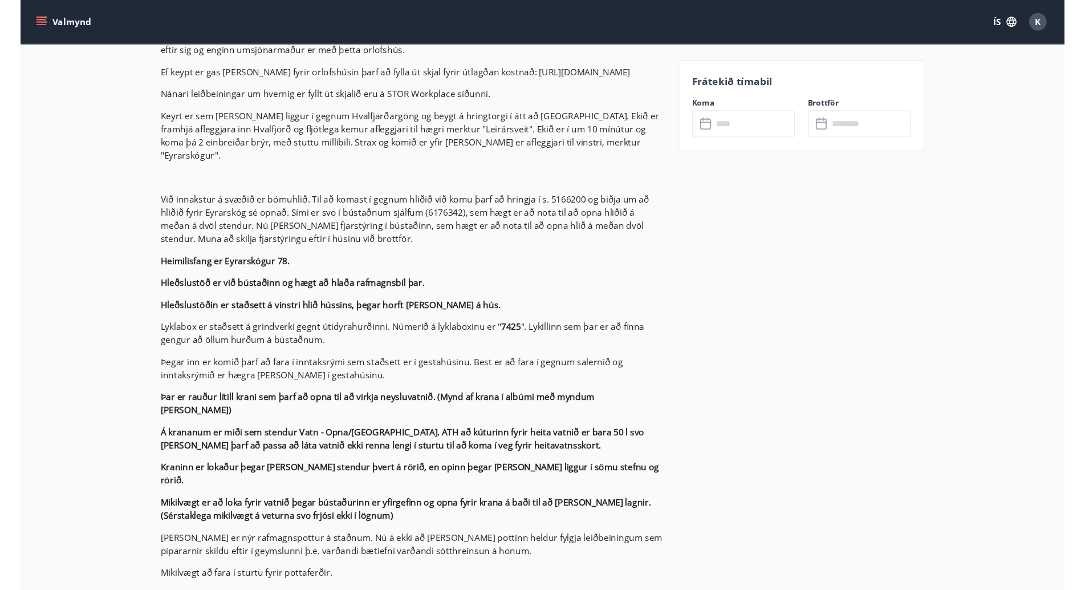
scroll to position [582, 0]
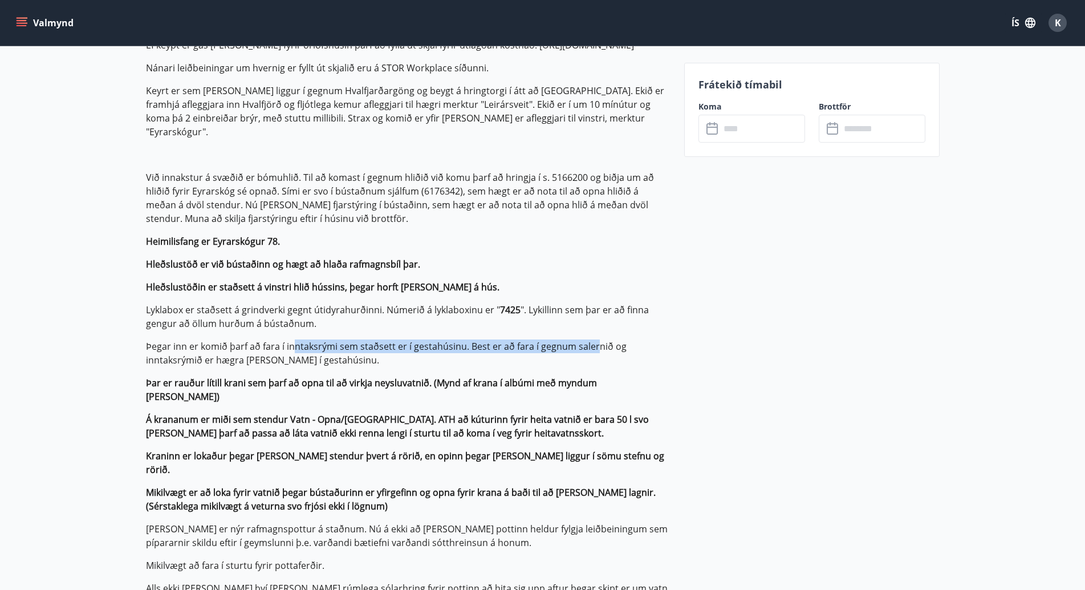
drag, startPoint x: 292, startPoint y: 331, endPoint x: 595, endPoint y: 334, distance: 302.2
click at [595, 339] on p "Þegar inn er komið þarf að fara í inntaksrými sem staðsett er í gestahúsinu. Be…" at bounding box center [408, 352] width 525 height 27
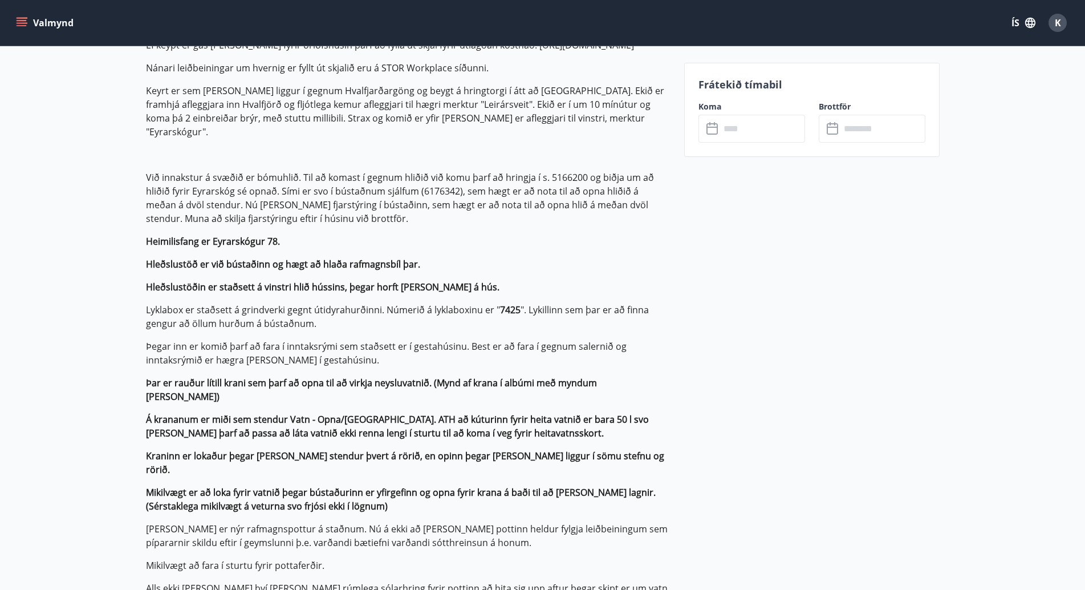
drag, startPoint x: 666, startPoint y: 330, endPoint x: 674, endPoint y: 329, distance: 8.6
click at [633, 339] on p "Þegar inn er komið þarf að fara í inntaksrými sem staðsett er í gestahúsinu. Be…" at bounding box center [408, 352] width 525 height 27
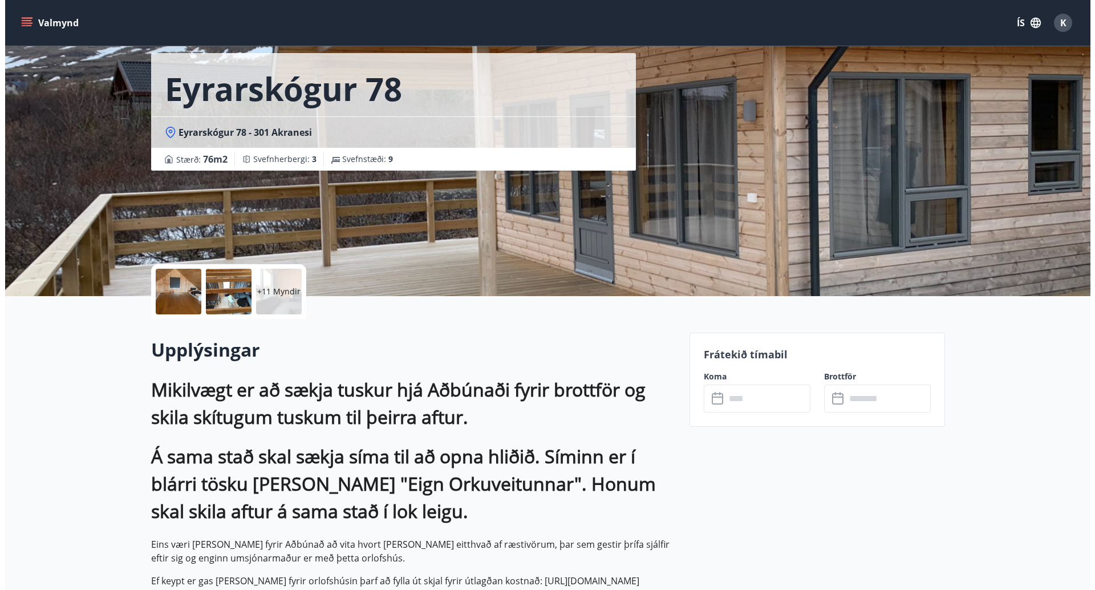
scroll to position [0, 0]
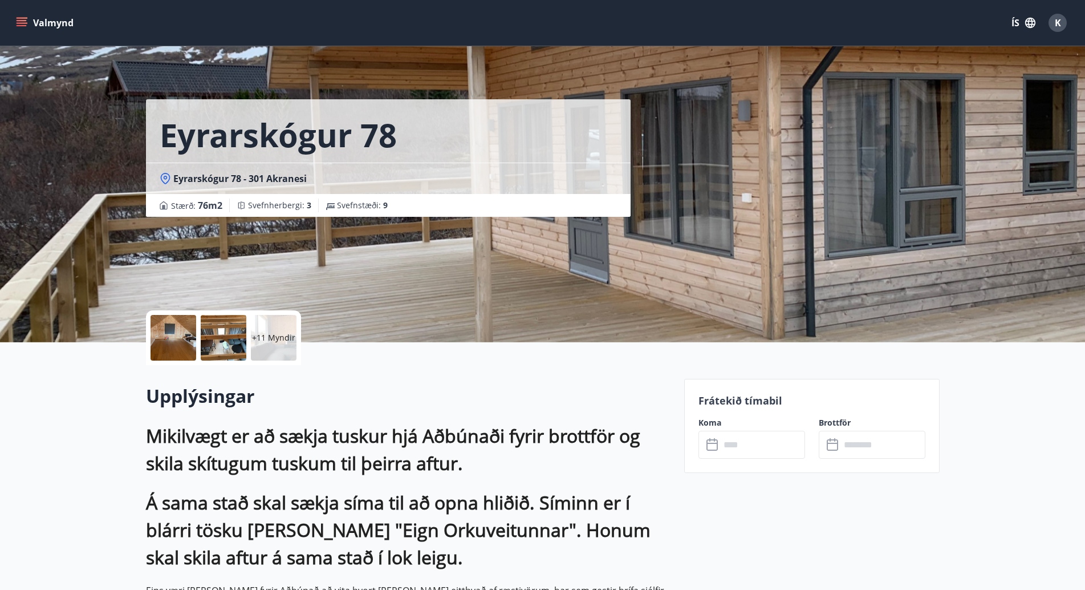
click at [278, 329] on div "+11 Myndir" at bounding box center [274, 338] width 46 height 46
